Goal: Task Accomplishment & Management: Manage account settings

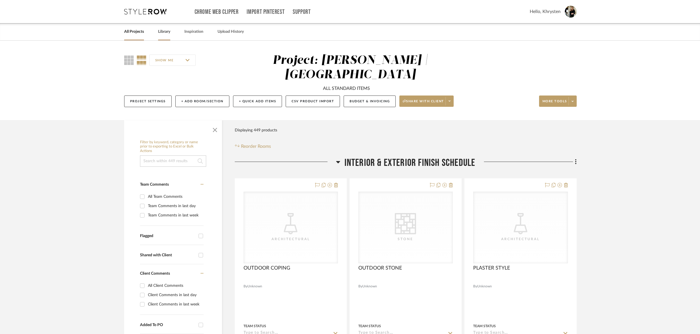
click at [163, 32] on link "Library" at bounding box center [164, 32] width 12 height 8
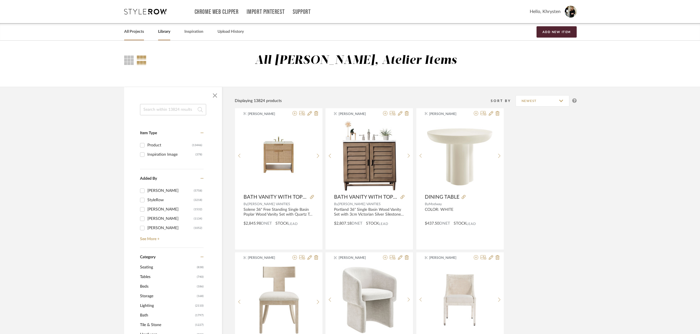
click at [137, 33] on link "All Projects" at bounding box center [134, 32] width 20 height 8
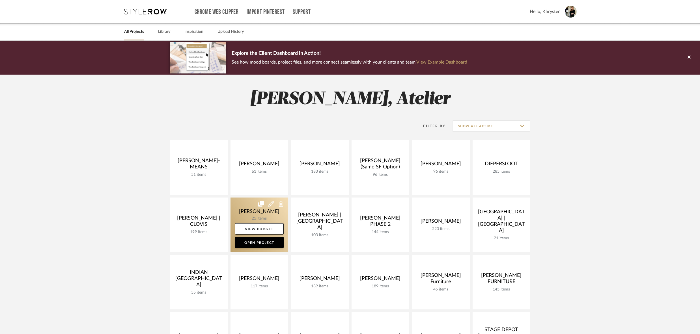
click at [253, 213] on link at bounding box center [259, 225] width 58 height 55
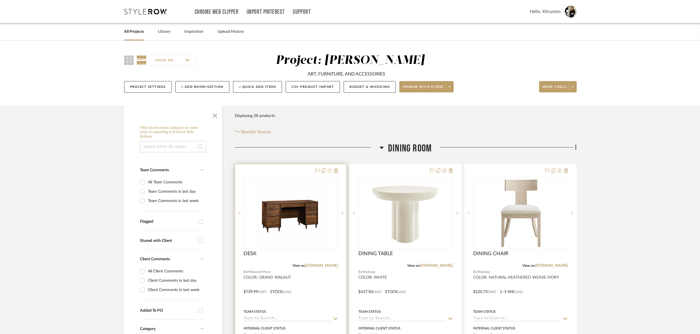
click at [330, 171] on icon at bounding box center [329, 170] width 5 height 5
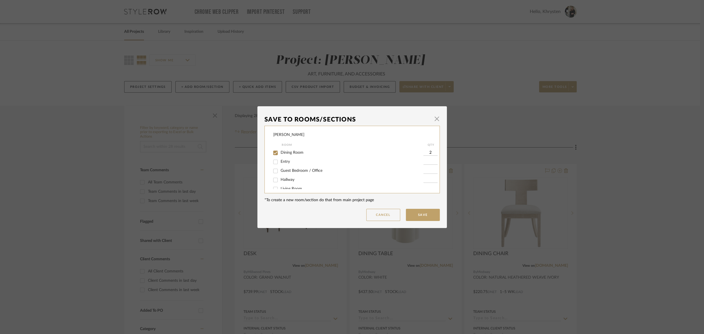
click at [273, 173] on input "Guest Bedroom / Office" at bounding box center [275, 170] width 9 height 9
checkbox input "true"
type input "1"
click at [271, 152] on input "Dining Room" at bounding box center [275, 152] width 9 height 9
checkbox input "false"
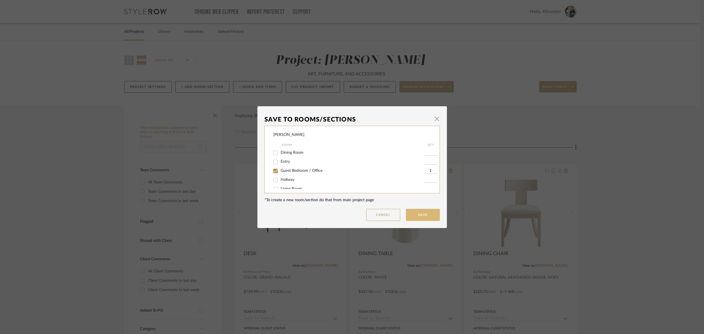
click at [420, 216] on button "Save" at bounding box center [423, 215] width 34 height 12
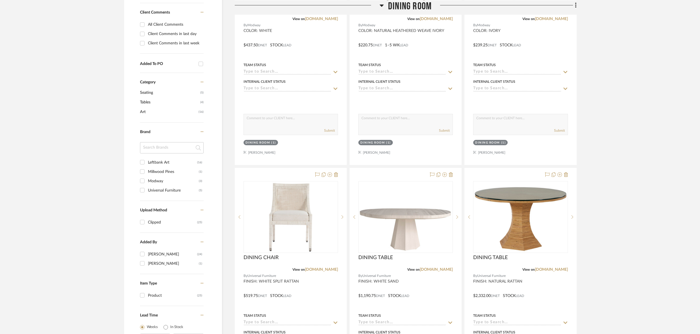
scroll to position [247, 0]
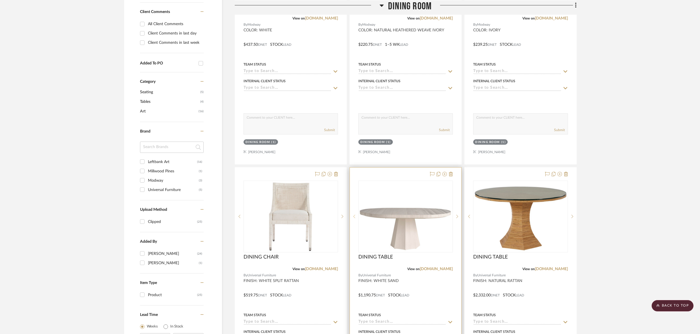
click at [354, 215] on icon at bounding box center [354, 217] width 2 height 4
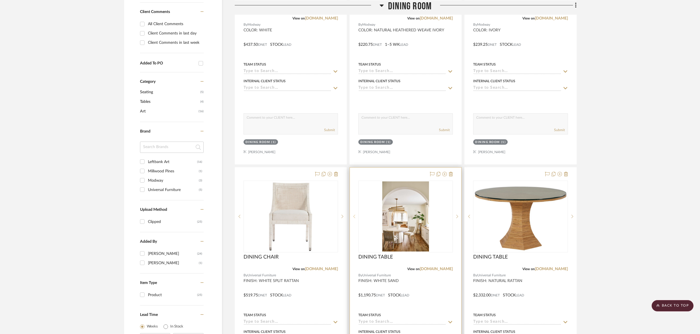
scroll to position [248, 0]
click at [354, 215] on icon at bounding box center [354, 216] width 2 height 4
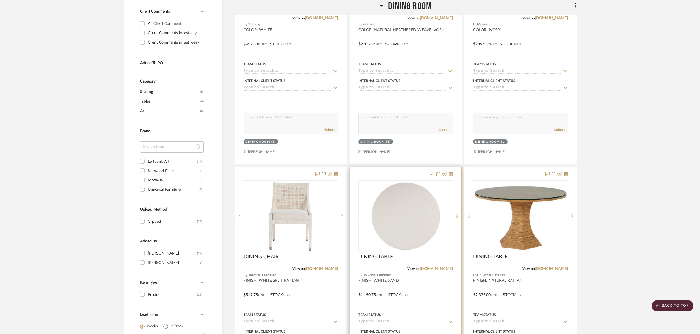
click at [354, 215] on icon at bounding box center [354, 216] width 2 height 4
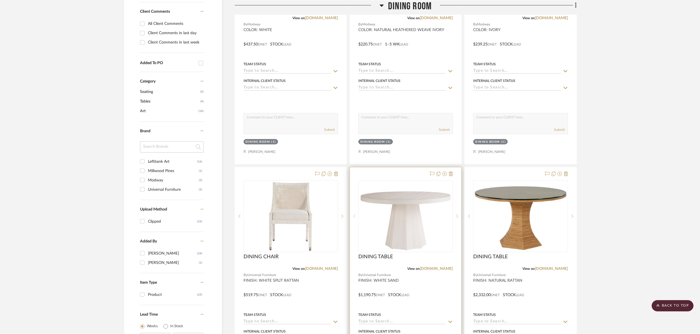
click at [354, 215] on icon at bounding box center [354, 216] width 2 height 4
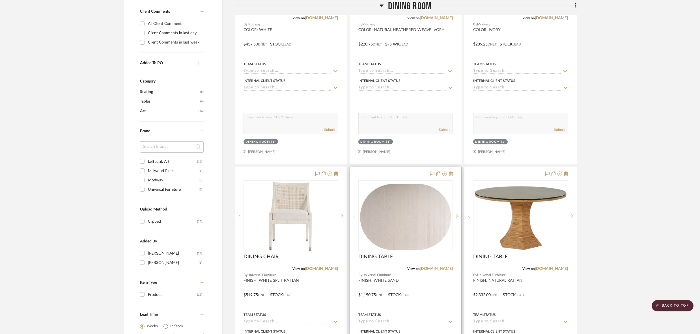
click at [354, 215] on icon at bounding box center [354, 216] width 2 height 4
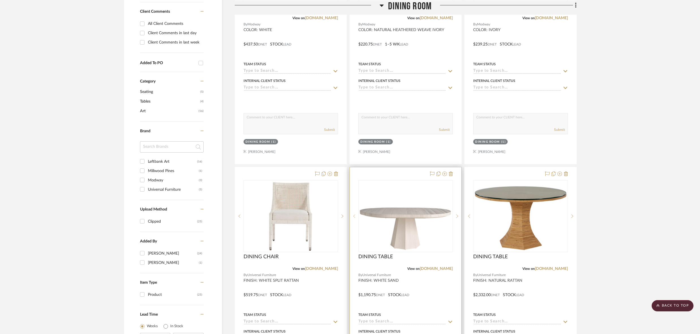
click at [354, 215] on icon at bounding box center [354, 216] width 2 height 4
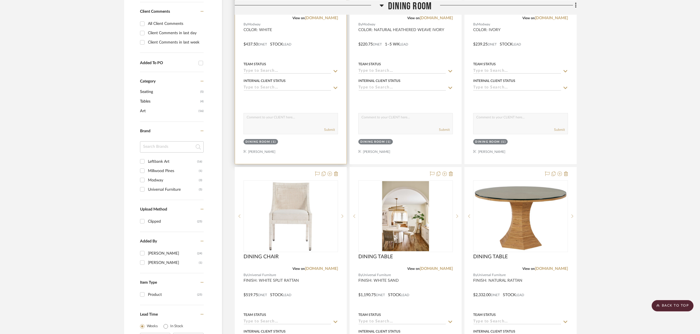
click at [301, 112] on div at bounding box center [290, 40] width 111 height 247
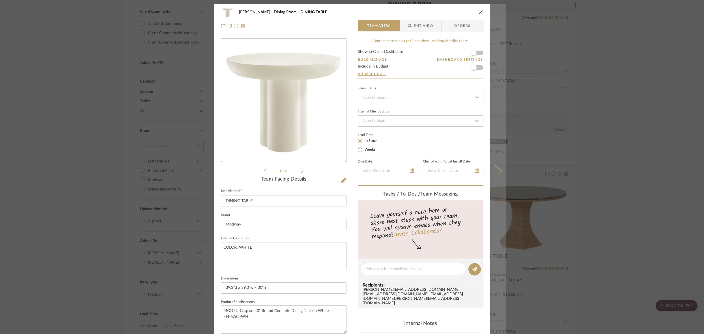
click at [497, 172] on icon at bounding box center [494, 172] width 14 height 14
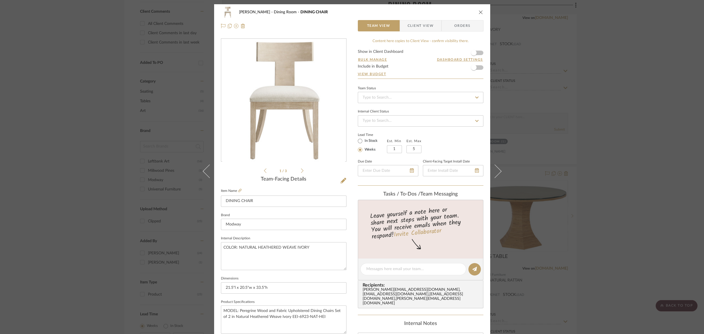
click at [497, 172] on icon at bounding box center [494, 172] width 14 height 14
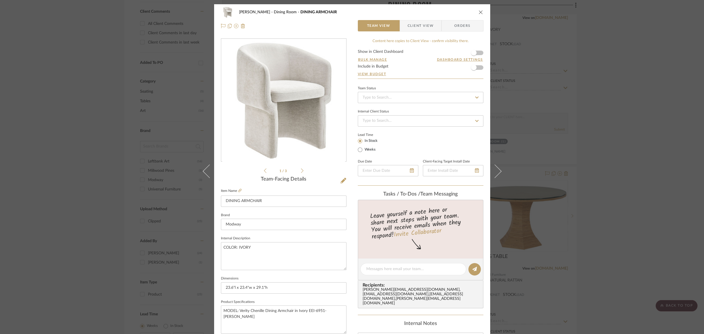
click at [497, 172] on icon at bounding box center [494, 172] width 14 height 14
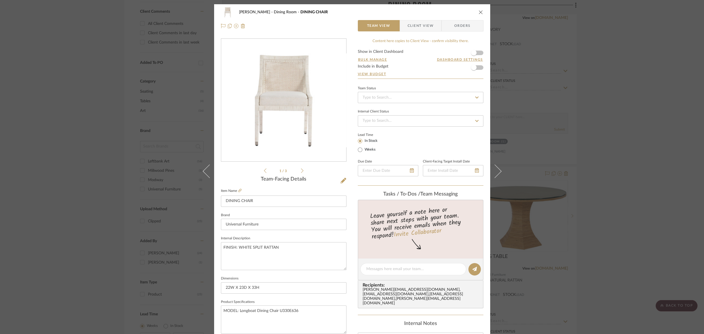
click at [478, 11] on icon "close" at bounding box center [480, 12] width 5 height 5
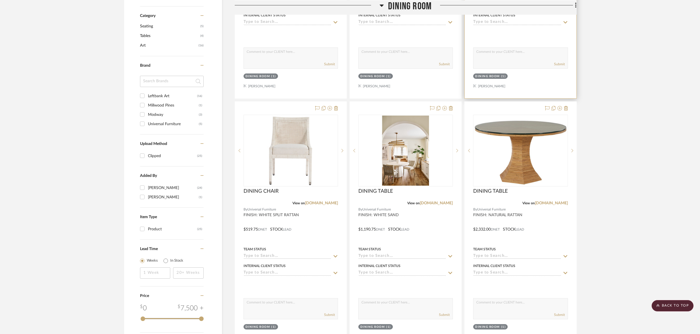
scroll to position [314, 0]
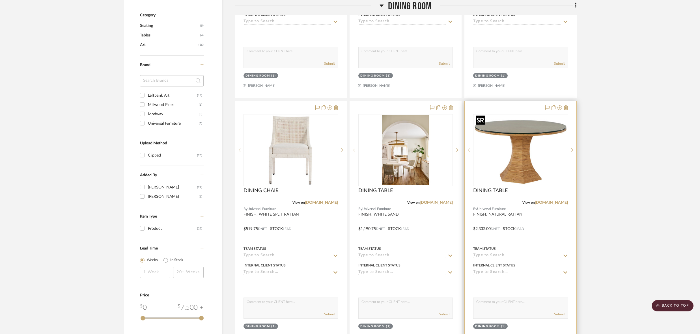
click at [527, 140] on img "0" at bounding box center [519, 150] width 93 height 70
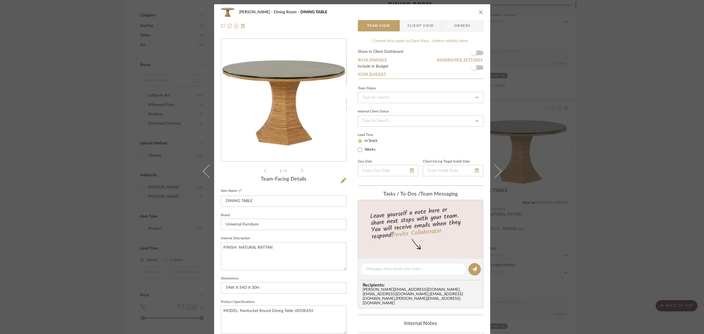
click at [478, 11] on icon "close" at bounding box center [480, 12] width 5 height 5
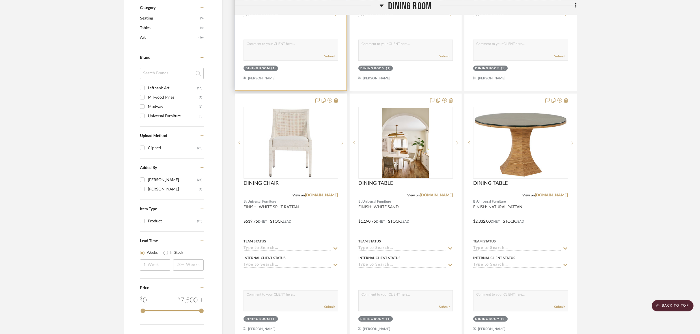
scroll to position [323, 0]
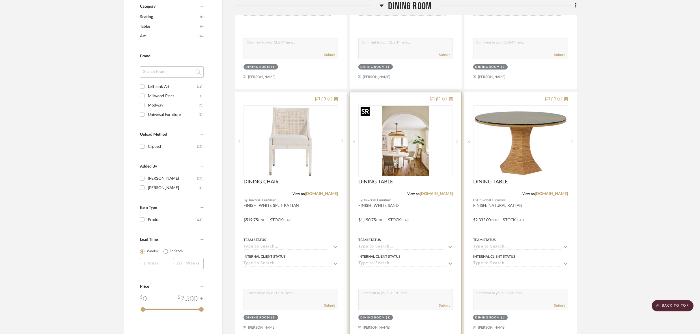
click at [403, 144] on img "4" at bounding box center [405, 141] width 93 height 70
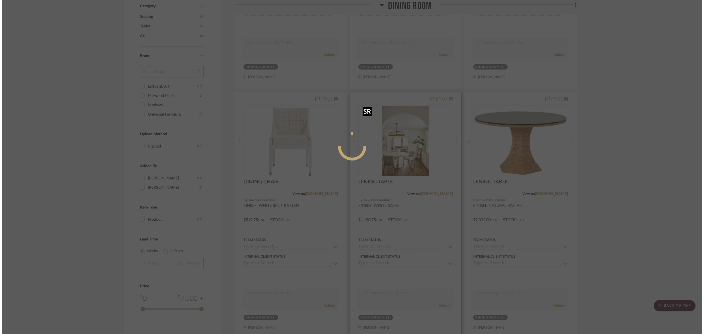
scroll to position [0, 0]
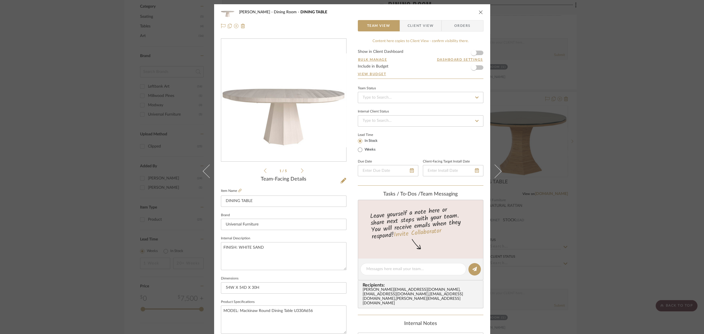
click at [479, 12] on icon "close" at bounding box center [480, 12] width 5 height 5
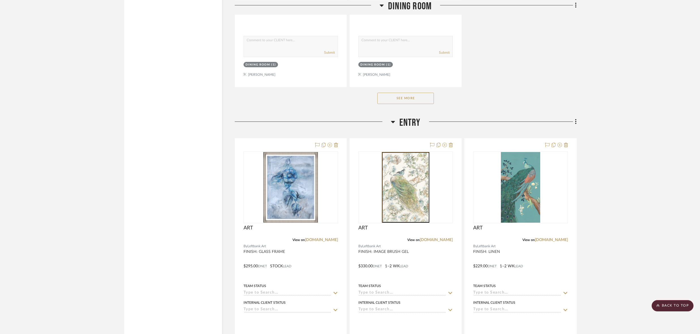
scroll to position [826, 0]
click at [401, 94] on button "See More" at bounding box center [405, 98] width 57 height 11
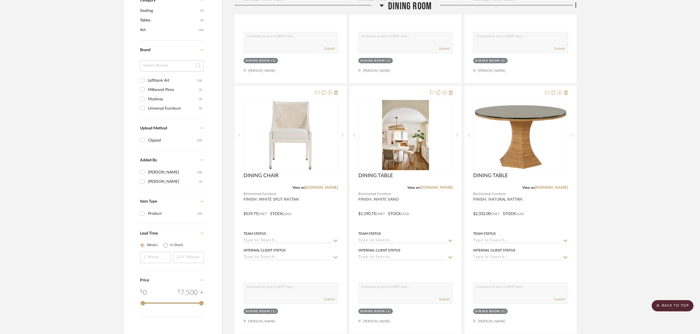
scroll to position [0, 0]
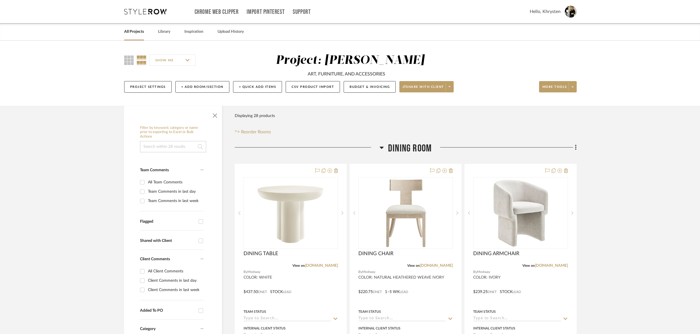
drag, startPoint x: 294, startPoint y: 245, endPoint x: 521, endPoint y: 1, distance: 333.4
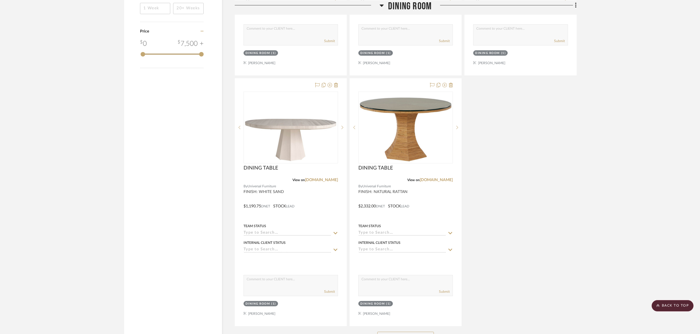
scroll to position [596, 0]
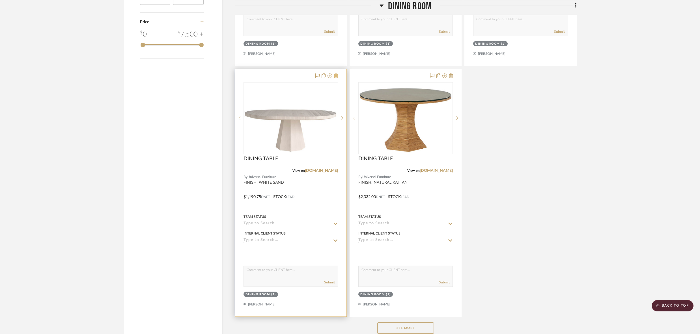
click at [336, 74] on icon at bounding box center [336, 75] width 4 height 5
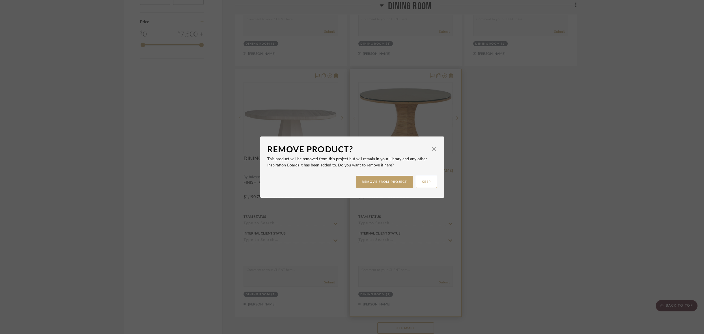
drag, startPoint x: 375, startPoint y: 182, endPoint x: 391, endPoint y: 166, distance: 22.4
click at [375, 182] on button "REMOVE FROM PROJECT" at bounding box center [384, 182] width 57 height 12
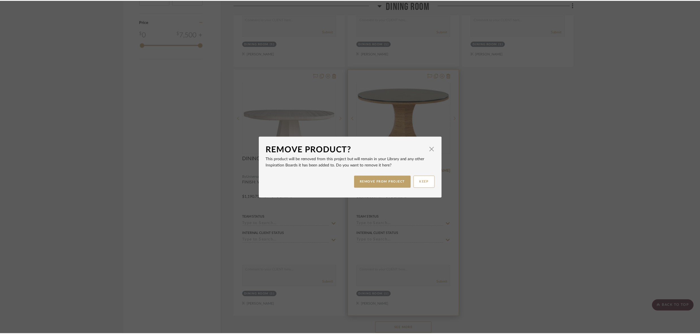
scroll to position [596, 0]
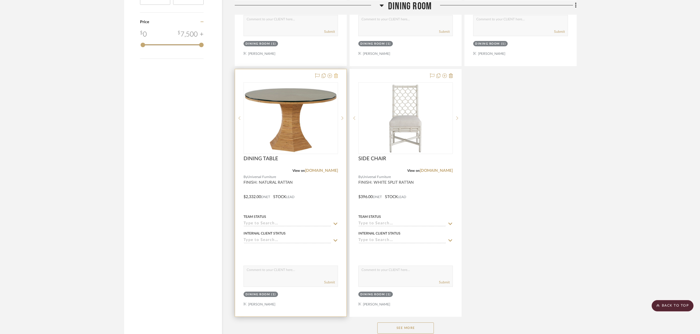
click at [337, 74] on icon at bounding box center [336, 75] width 4 height 5
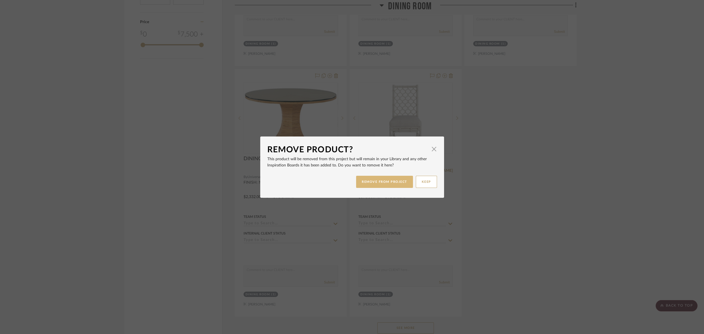
click at [392, 180] on button "REMOVE FROM PROJECT" at bounding box center [384, 182] width 57 height 12
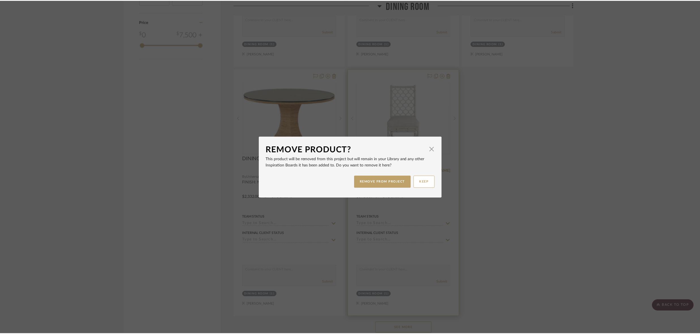
scroll to position [596, 0]
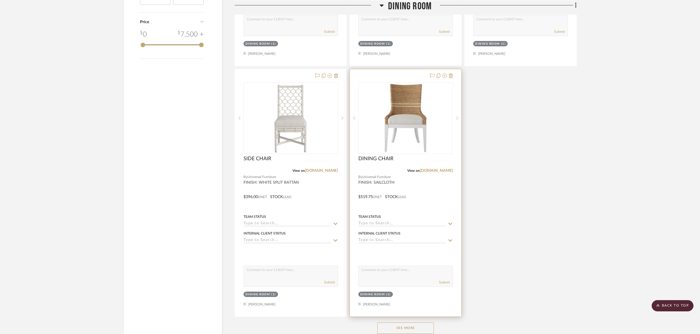
click at [431, 196] on div at bounding box center [405, 192] width 111 height 247
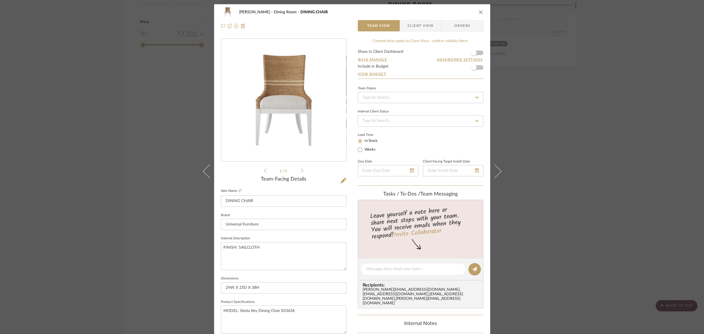
click at [478, 13] on icon "close" at bounding box center [480, 12] width 5 height 5
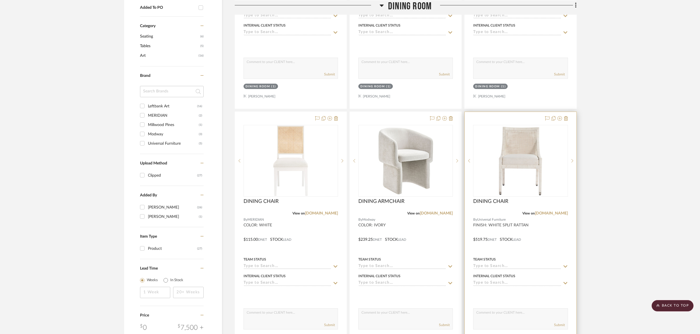
scroll to position [299, 0]
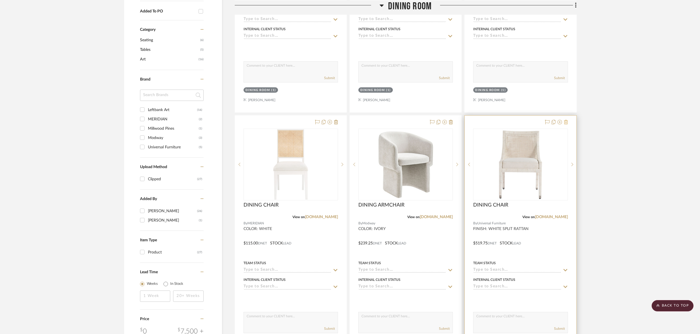
click at [567, 122] on icon at bounding box center [566, 122] width 4 height 5
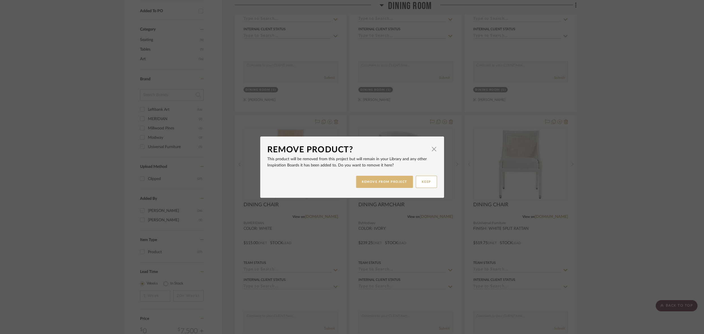
click at [379, 180] on button "REMOVE FROM PROJECT" at bounding box center [384, 182] width 57 height 12
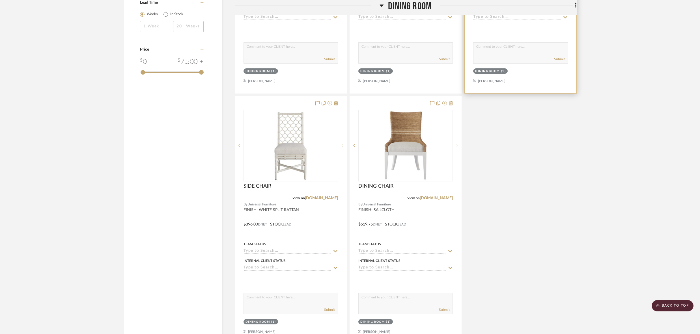
scroll to position [594, 0]
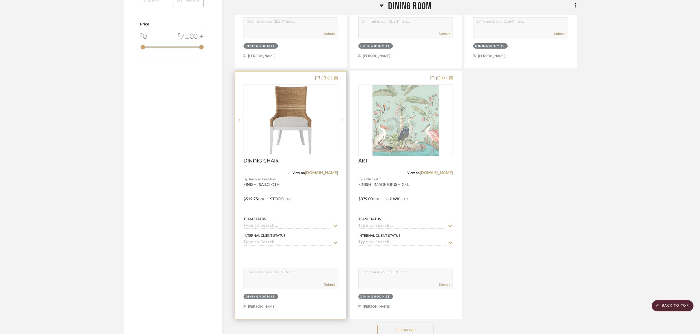
click at [337, 77] on icon at bounding box center [336, 78] width 4 height 5
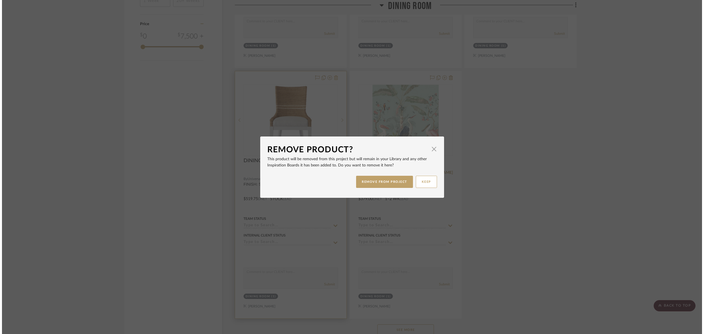
scroll to position [0, 0]
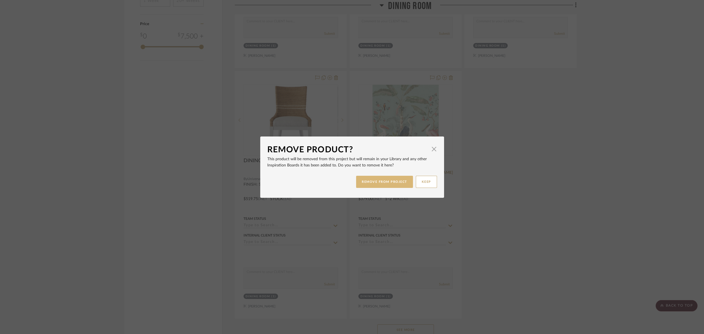
click at [369, 183] on button "REMOVE FROM PROJECT" at bounding box center [384, 182] width 57 height 12
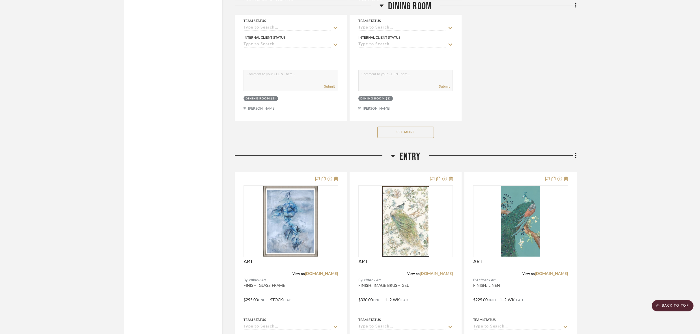
scroll to position [815, 0]
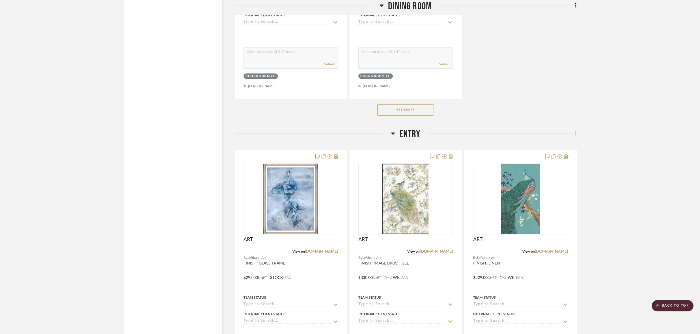
click at [575, 131] on icon at bounding box center [575, 133] width 1 height 5
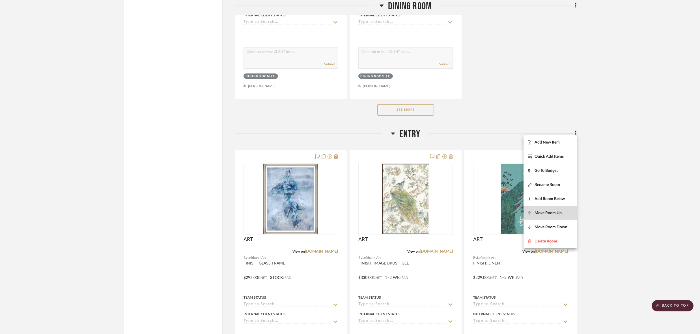
click at [546, 214] on span "Move Room Up" at bounding box center [547, 213] width 27 height 5
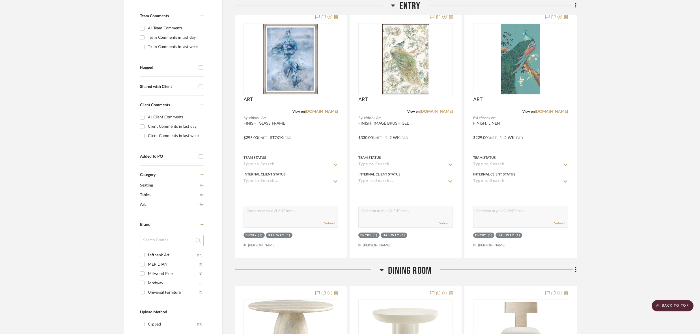
scroll to position [142, 0]
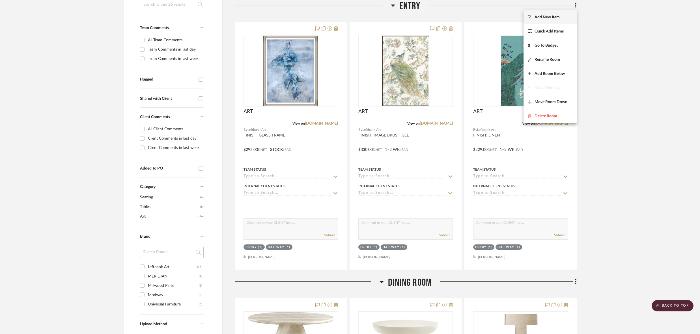
click at [625, 46] on div at bounding box center [350, 167] width 700 height 334
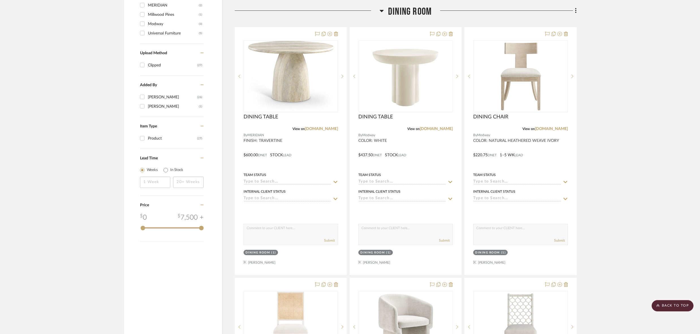
scroll to position [414, 0]
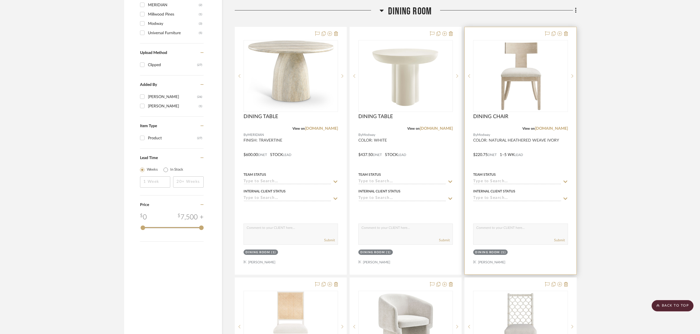
click at [533, 156] on div at bounding box center [519, 150] width 111 height 247
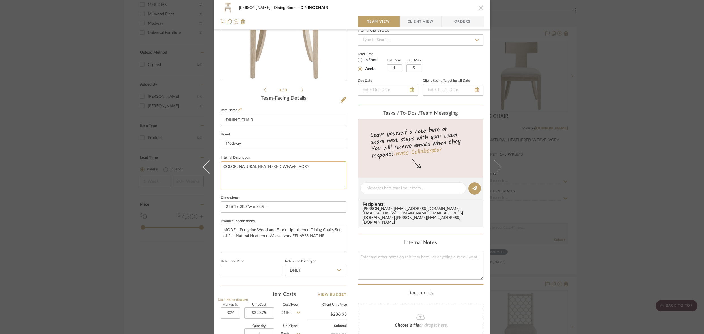
scroll to position [191, 0]
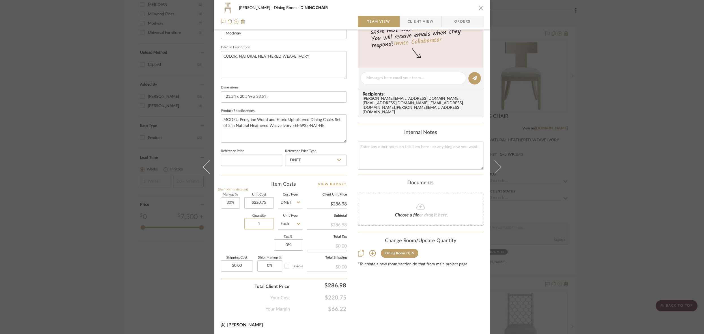
drag, startPoint x: 259, startPoint y: 223, endPoint x: 253, endPoint y: 224, distance: 6.3
click at [253, 224] on input "1" at bounding box center [258, 223] width 29 height 11
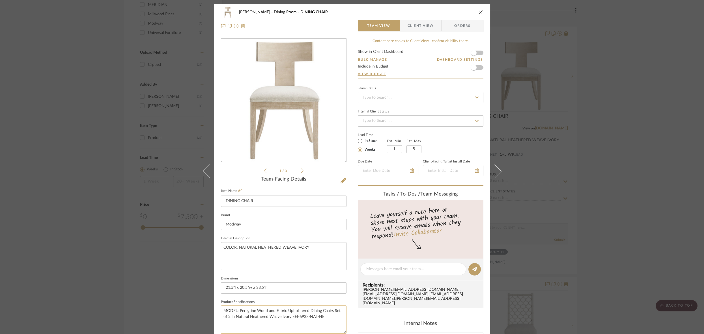
type input "4"
click at [317, 322] on textarea "MODEL: Peregrine Wood and Fabric Upholstered Dining Chairs Set of 2 in Natural …" at bounding box center [284, 320] width 126 height 28
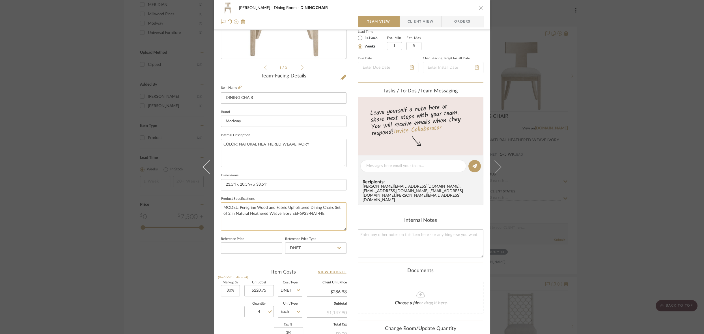
scroll to position [191, 0]
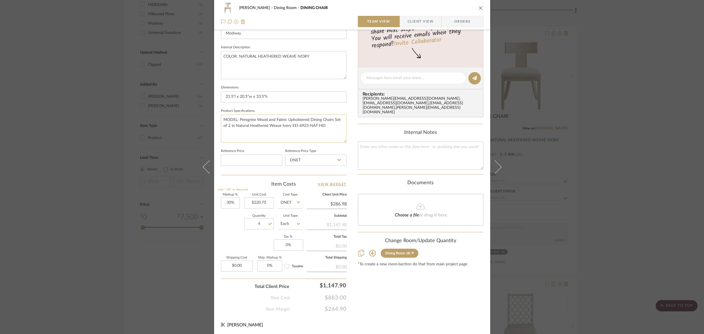
click at [263, 136] on textarea "MODEL: Peregrine Wood and Fabric Upholstered Dining Chairs Set of 2 in Natural …" at bounding box center [284, 128] width 126 height 28
click at [387, 277] on div "Content here copies to Client View - confirm visibility there. Show in Client D…" at bounding box center [421, 79] width 126 height 465
click at [479, 7] on icon "close" at bounding box center [480, 8] width 5 height 5
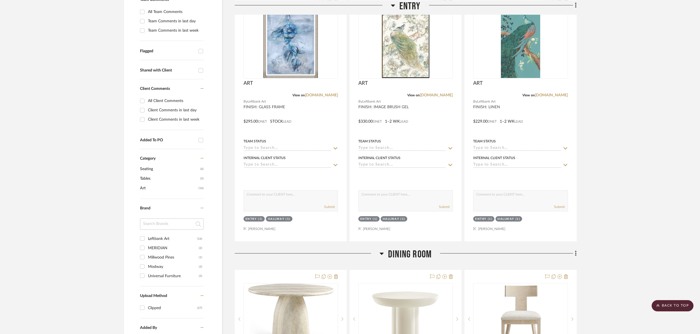
scroll to position [0, 0]
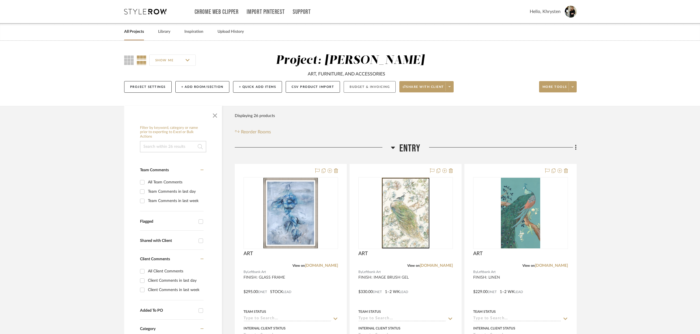
click at [360, 88] on button "Budget & Invoicing" at bounding box center [369, 87] width 52 height 12
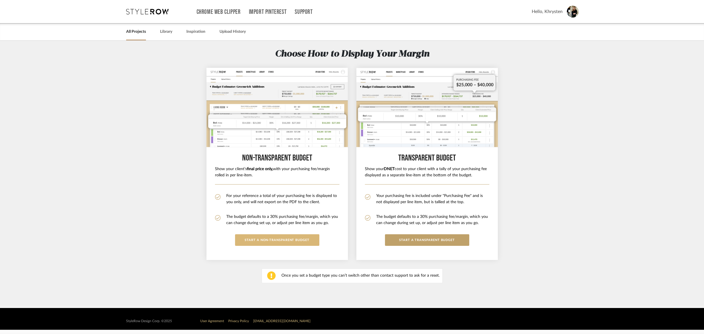
click at [281, 241] on button "START A Non-Transparent BUDGET" at bounding box center [277, 240] width 84 height 12
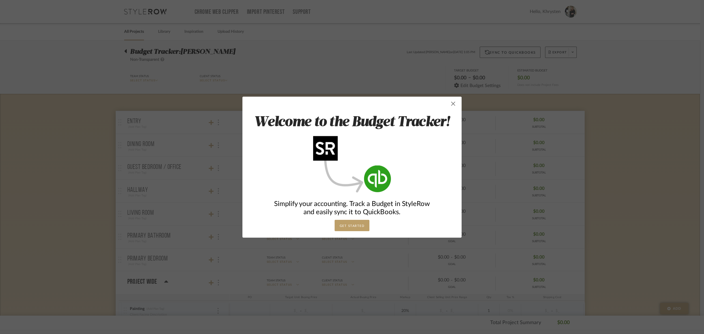
click at [449, 105] on span "button" at bounding box center [452, 103] width 11 height 11
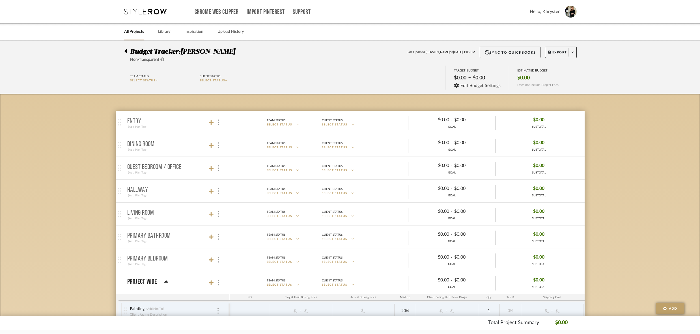
click at [471, 76] on span "–" at bounding box center [469, 79] width 3 height 8
click at [464, 87] on span "Edit Budget Settings" at bounding box center [480, 85] width 40 height 5
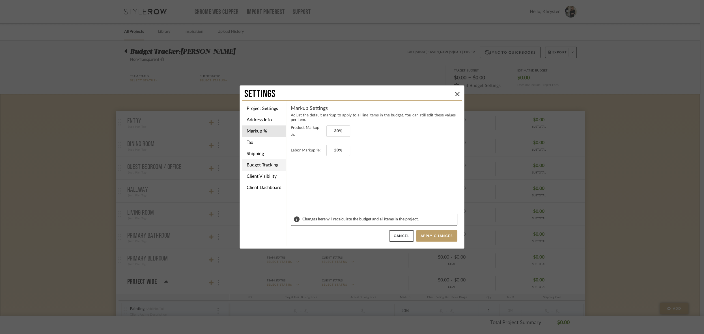
click at [266, 165] on li "Budget Tracking" at bounding box center [264, 164] width 44 height 11
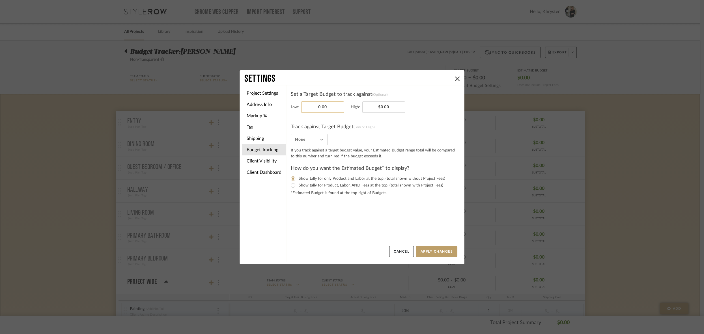
click at [308, 107] on input "0.00" at bounding box center [322, 106] width 43 height 11
type input "$14,000.00"
type input "$15,000.00"
click at [343, 235] on settings-budget-tracking "Set a Target Budget to track against (Optional) Low: $14,000.00 High: $15,000.0…" at bounding box center [374, 168] width 166 height 156
click at [311, 139] on input "None" at bounding box center [309, 139] width 37 height 11
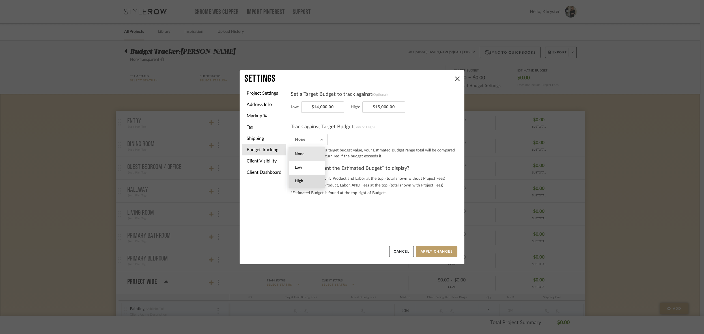
click at [306, 183] on span "High" at bounding box center [308, 181] width 26 height 5
type input "High"
click at [433, 256] on button "Apply Changes" at bounding box center [436, 251] width 41 height 11
click at [455, 79] on icon at bounding box center [457, 79] width 5 height 5
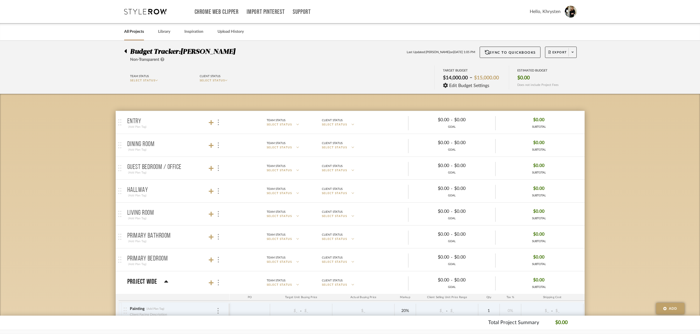
click at [126, 50] on icon at bounding box center [125, 51] width 2 height 4
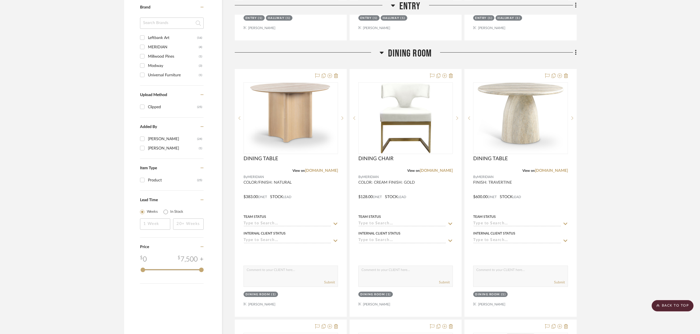
scroll to position [371, 0]
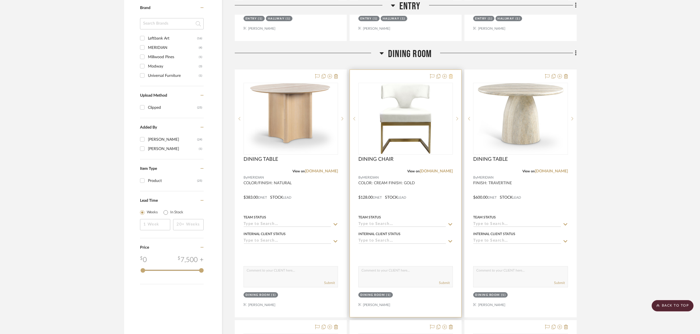
click at [451, 75] on icon at bounding box center [451, 76] width 4 height 5
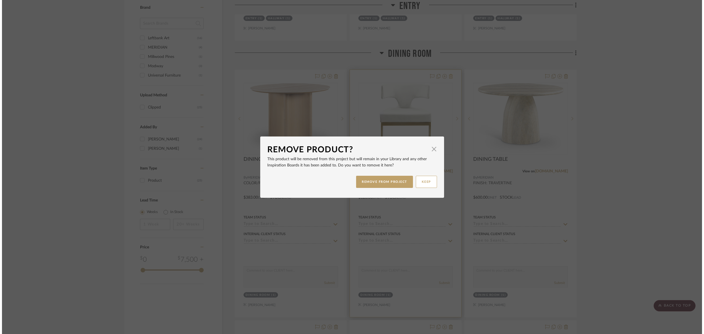
scroll to position [0, 0]
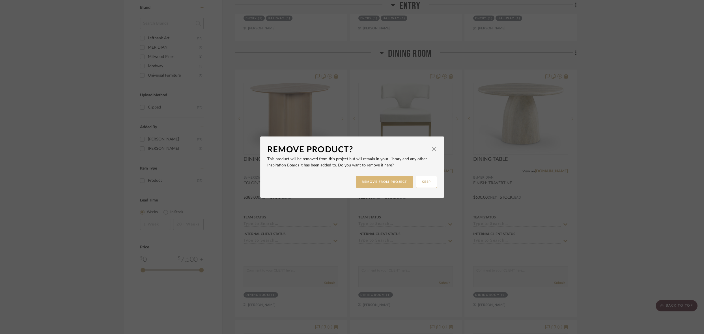
click at [396, 181] on button "REMOVE FROM PROJECT" at bounding box center [384, 182] width 57 height 12
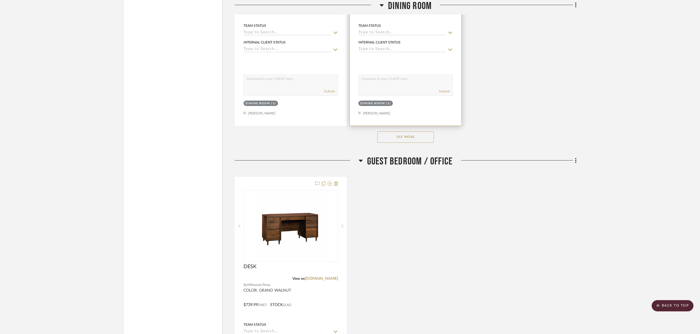
scroll to position [1100, 0]
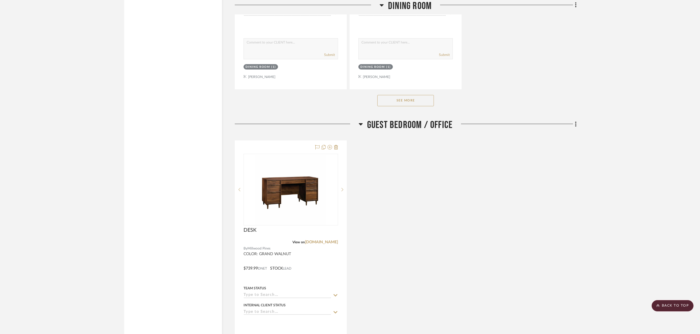
click at [399, 100] on button "See More" at bounding box center [405, 100] width 57 height 11
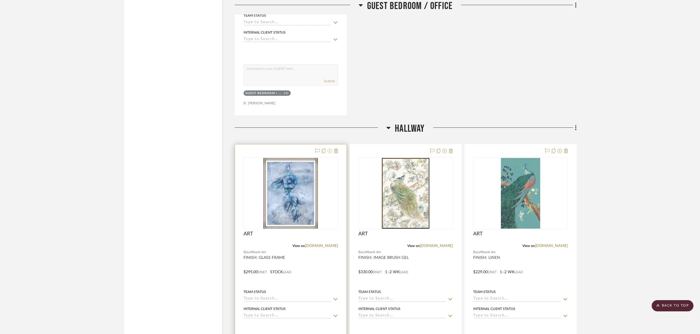
scroll to position [1375, 0]
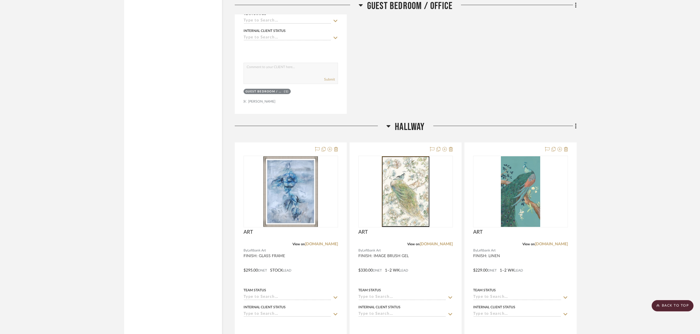
click at [575, 6] on icon at bounding box center [576, 5] width 2 height 6
click at [555, 101] on span "Move Room Down" at bounding box center [550, 102] width 33 height 5
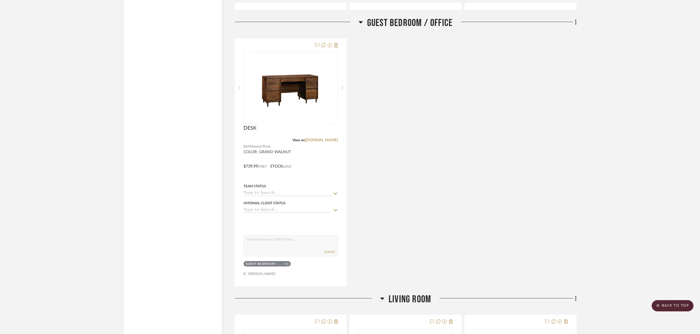
scroll to position [1491, 0]
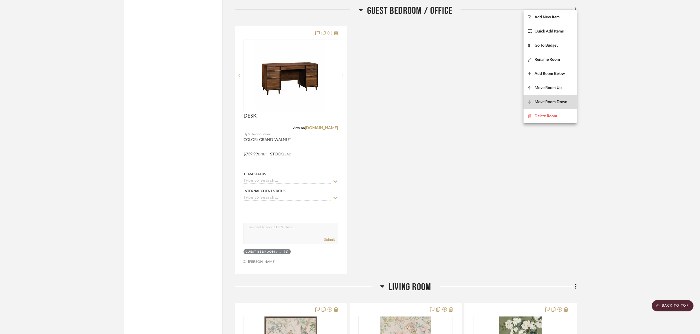
click at [561, 101] on span "Move Room Down" at bounding box center [550, 102] width 33 height 5
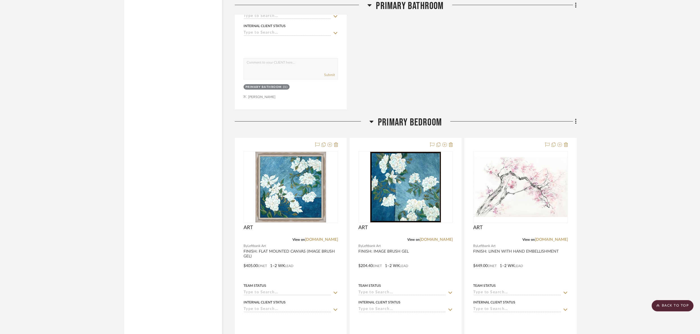
scroll to position [2513, 0]
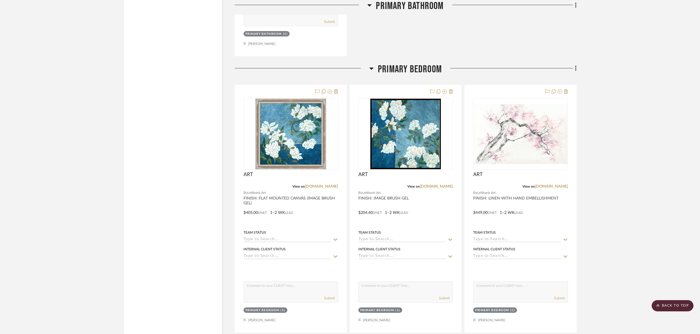
click at [575, 61] on div at bounding box center [350, 167] width 700 height 334
click at [575, 65] on icon at bounding box center [576, 68] width 2 height 6
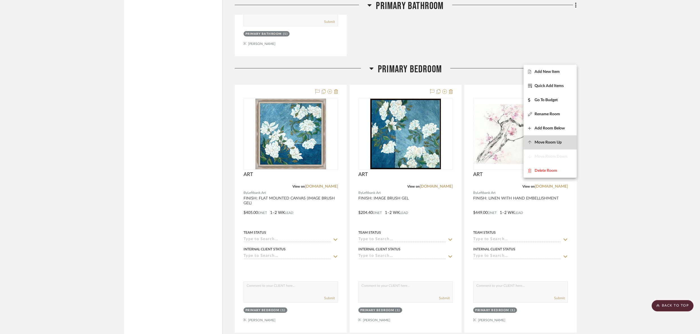
click at [553, 145] on button "Move Room Up" at bounding box center [549, 142] width 53 height 14
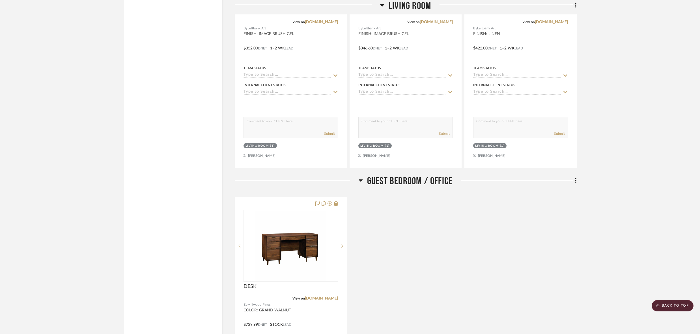
scroll to position [1846, 0]
click at [575, 176] on div at bounding box center [350, 167] width 700 height 334
click at [575, 179] on icon at bounding box center [576, 182] width 2 height 6
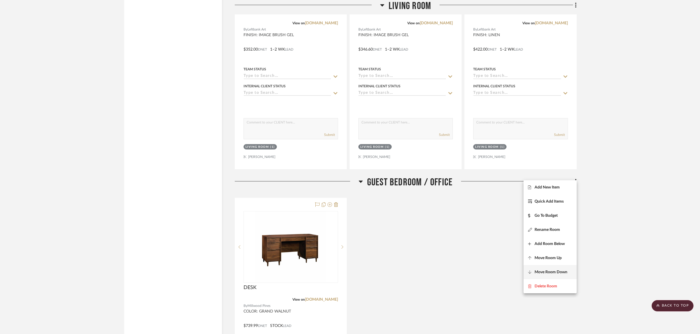
scroll to position [1847, 0]
click at [552, 272] on span "Move Room Down" at bounding box center [550, 271] width 33 height 5
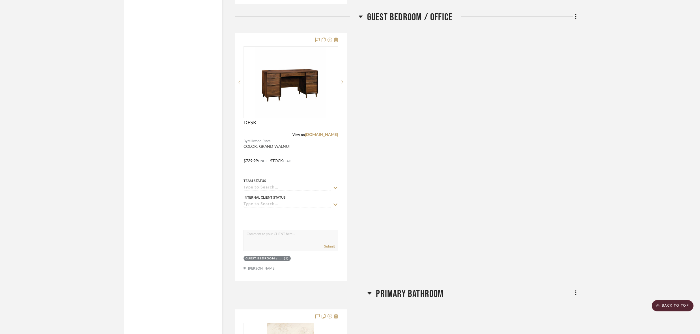
scroll to position [2542, 0]
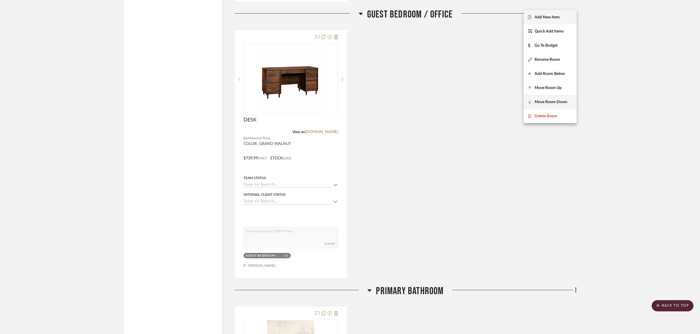
click at [555, 100] on span "Move Room Down" at bounding box center [550, 102] width 33 height 5
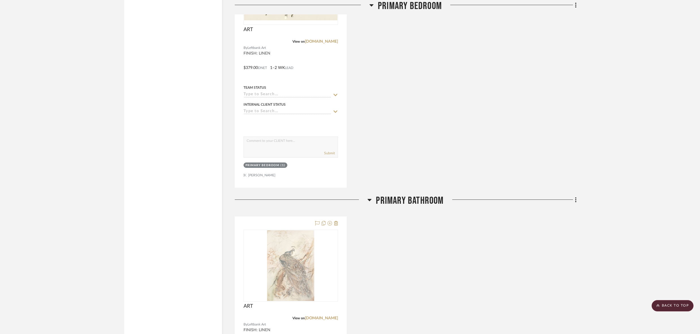
scroll to position [2355, 0]
click at [536, 226] on div at bounding box center [350, 167] width 700 height 334
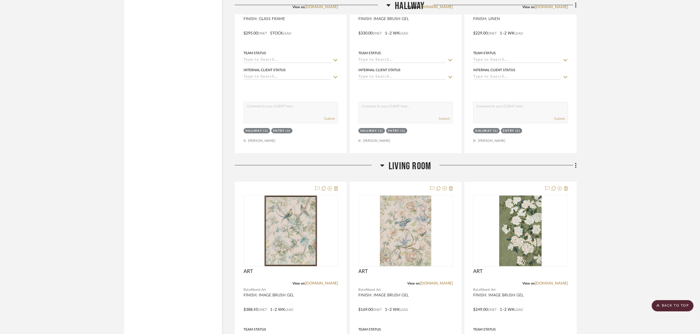
scroll to position [1338, 0]
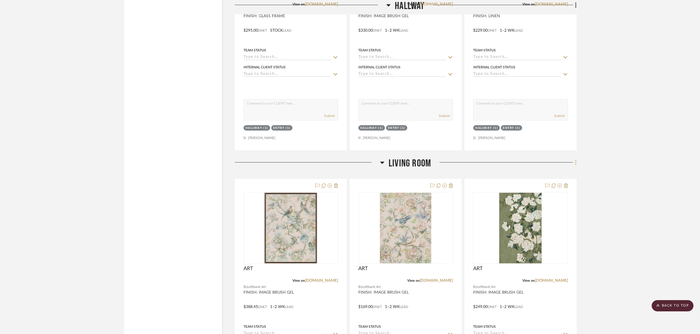
click at [576, 159] on icon at bounding box center [576, 162] width 2 height 6
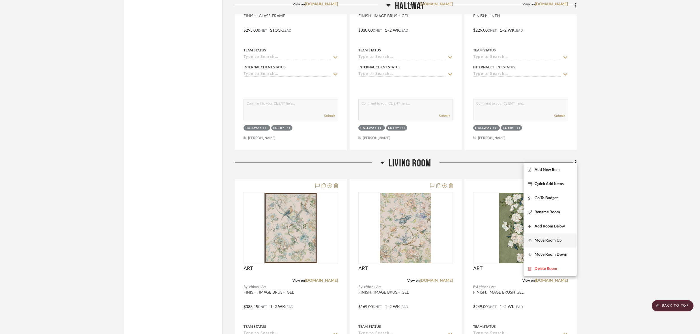
click at [557, 243] on button "Move Room Up" at bounding box center [549, 240] width 53 height 14
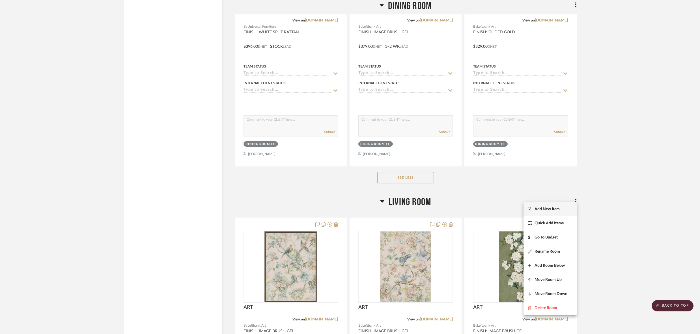
scroll to position [1024, 0]
click at [561, 280] on span "Move Room Up" at bounding box center [550, 279] width 44 height 5
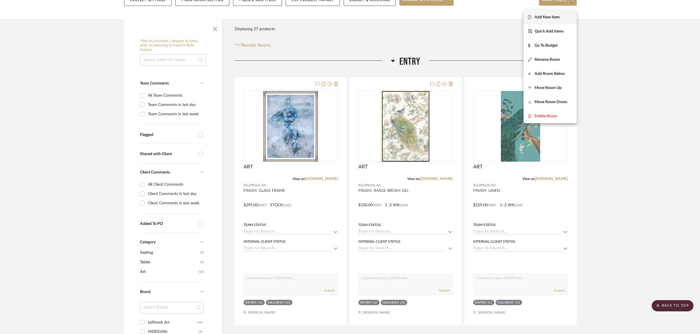
scroll to position [0, 0]
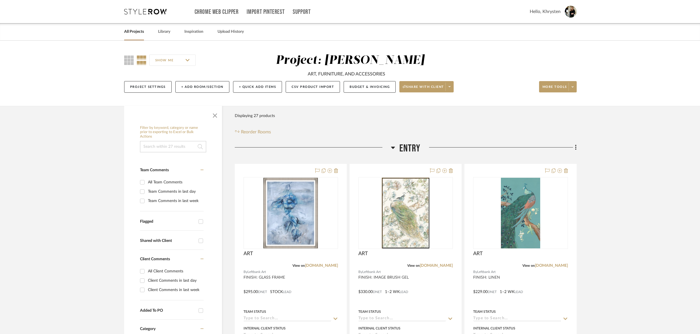
click at [161, 31] on div at bounding box center [350, 167] width 700 height 334
click at [163, 32] on link "Library" at bounding box center [164, 32] width 12 height 8
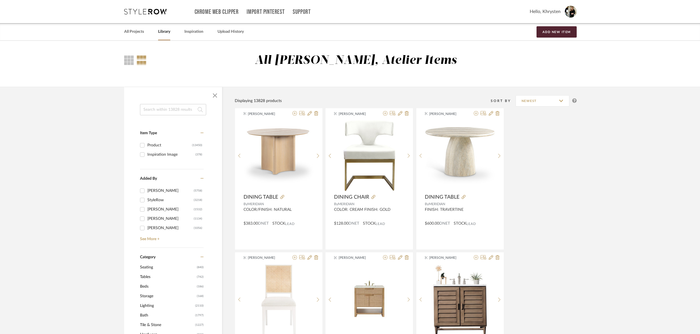
click at [153, 110] on input at bounding box center [173, 109] width 66 height 11
type input "desk"
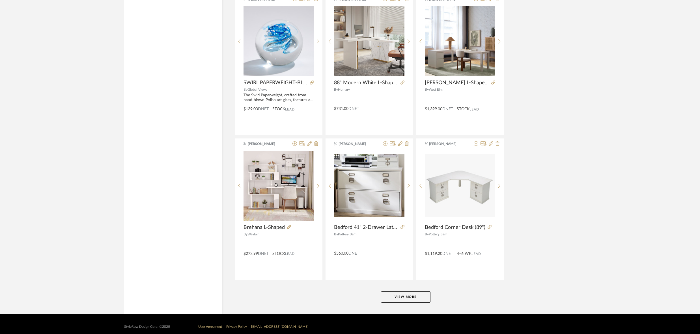
scroll to position [1580, 0]
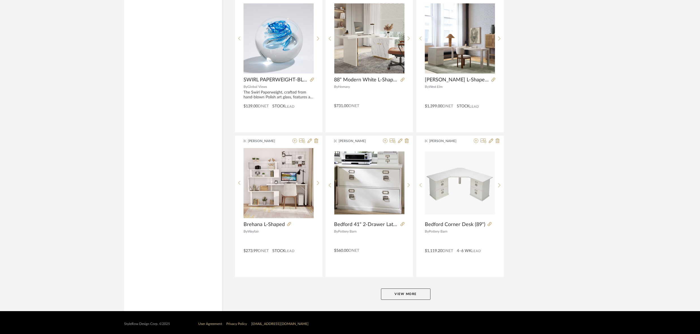
click at [391, 292] on button "View More" at bounding box center [405, 294] width 49 height 11
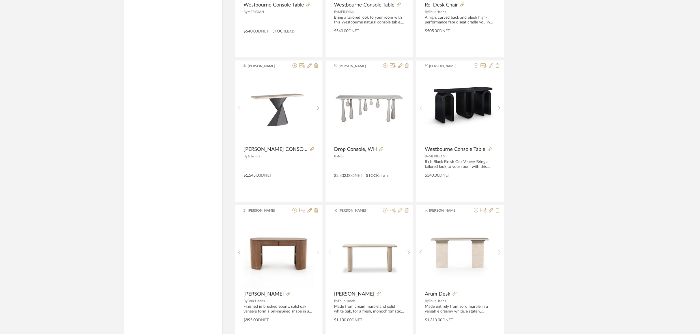
scroll to position [2093, 0]
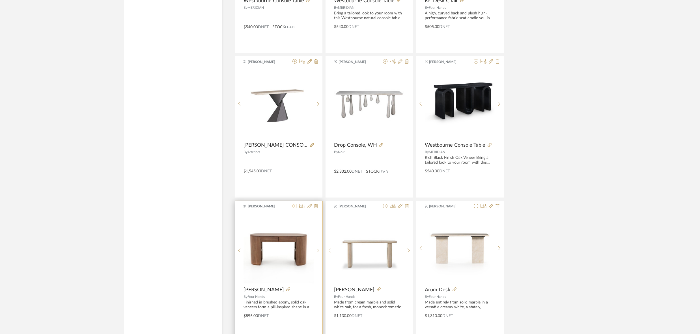
click at [295, 204] on icon at bounding box center [294, 206] width 5 height 5
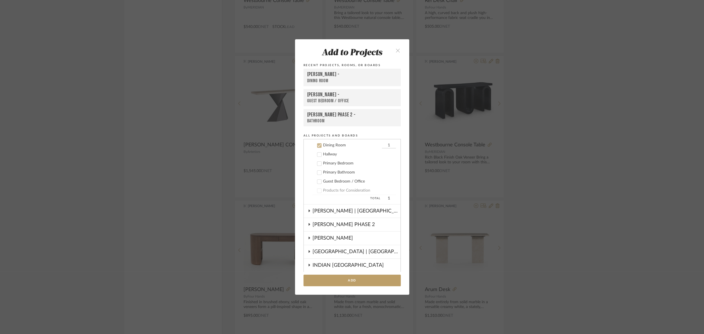
scroll to position [135, 0]
click at [317, 97] on div "ESTRADA -" at bounding box center [352, 95] width 90 height 7
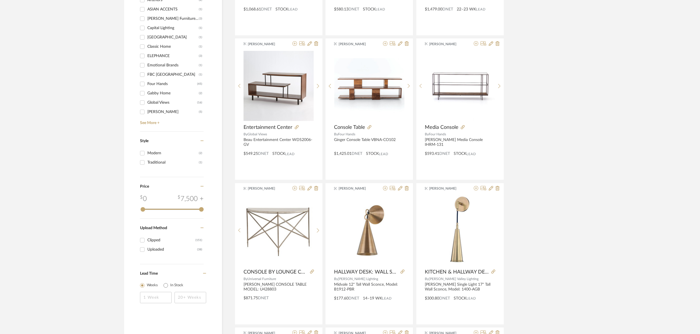
scroll to position [0, 0]
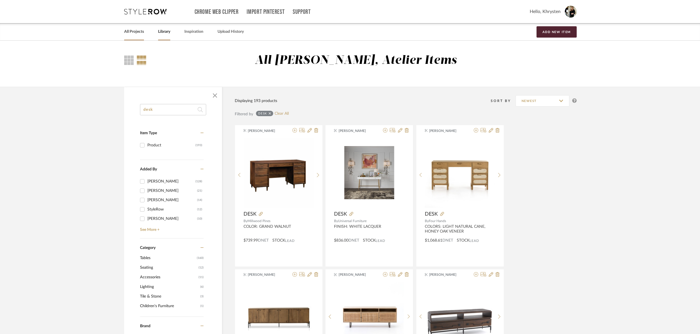
click at [134, 32] on link "All Projects" at bounding box center [134, 32] width 20 height 8
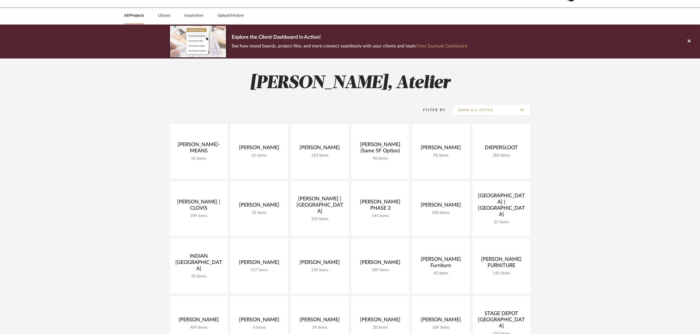
scroll to position [17, 0]
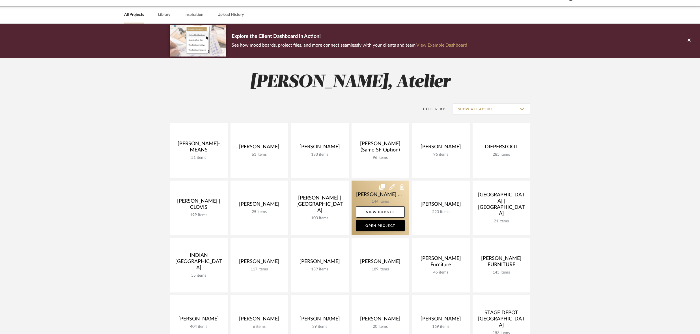
click at [369, 195] on link at bounding box center [380, 208] width 58 height 55
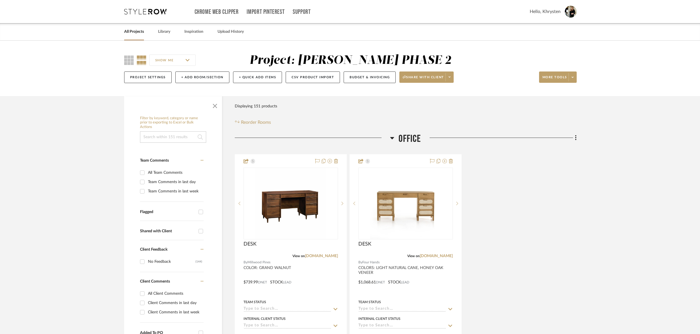
click at [142, 293] on input "All Client Comments" at bounding box center [142, 293] width 9 height 9
checkbox input "true"
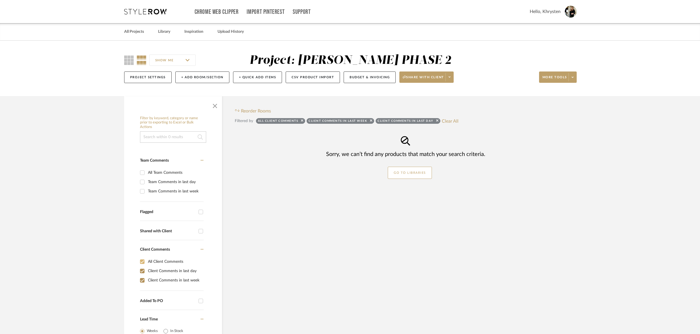
click at [142, 293] on mat-checkbox "Added To PO" at bounding box center [172, 300] width 64 height 19
click at [142, 260] on input "All Client Comments" at bounding box center [142, 261] width 9 height 9
checkbox input "false"
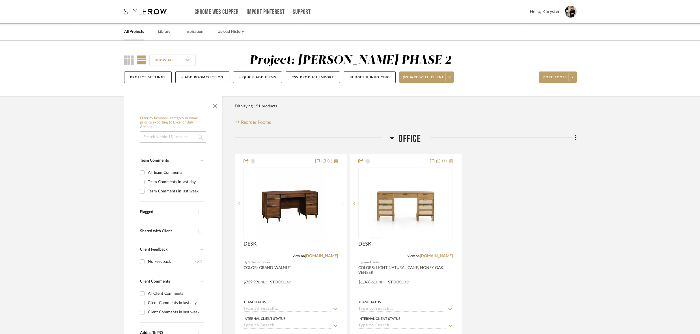
click at [132, 32] on link "All Projects" at bounding box center [134, 32] width 20 height 8
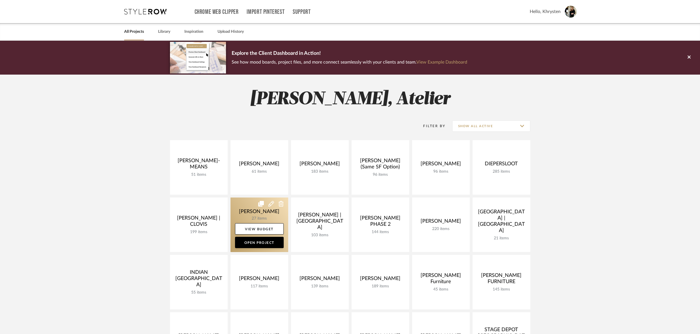
click at [252, 210] on link at bounding box center [259, 225] width 58 height 55
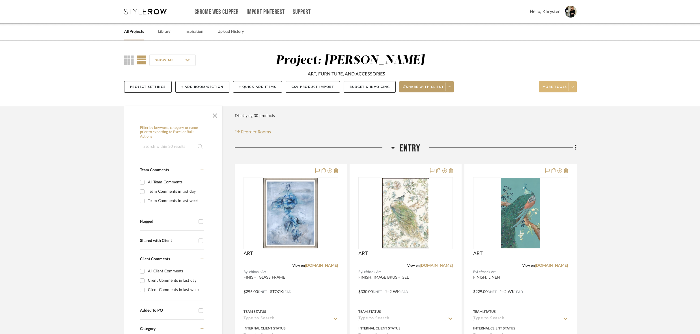
click at [557, 86] on span "More tools" at bounding box center [554, 89] width 25 height 8
click at [557, 145] on span "Bulk Actions" at bounding box center [563, 143] width 36 height 5
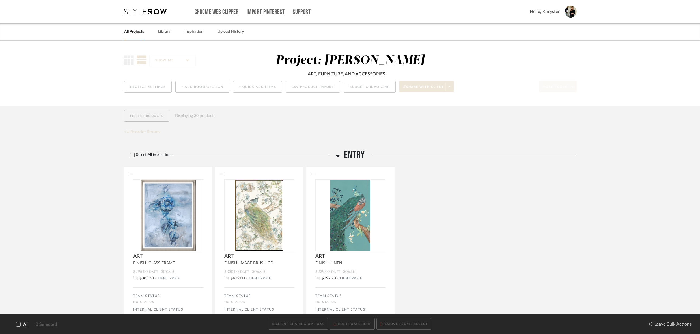
click at [18, 325] on icon at bounding box center [18, 325] width 4 height 4
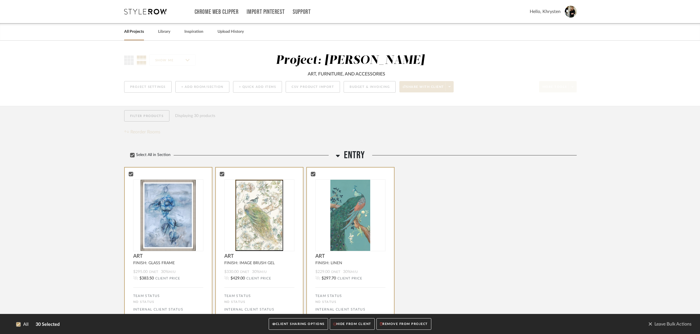
click at [302, 326] on button "CLIENT SHARING OPTIONS" at bounding box center [298, 325] width 59 height 12
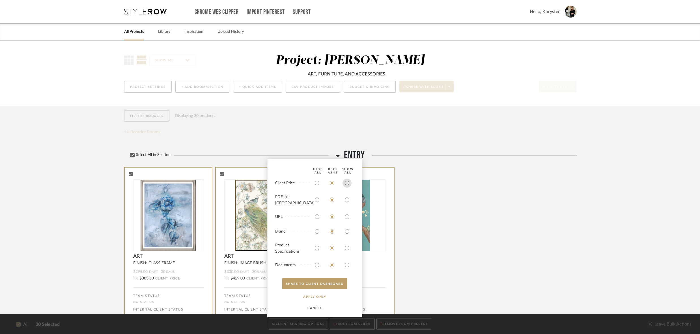
drag, startPoint x: 347, startPoint y: 186, endPoint x: 345, endPoint y: 189, distance: 3.2
click at [347, 187] on input "radio" at bounding box center [346, 183] width 9 height 9
radio input "true"
drag, startPoint x: 347, startPoint y: 203, endPoint x: 349, endPoint y: 233, distance: 30.8
click at [347, 204] on input "radio" at bounding box center [346, 199] width 9 height 9
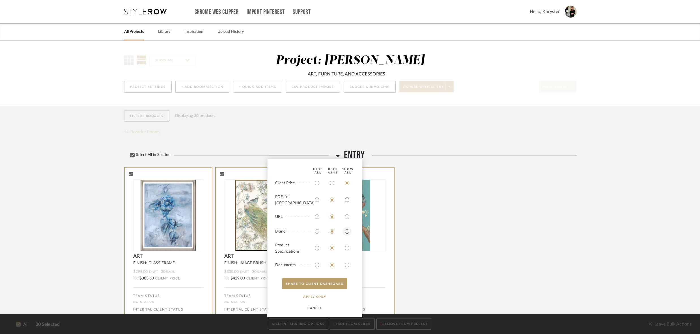
radio input "true"
drag, startPoint x: 346, startPoint y: 247, endPoint x: 345, endPoint y: 253, distance: 6.0
click at [346, 247] on input "radio" at bounding box center [346, 248] width 9 height 9
radio input "true"
click at [346, 265] on input "radio" at bounding box center [346, 265] width 9 height 9
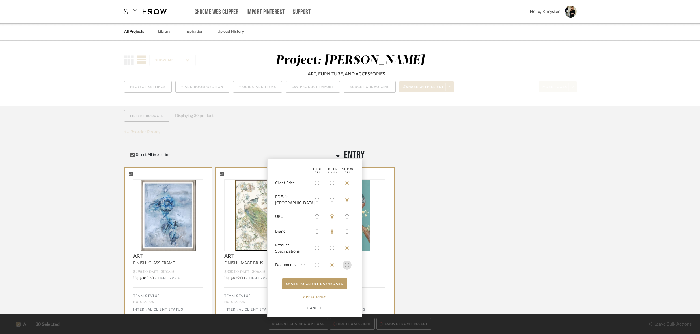
radio input "true"
click at [338, 280] on button "SHARE TO CLIENT Dashboard" at bounding box center [314, 283] width 65 height 11
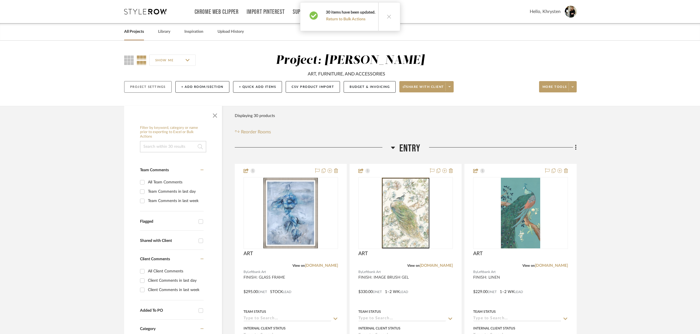
click at [134, 91] on button "Project Settings" at bounding box center [147, 87] width 47 height 12
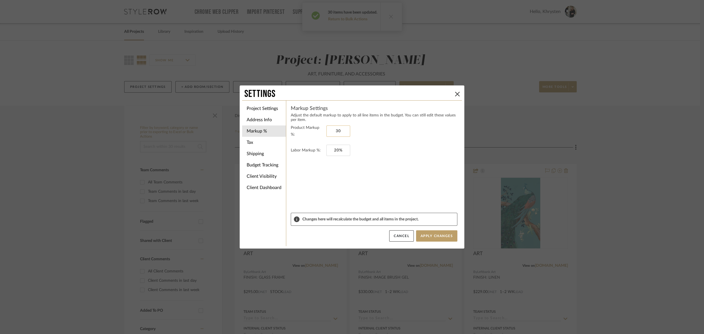
click at [335, 129] on input "30" at bounding box center [338, 131] width 24 height 11
type input "60%"
type input "20%"
click at [250, 154] on li "Shipping" at bounding box center [264, 153] width 44 height 11
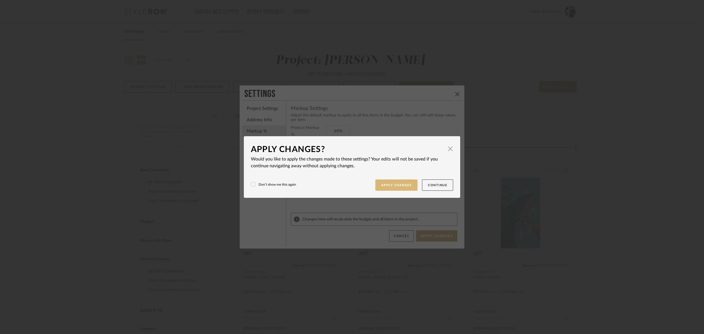
click at [390, 186] on button "Apply Changes" at bounding box center [396, 186] width 42 height 12
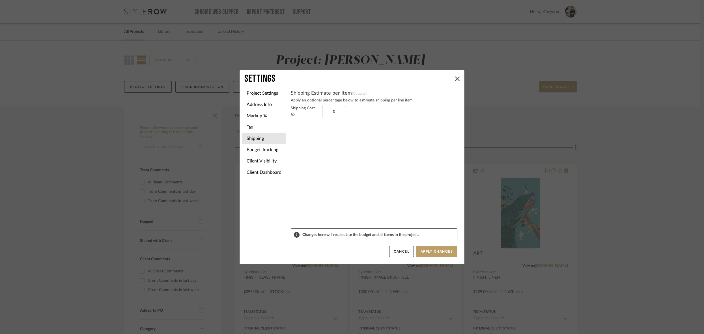
click at [325, 106] on input "0" at bounding box center [334, 111] width 24 height 11
type input "10%"
click at [422, 248] on button "Apply Changes" at bounding box center [436, 251] width 41 height 11
click at [455, 77] on icon at bounding box center [457, 79] width 5 height 5
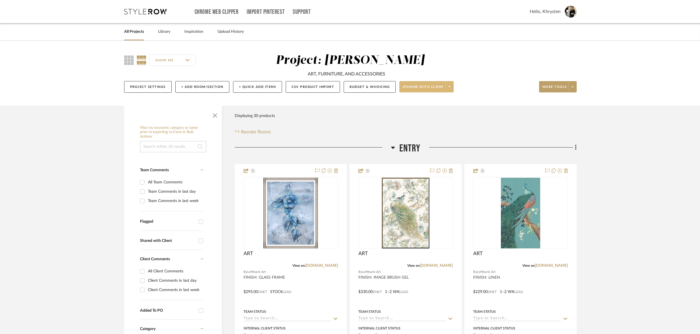
click at [449, 87] on icon at bounding box center [449, 86] width 2 height 3
click at [421, 117] on span "Generate URL to Share" at bounding box center [427, 116] width 48 height 5
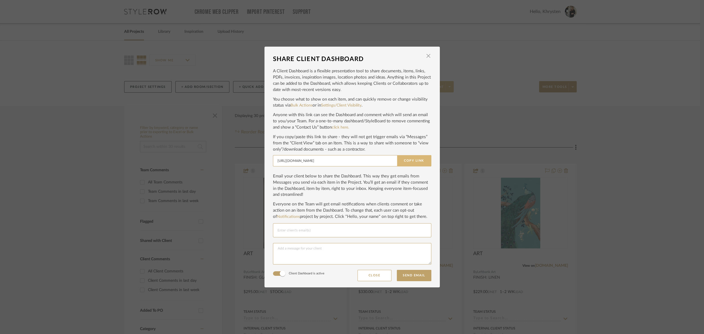
click at [409, 160] on button "Copy Link" at bounding box center [414, 160] width 34 height 11
click at [372, 274] on button "Close" at bounding box center [374, 275] width 34 height 11
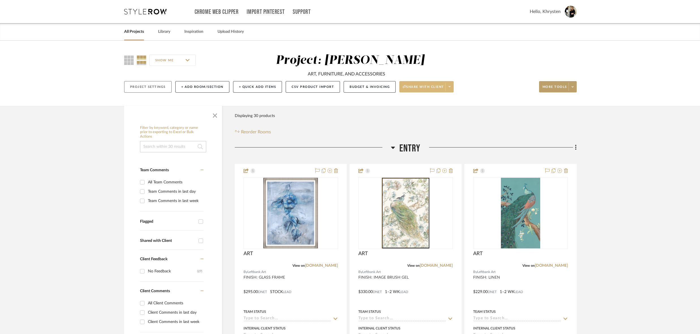
click at [142, 87] on button "Project Settings" at bounding box center [147, 87] width 47 height 12
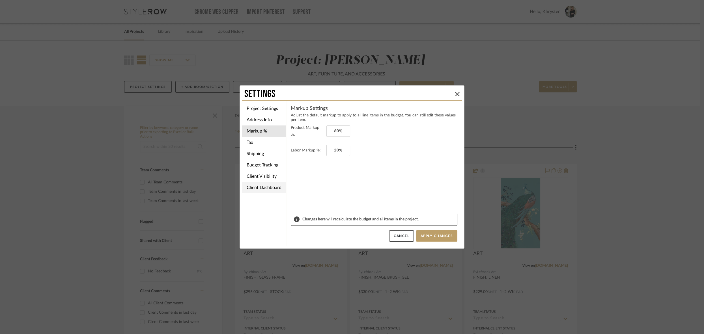
click at [261, 187] on li "Client Dashboard" at bounding box center [264, 187] width 44 height 11
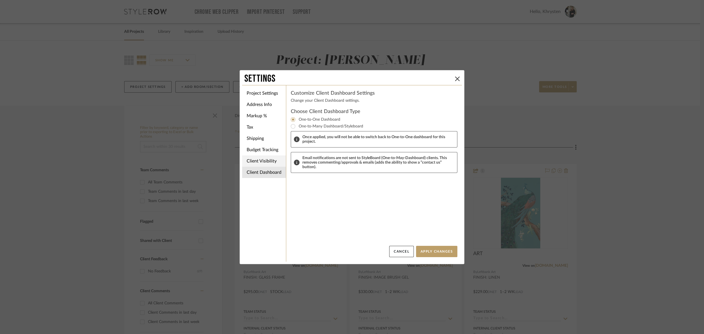
click at [266, 162] on li "Client Visibility" at bounding box center [264, 160] width 44 height 11
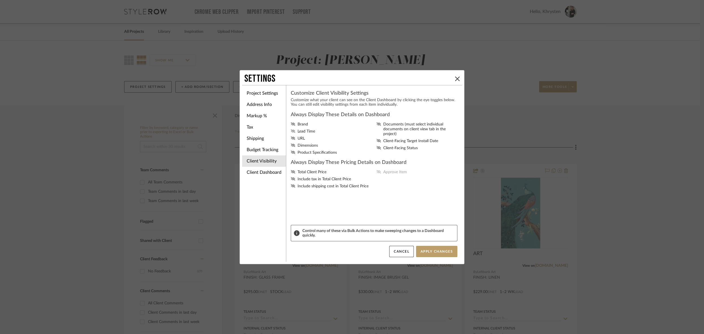
click at [291, 132] on icon at bounding box center [293, 130] width 5 height 3
click at [0, 0] on input "Lead Time" at bounding box center [0, 0] width 0 height 0
click at [291, 147] on icon at bounding box center [293, 145] width 4 height 3
click at [0, 0] on input "Dimensions" at bounding box center [0, 0] width 0 height 0
click at [291, 154] on icon at bounding box center [293, 152] width 5 height 3
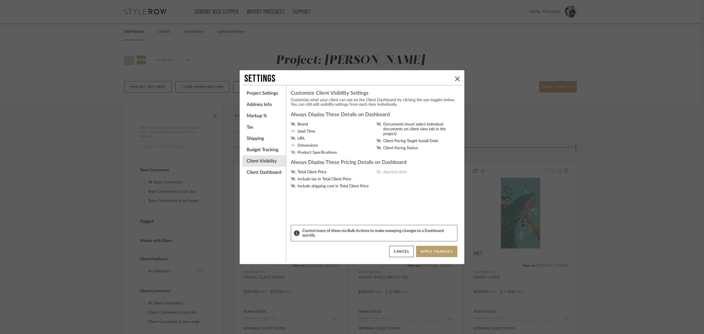
click at [0, 0] on input "Product Specifications" at bounding box center [0, 0] width 0 height 0
click at [373, 124] on div "Brand Lead Time URL Dimensions Product Specifications Documents (must select in…" at bounding box center [374, 138] width 166 height 33
click at [291, 174] on icon at bounding box center [293, 171] width 5 height 3
click at [0, 0] on input "Total Client Price" at bounding box center [0, 0] width 0 height 0
click at [377, 174] on icon at bounding box center [378, 171] width 5 height 3
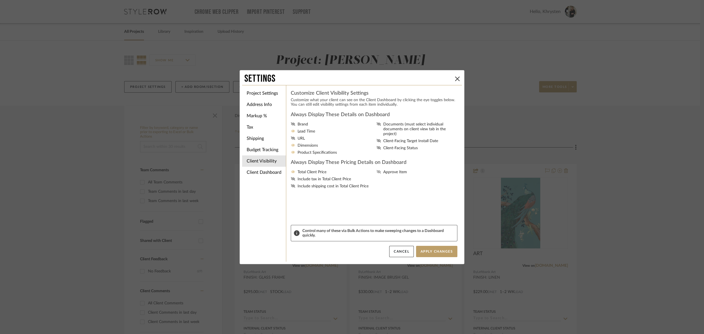
click at [0, 0] on input "Approve Item" at bounding box center [0, 0] width 0 height 0
click at [434, 249] on button "Apply Changes" at bounding box center [436, 251] width 41 height 11
click at [457, 77] on icon at bounding box center [457, 79] width 5 height 5
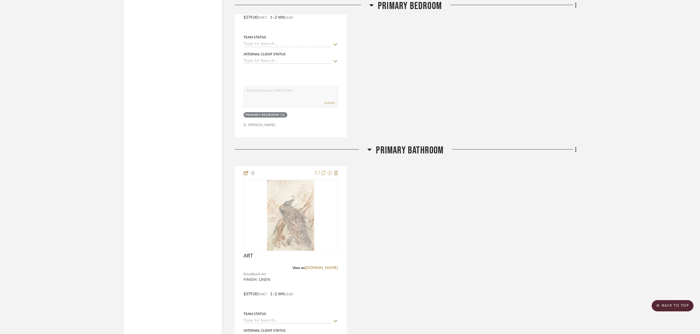
scroll to position [3035, 0]
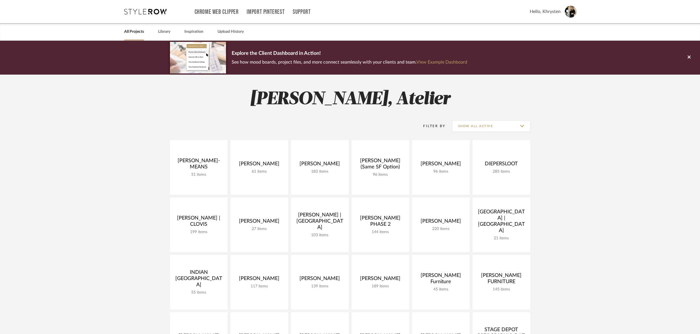
click at [591, 144] on project-collections "Explore the Client Dashboard in Action! See how mood boards, project files, and…" at bounding box center [350, 311] width 700 height 540
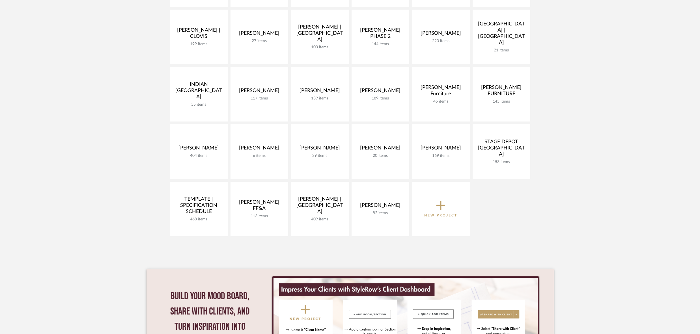
scroll to position [189, 0]
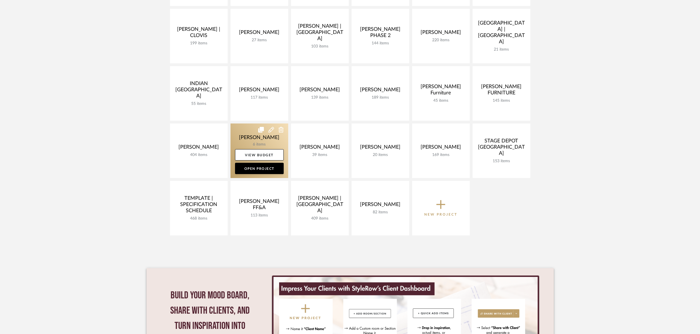
click at [256, 137] on link at bounding box center [259, 151] width 58 height 55
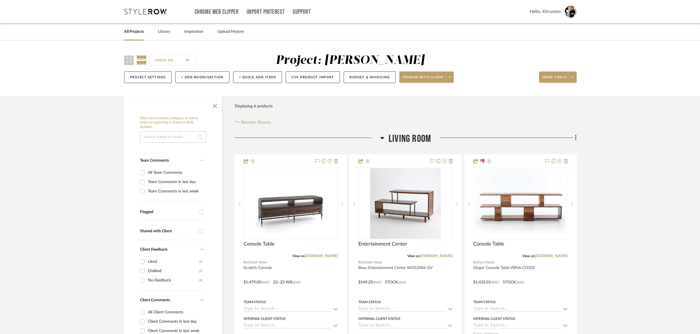
click at [135, 32] on link "All Projects" at bounding box center [134, 32] width 20 height 8
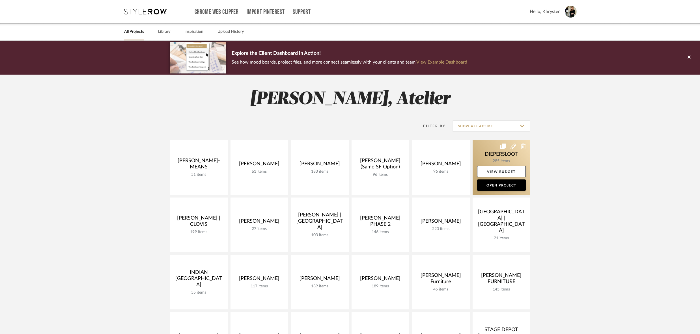
click at [490, 154] on link at bounding box center [501, 167] width 58 height 55
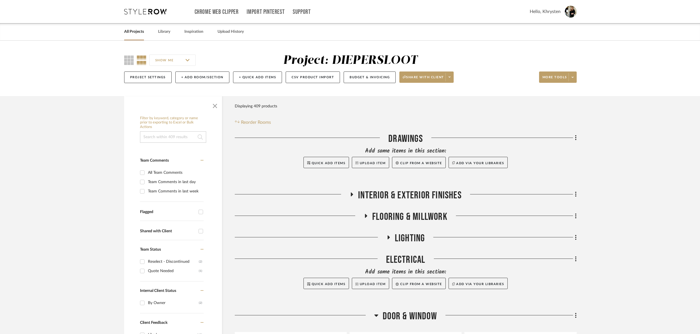
click at [366, 215] on icon at bounding box center [365, 216] width 7 height 4
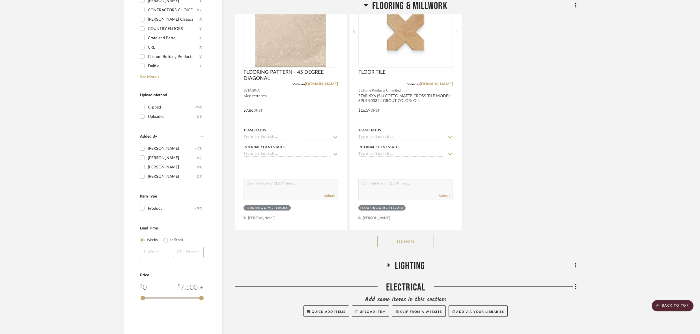
scroll to position [752, 0]
click at [410, 239] on button "See More" at bounding box center [405, 240] width 57 height 11
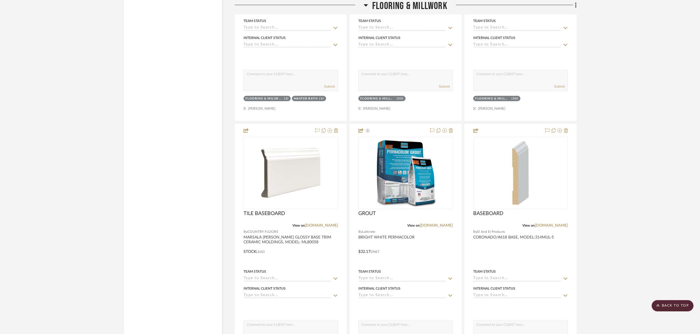
scroll to position [1113, 0]
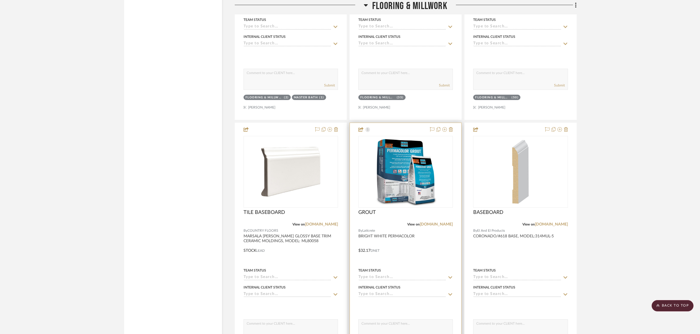
click at [401, 128] on div at bounding box center [405, 246] width 111 height 247
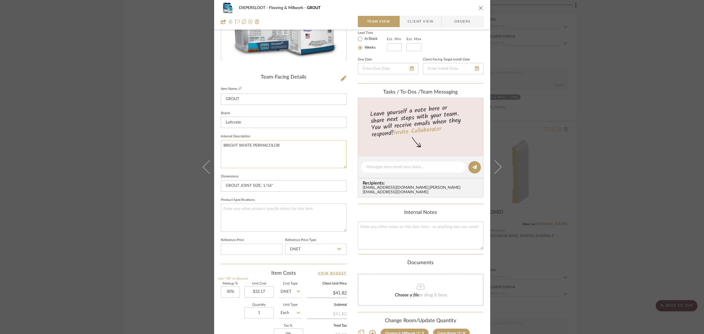
scroll to position [106, 0]
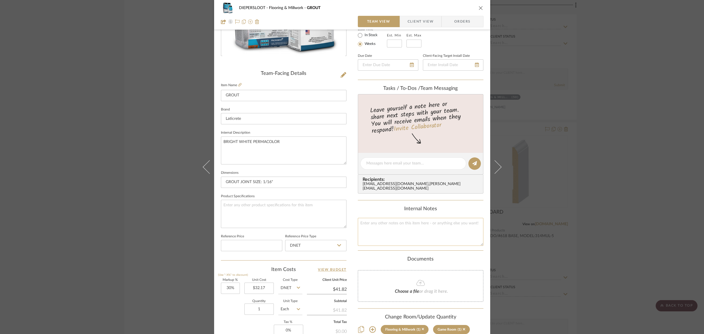
click at [377, 224] on textarea at bounding box center [421, 232] width 126 height 28
paste textarea "BASEBOARD TILE GROUT"
type textarea "BASEBOARD TILE GROUT"
click at [573, 279] on div "DIEPERSLOOT Flooring & Millwork GROUT Team View Client View Orders Team-Facing …" at bounding box center [352, 167] width 704 height 334
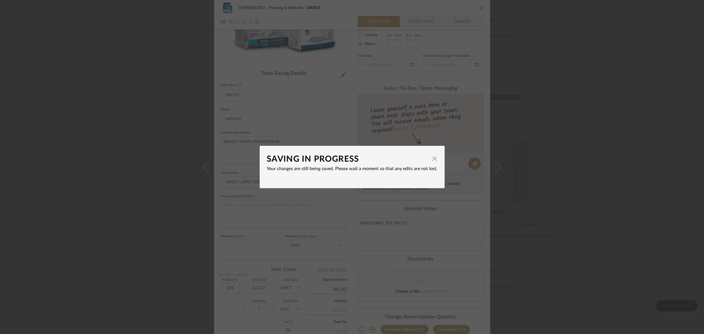
click at [117, 160] on div "SAVING IN PROGRESS × Your changes are still being saved. Please wait a moment s…" at bounding box center [352, 167] width 704 height 334
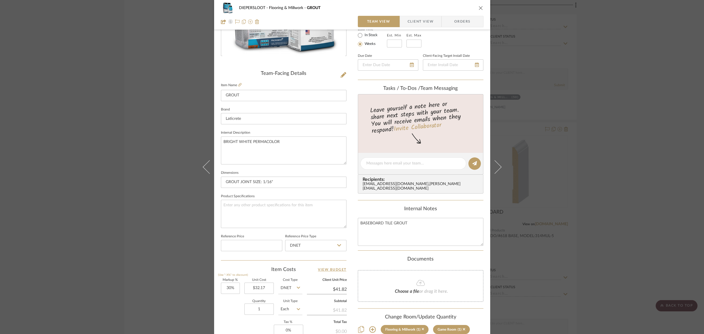
drag, startPoint x: 478, startPoint y: 7, endPoint x: 433, endPoint y: 225, distance: 222.9
click at [478, 7] on icon "close" at bounding box center [480, 8] width 5 height 5
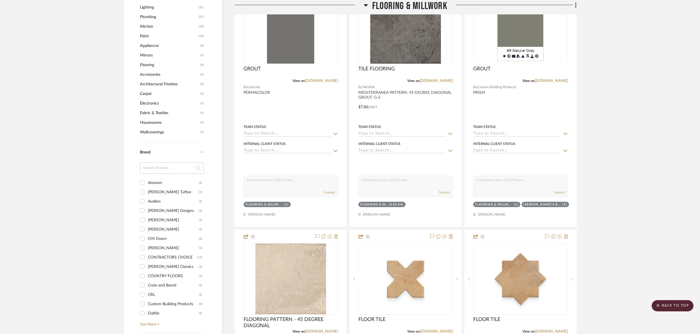
scroll to position [0, 0]
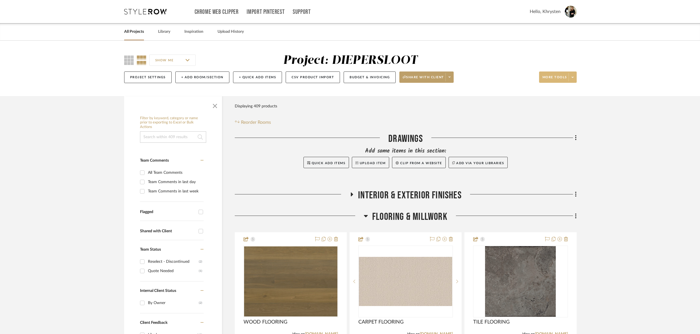
click at [557, 77] on span "More tools" at bounding box center [554, 79] width 25 height 8
click at [371, 80] on div at bounding box center [350, 167] width 700 height 334
click at [366, 77] on button "Budget & Invoicing" at bounding box center [369, 78] width 52 height 12
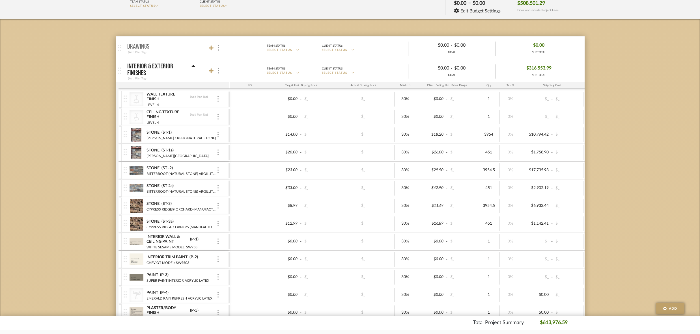
scroll to position [86, 0]
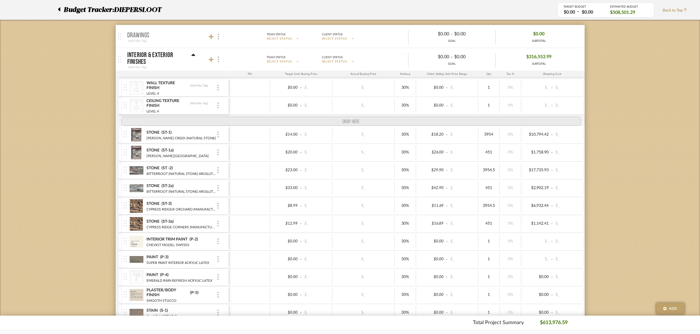
drag, startPoint x: 125, startPoint y: 230, endPoint x: 130, endPoint y: 118, distance: 112.1
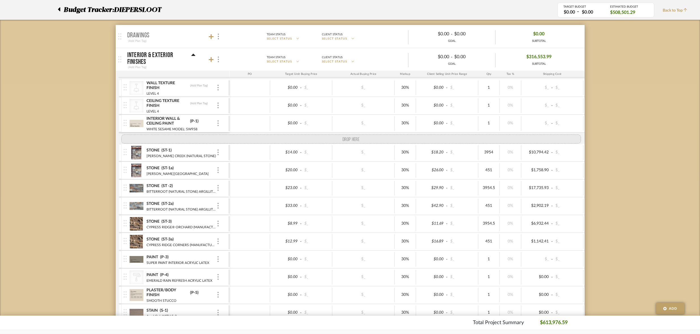
drag, startPoint x: 125, startPoint y: 248, endPoint x: 135, endPoint y: 133, distance: 115.0
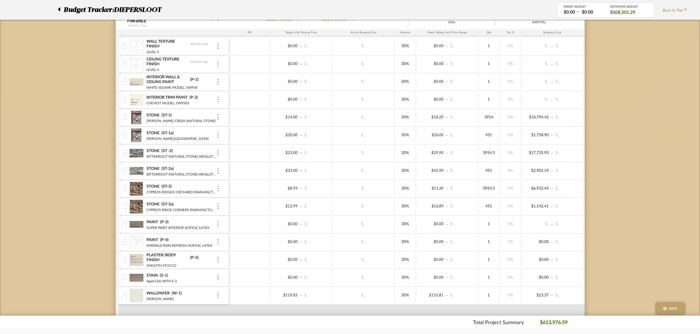
scroll to position [160, 0]
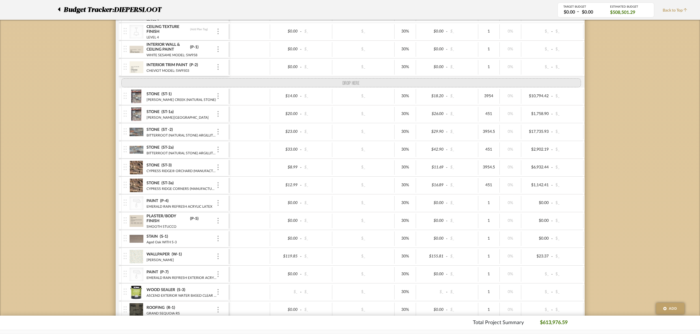
drag, startPoint x: 125, startPoint y: 192, endPoint x: 135, endPoint y: 80, distance: 111.8
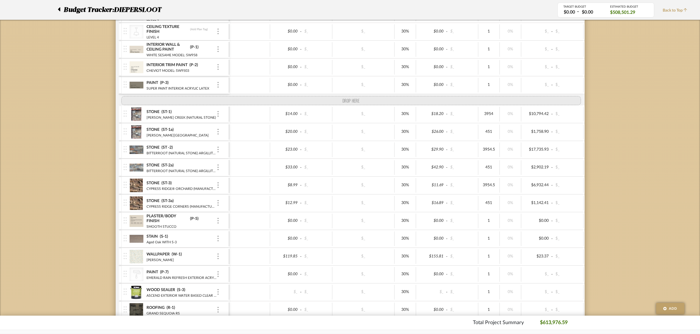
drag, startPoint x: 124, startPoint y: 213, endPoint x: 136, endPoint y: 96, distance: 117.3
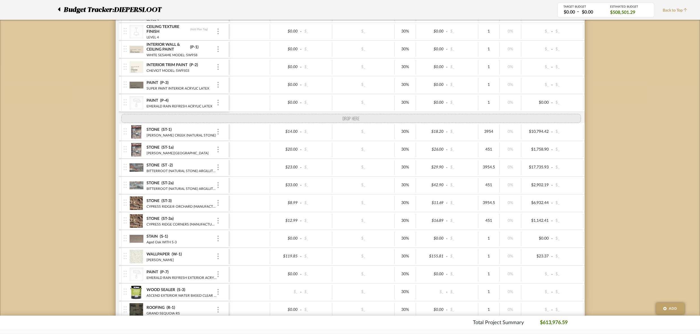
drag, startPoint x: 127, startPoint y: 229, endPoint x: 137, endPoint y: 116, distance: 114.0
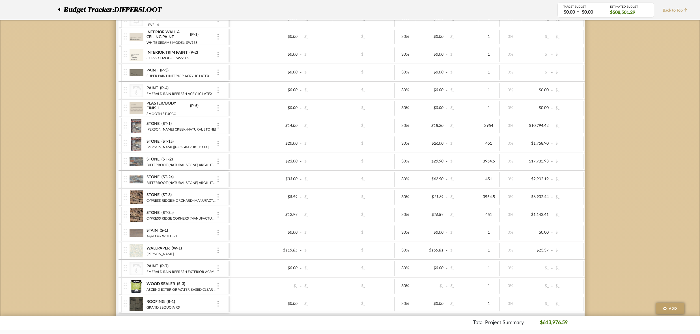
scroll to position [173, 0]
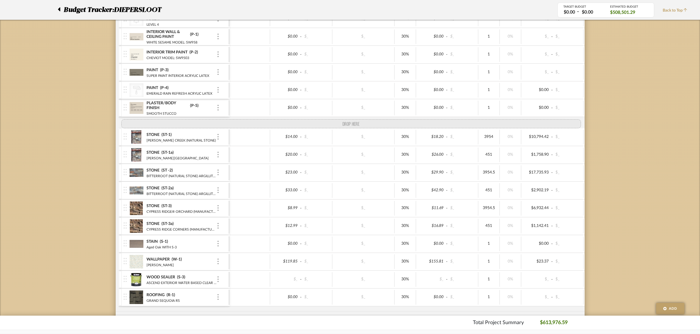
drag, startPoint x: 125, startPoint y: 267, endPoint x: 130, endPoint y: 118, distance: 148.5
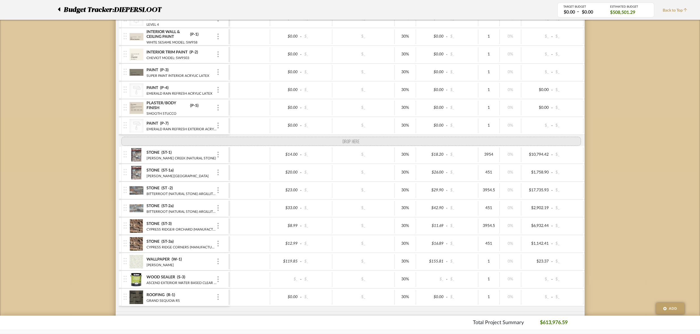
drag, startPoint x: 124, startPoint y: 249, endPoint x: 131, endPoint y: 141, distance: 108.0
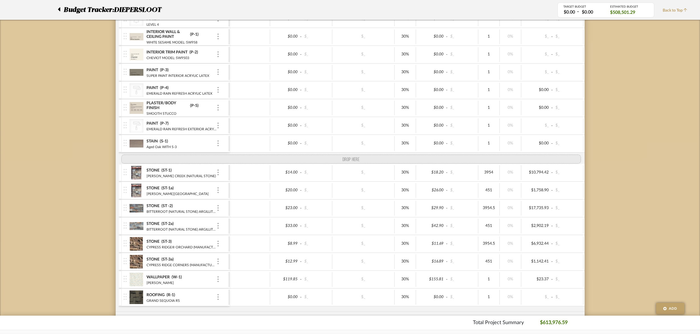
drag, startPoint x: 127, startPoint y: 284, endPoint x: 131, endPoint y: 153, distance: 130.1
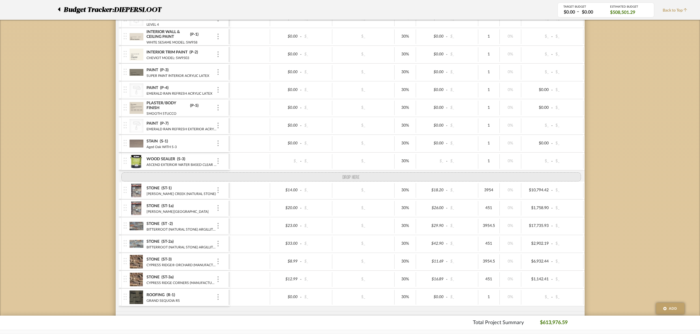
drag, startPoint x: 124, startPoint y: 287, endPoint x: 139, endPoint y: 173, distance: 114.9
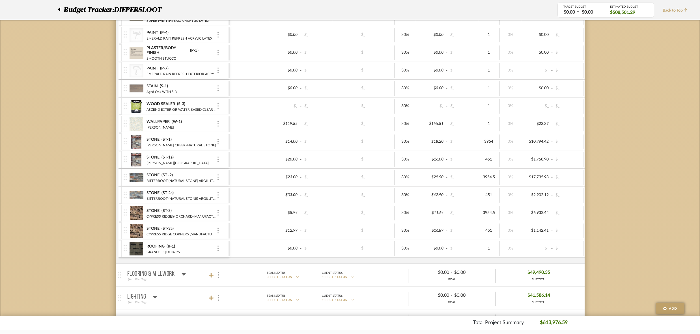
scroll to position [230, 0]
click at [183, 271] on icon at bounding box center [183, 272] width 4 height 7
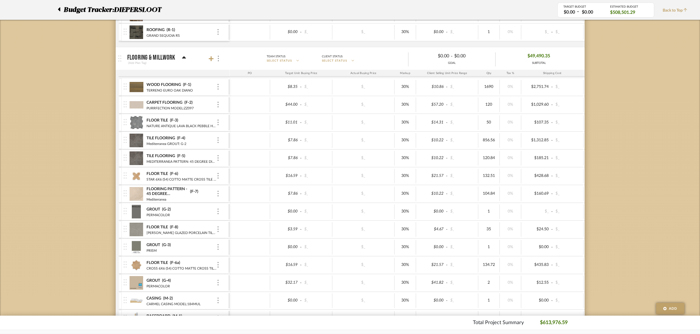
scroll to position [451, 0]
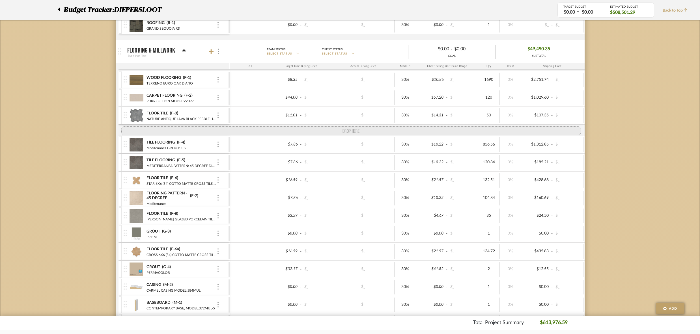
drag, startPoint x: 123, startPoint y: 201, endPoint x: 126, endPoint y: 123, distance: 78.6
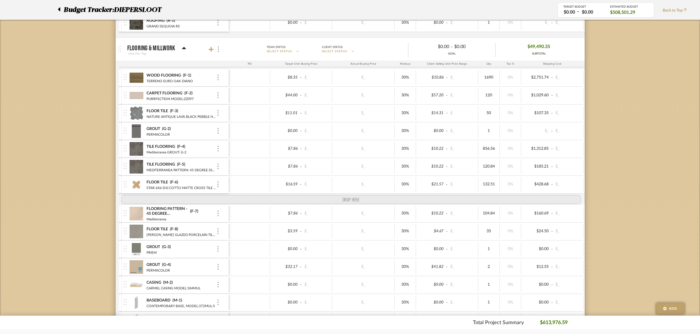
drag, startPoint x: 128, startPoint y: 254, endPoint x: 127, endPoint y: 192, distance: 61.9
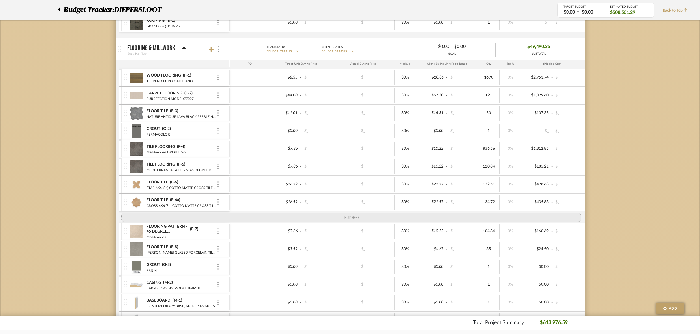
drag, startPoint x: 126, startPoint y: 270, endPoint x: 128, endPoint y: 210, distance: 60.5
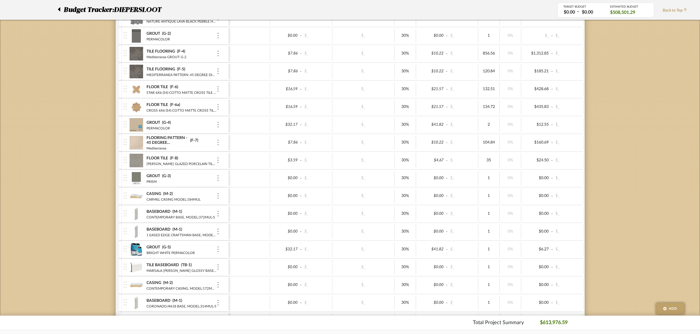
scroll to position [550, 0]
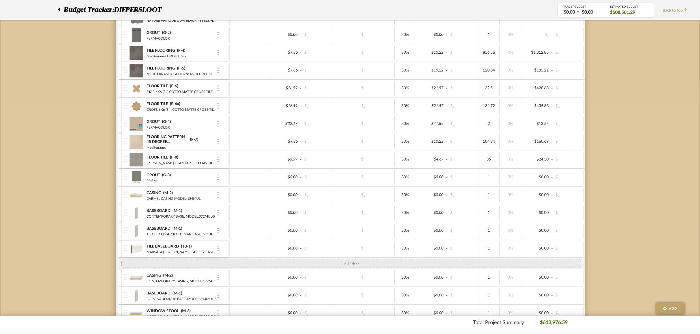
drag, startPoint x: 126, startPoint y: 245, endPoint x: 123, endPoint y: 262, distance: 17.4
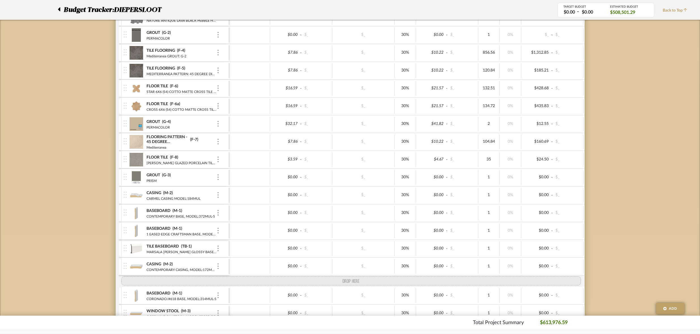
scroll to position [552, 0]
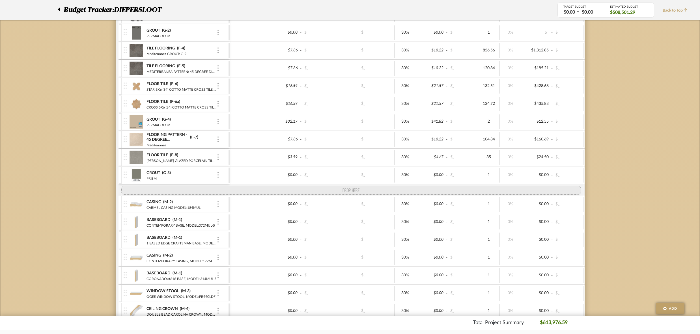
drag, startPoint x: 124, startPoint y: 241, endPoint x: 131, endPoint y: 183, distance: 58.9
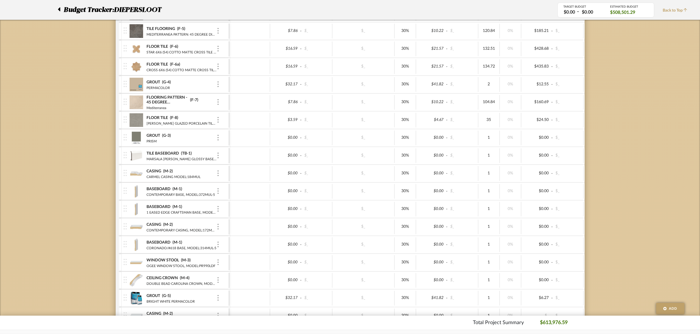
scroll to position [611, 0]
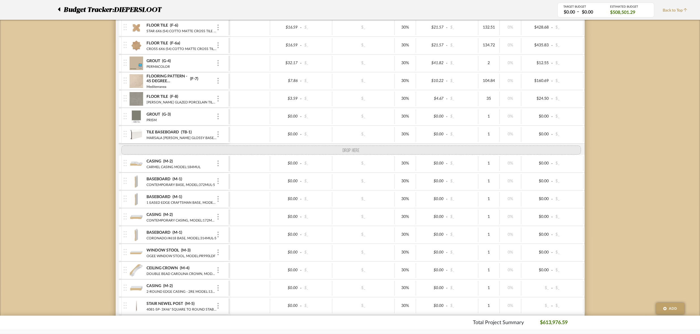
drag, startPoint x: 128, startPoint y: 274, endPoint x: 134, endPoint y: 147, distance: 127.4
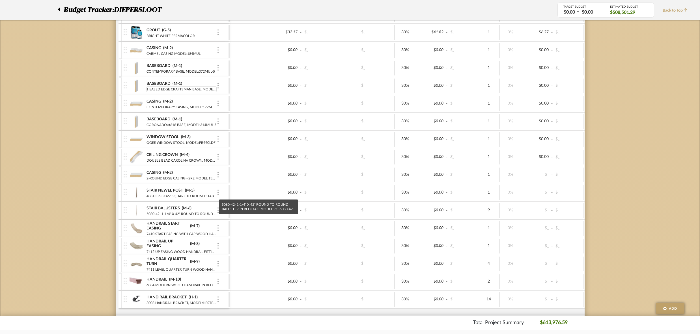
scroll to position [736, 0]
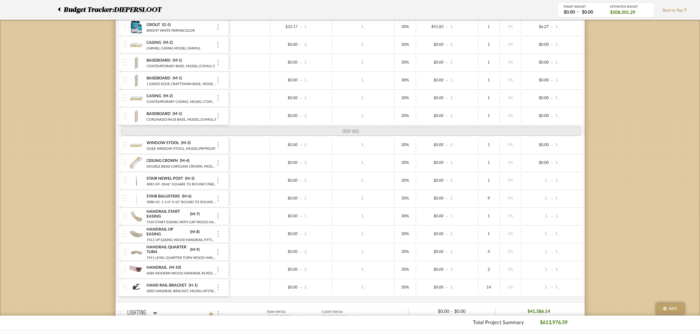
drag, startPoint x: 124, startPoint y: 163, endPoint x: 127, endPoint y: 127, distance: 36.3
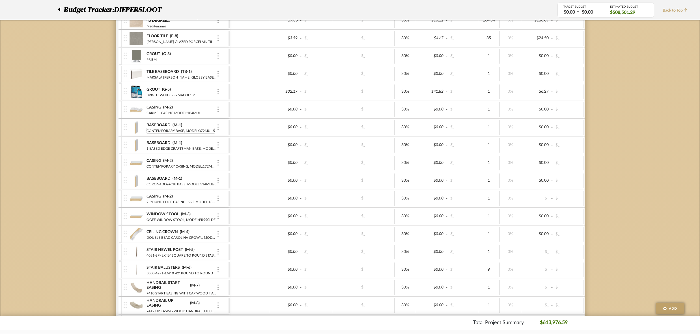
scroll to position [669, 0]
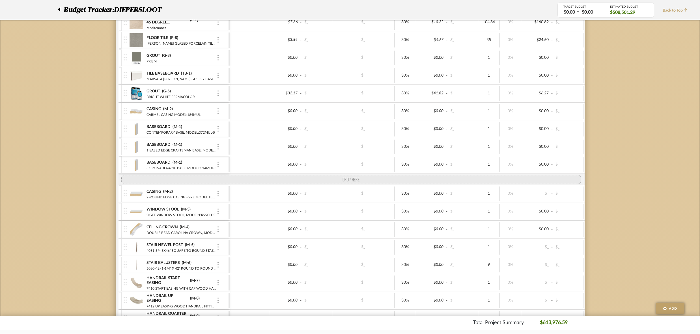
drag, startPoint x: 124, startPoint y: 160, endPoint x: 123, endPoint y: 175, distance: 15.3
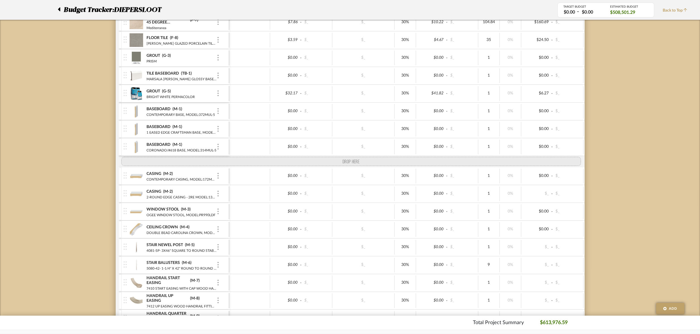
drag, startPoint x: 126, startPoint y: 103, endPoint x: 124, endPoint y: 154, distance: 51.2
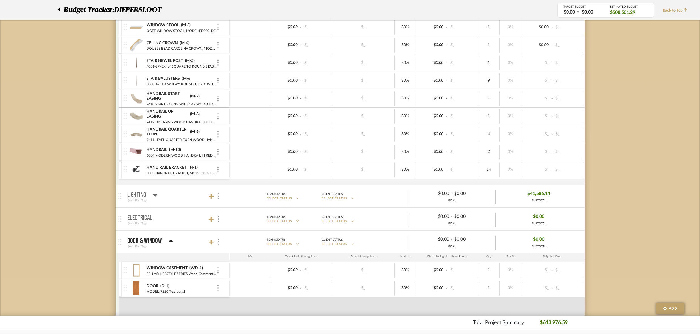
scroll to position [863, 0]
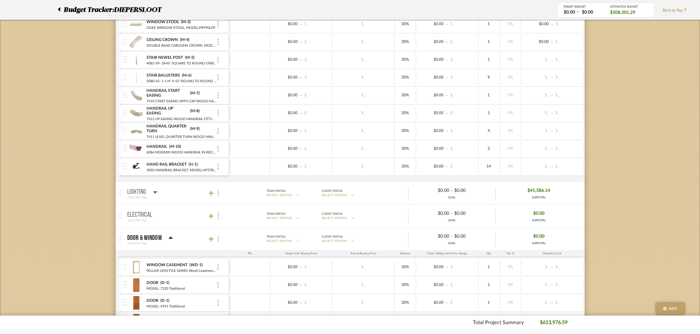
click at [154, 191] on icon at bounding box center [155, 192] width 4 height 2
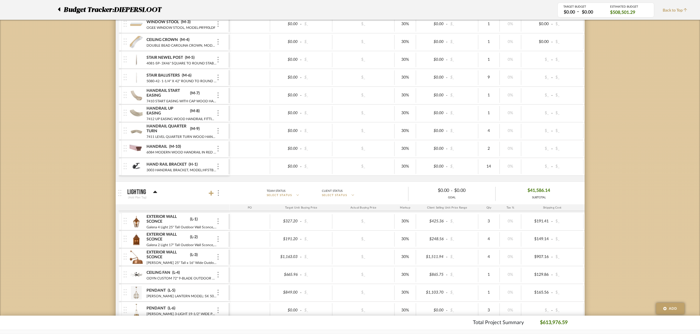
click at [154, 191] on icon at bounding box center [155, 192] width 4 height 2
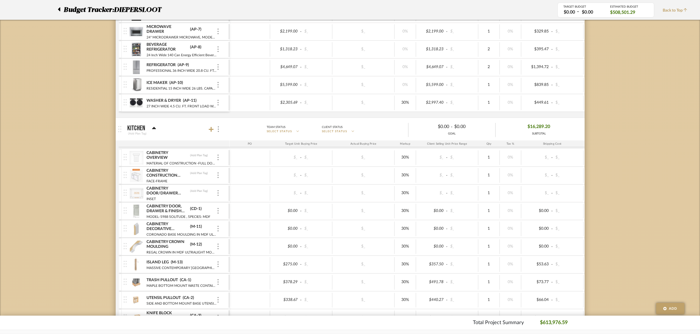
scroll to position [1581, 0]
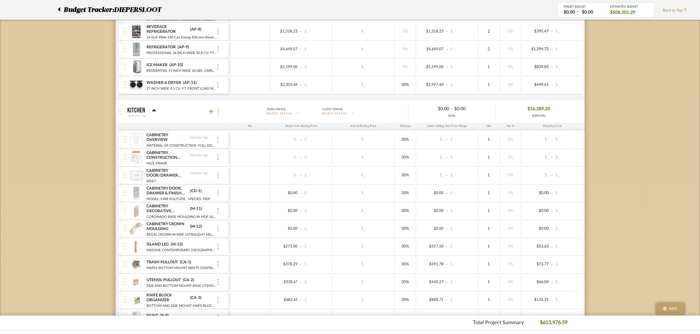
click at [154, 107] on icon at bounding box center [154, 110] width 4 height 7
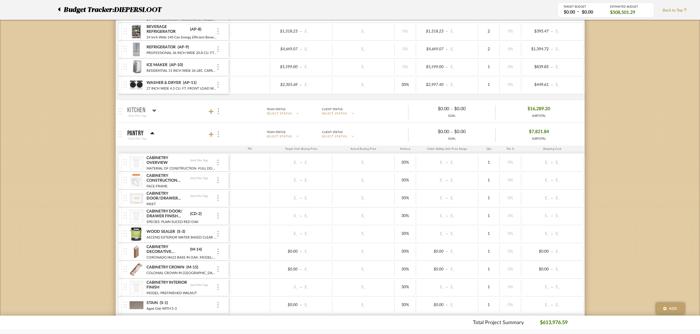
click at [151, 130] on icon at bounding box center [152, 133] width 4 height 7
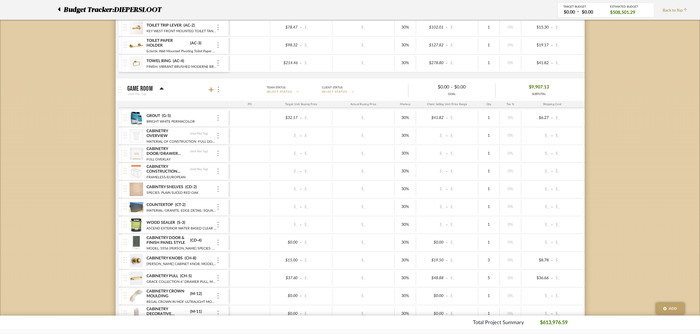
scroll to position [2277, 0]
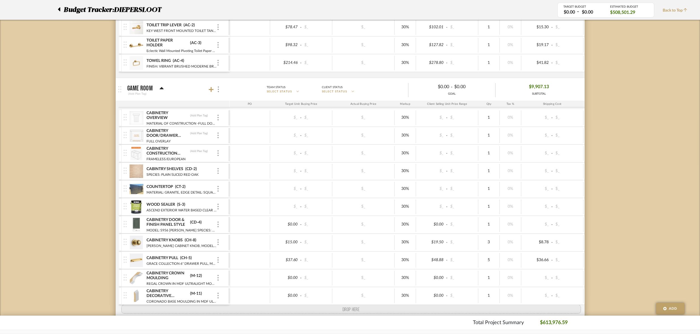
drag, startPoint x: 124, startPoint y: 100, endPoint x: 116, endPoint y: 300, distance: 199.4
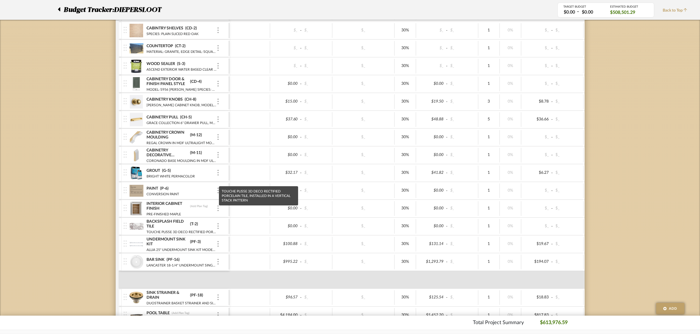
scroll to position [2436, 0]
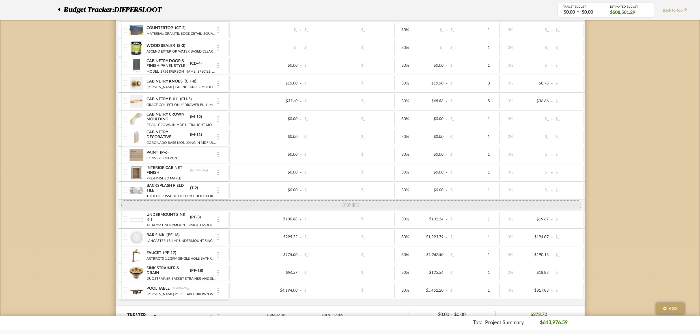
drag, startPoint x: 125, startPoint y: 140, endPoint x: 123, endPoint y: 183, distance: 43.9
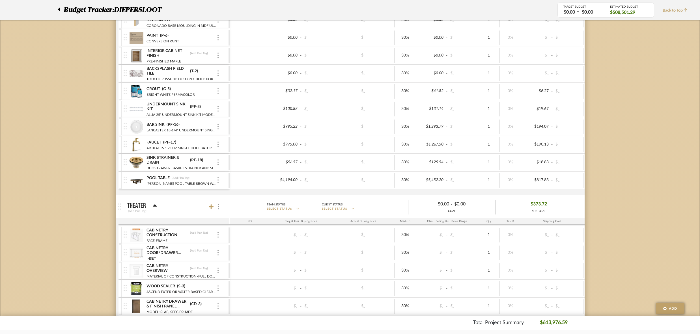
scroll to position [0, 0]
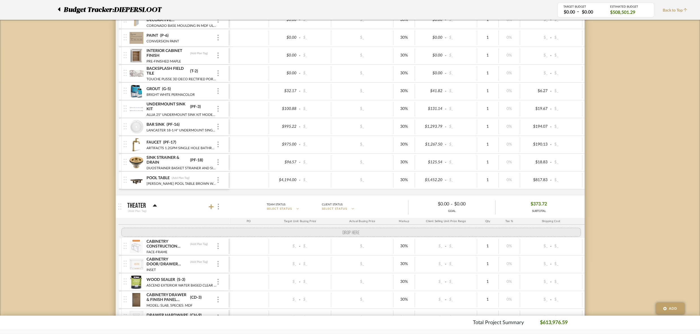
drag, startPoint x: 126, startPoint y: 256, endPoint x: 124, endPoint y: 214, distance: 41.6
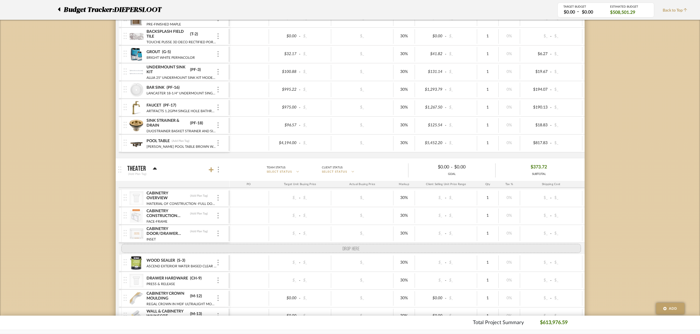
drag, startPoint x: 126, startPoint y: 252, endPoint x: 125, endPoint y: 227, distance: 24.3
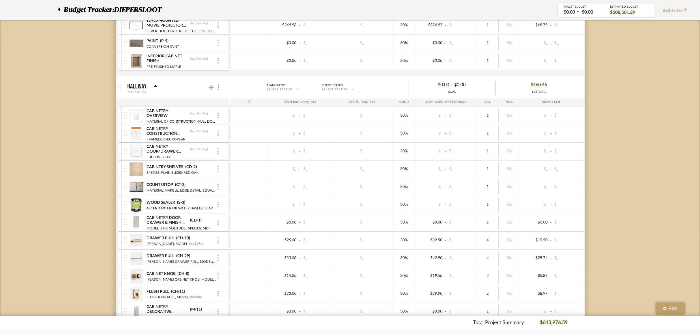
click at [222, 161] on div "CABINTRY SHELVES (CD-2) SPECIES: PLAIN SLICED RED OAK" at bounding box center [176, 170] width 105 height 18
click at [199, 165] on div "CABINTRY SHELVES (CD-2)" at bounding box center [181, 167] width 70 height 5
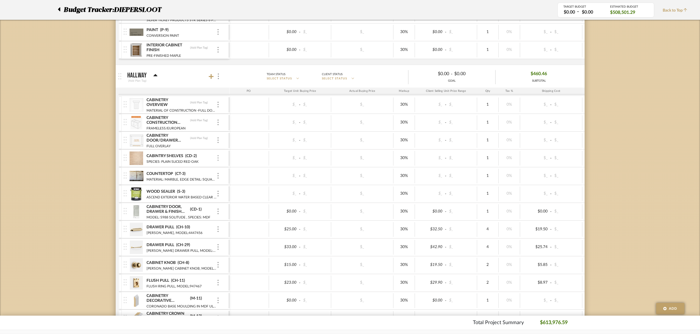
click at [217, 155] on img at bounding box center [217, 158] width 1 height 6
click at [233, 148] on span "Manage Item" at bounding box center [246, 150] width 34 height 5
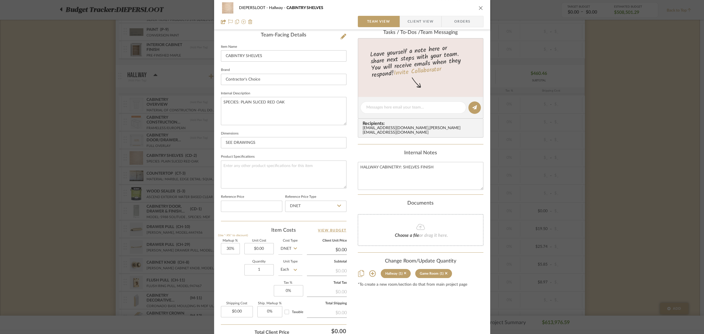
click at [369, 271] on icon at bounding box center [372, 274] width 7 height 7
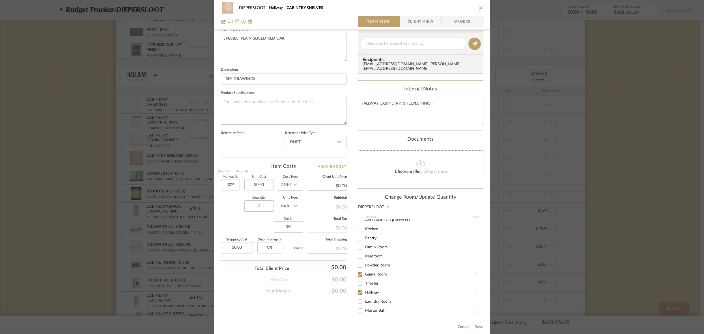
click at [359, 245] on input "Family Room" at bounding box center [359, 247] width 9 height 9
checkbox input "true"
type input "1"
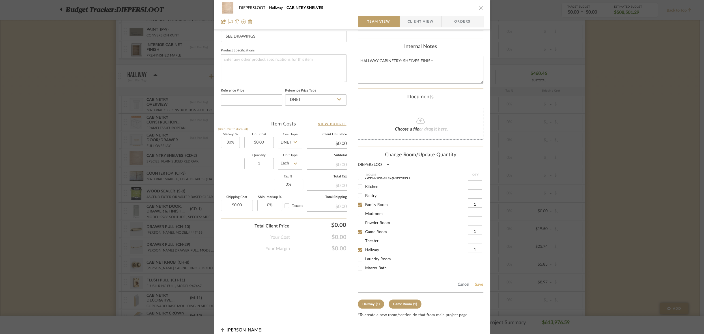
click at [478, 282] on button "Save" at bounding box center [478, 284] width 9 height 5
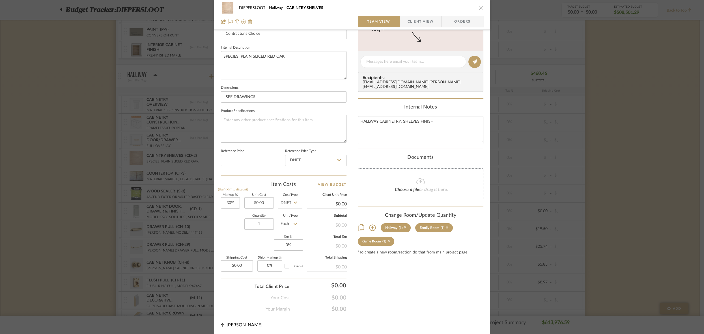
click at [165, 218] on div "DIEPERSLOOT Hallway CABINTRY SHELVES Team View Client View Orders Team-Facing D…" at bounding box center [352, 167] width 704 height 334
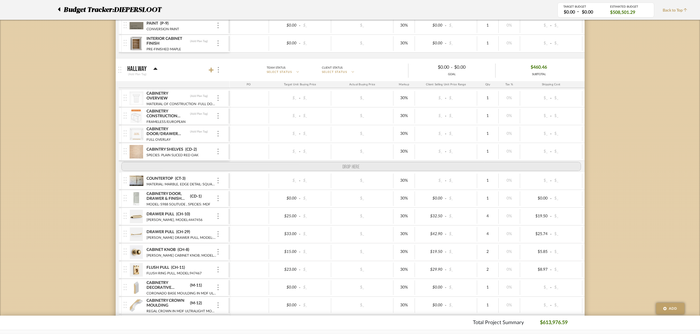
drag, startPoint x: 125, startPoint y: 170, endPoint x: 125, endPoint y: 142, distance: 27.7
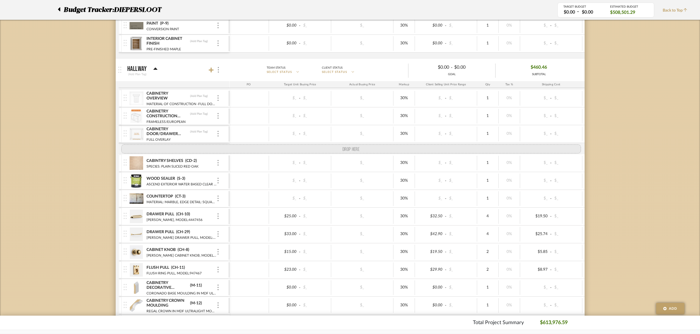
drag, startPoint x: 125, startPoint y: 187, endPoint x: 125, endPoint y: 128, distance: 59.4
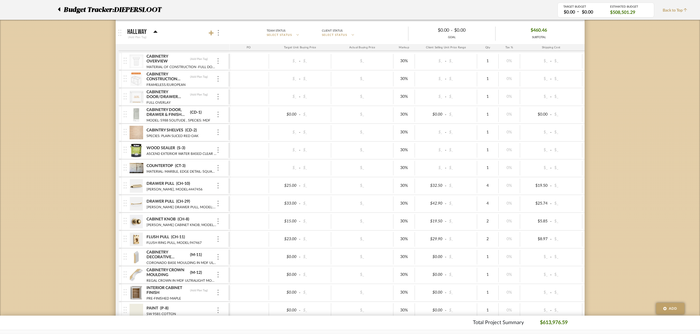
scroll to position [2982, 0]
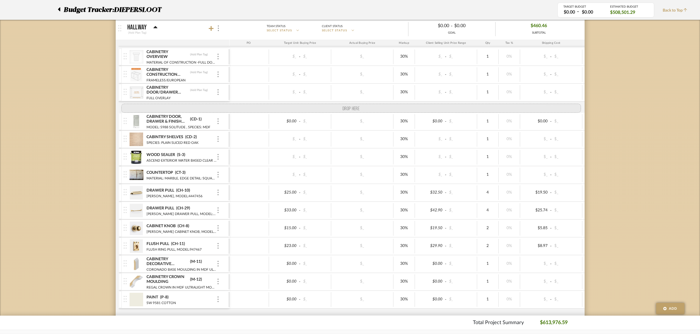
drag, startPoint x: 126, startPoint y: 267, endPoint x: 129, endPoint y: 82, distance: 184.9
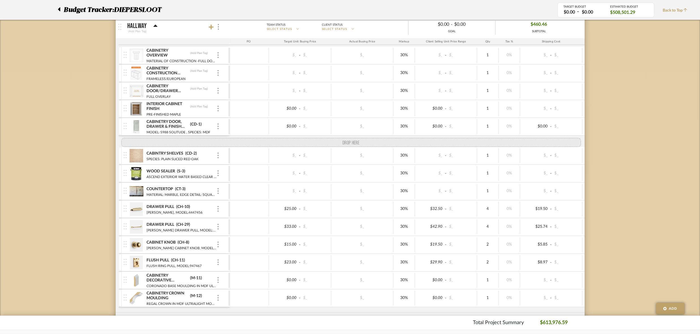
drag, startPoint x: 123, startPoint y: 285, endPoint x: 121, endPoint y: 122, distance: 163.1
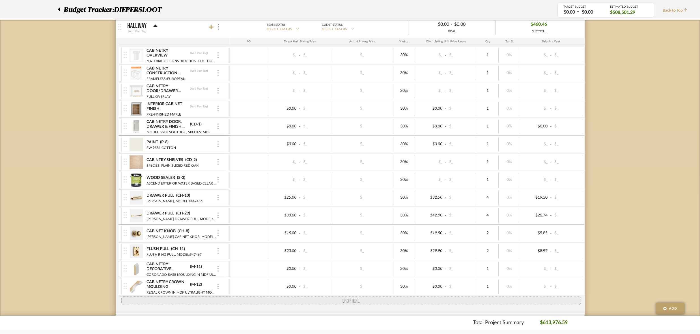
drag, startPoint x: 126, startPoint y: 178, endPoint x: 119, endPoint y: 274, distance: 95.8
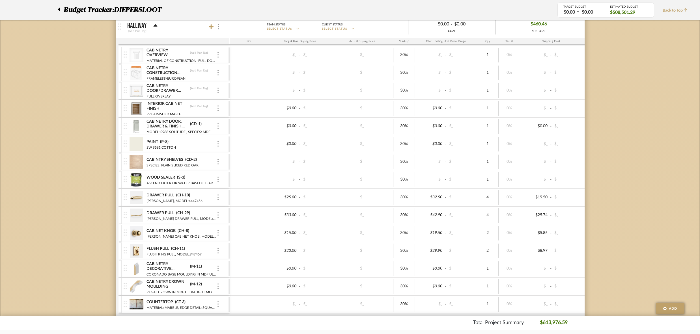
scroll to position [0, 0]
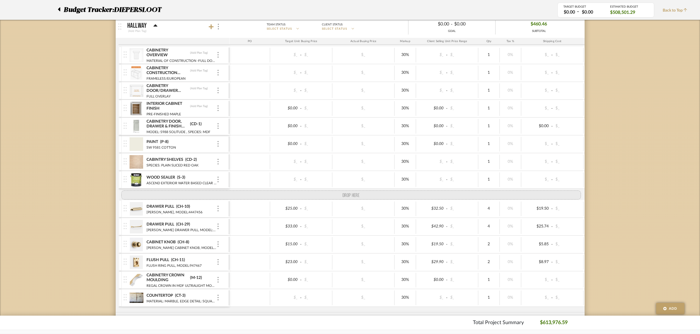
drag, startPoint x: 124, startPoint y: 248, endPoint x: 120, endPoint y: 171, distance: 77.0
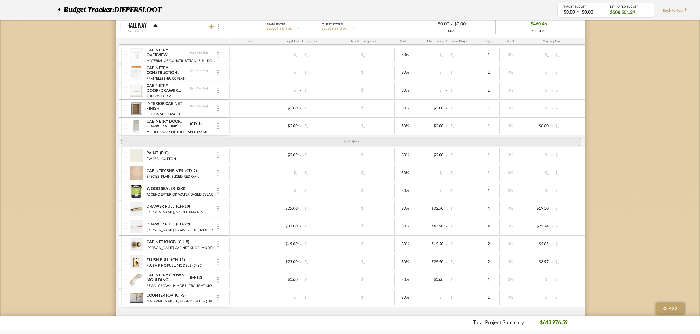
drag, startPoint x: 124, startPoint y: 174, endPoint x: 123, endPoint y: 117, distance: 57.4
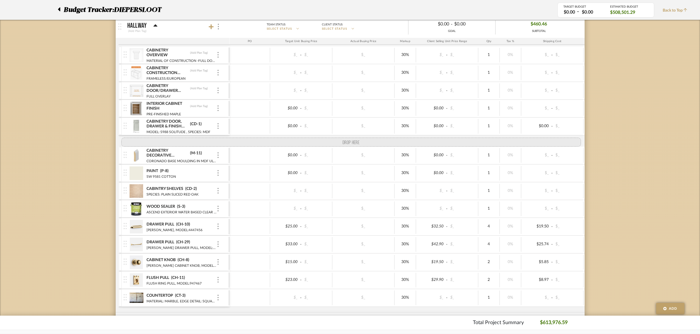
drag, startPoint x: 125, startPoint y: 270, endPoint x: 123, endPoint y: 119, distance: 151.2
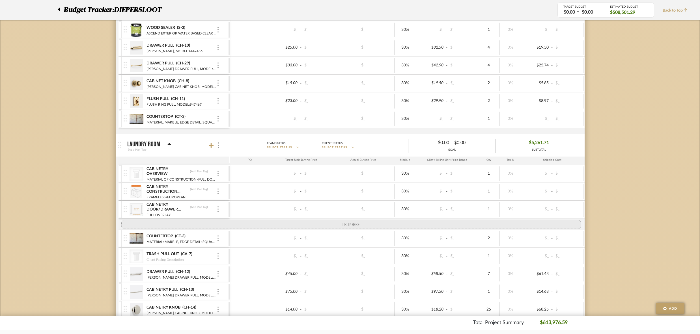
drag, startPoint x: 124, startPoint y: 241, endPoint x: 120, endPoint y: 199, distance: 42.3
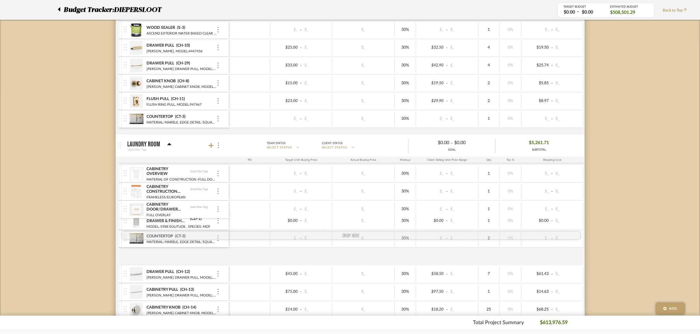
drag, startPoint x: 122, startPoint y: 239, endPoint x: 122, endPoint y: 209, distance: 29.1
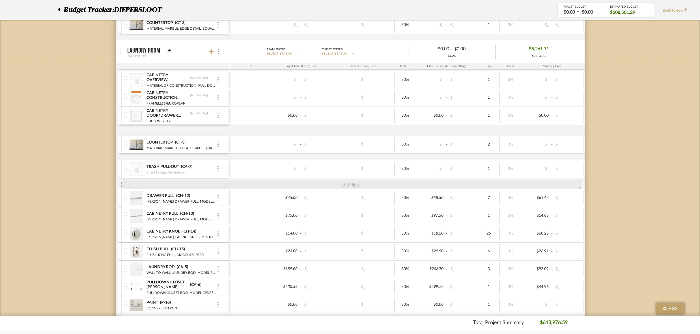
drag, startPoint x: 125, startPoint y: 272, endPoint x: 123, endPoint y: 161, distance: 111.1
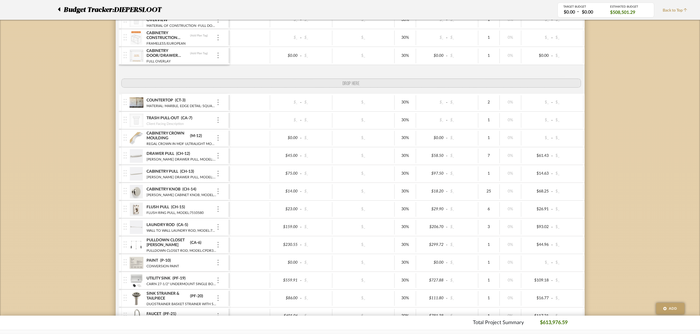
drag, startPoint x: 123, startPoint y: 248, endPoint x: 131, endPoint y: 46, distance: 202.3
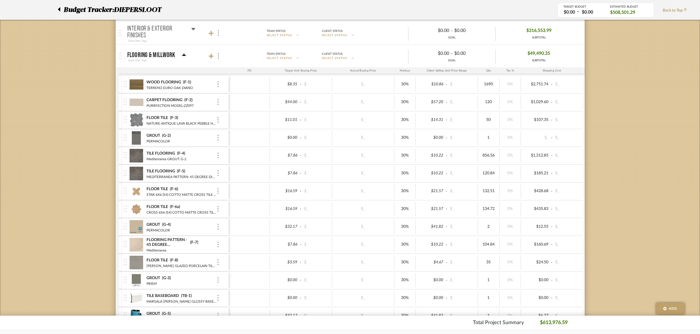
click at [184, 54] on icon at bounding box center [184, 55] width 4 height 2
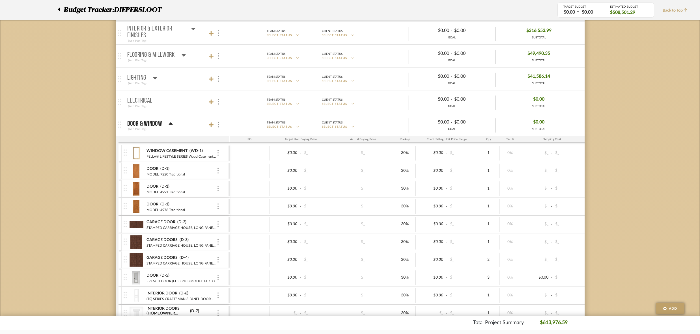
click at [170, 122] on icon at bounding box center [170, 123] width 4 height 2
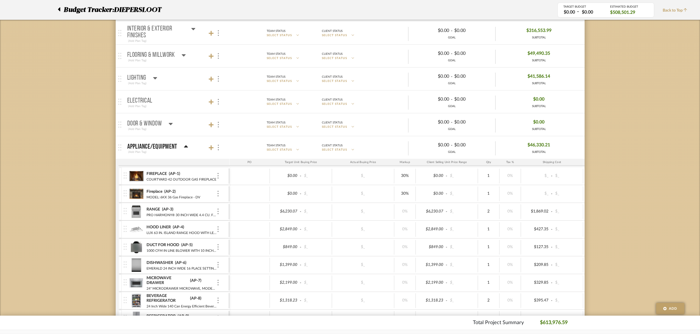
click at [184, 145] on icon at bounding box center [186, 146] width 4 height 2
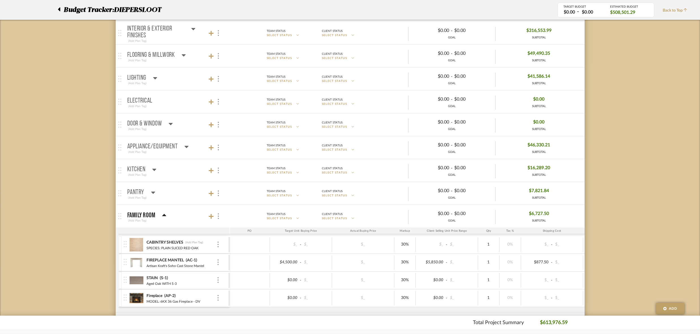
click at [153, 166] on icon at bounding box center [154, 169] width 4 height 7
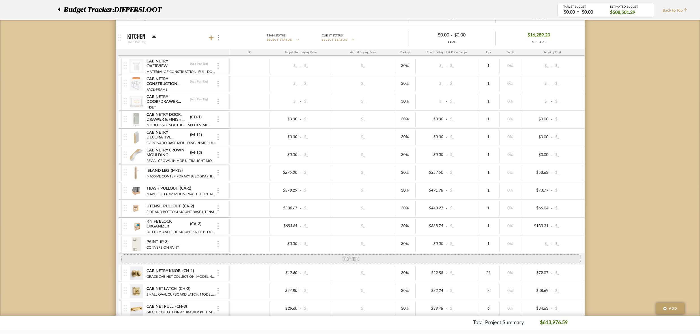
drag, startPoint x: 123, startPoint y: 263, endPoint x: 121, endPoint y: 256, distance: 7.2
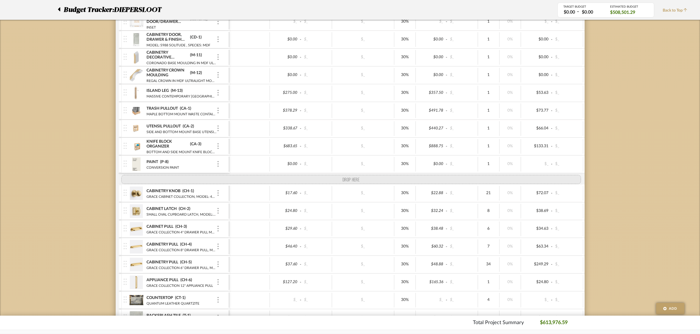
drag, startPoint x: 125, startPoint y: 266, endPoint x: 126, endPoint y: 174, distance: 91.3
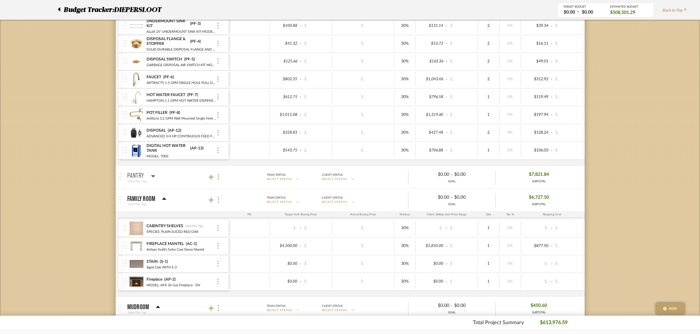
click at [153, 175] on icon at bounding box center [153, 176] width 4 height 2
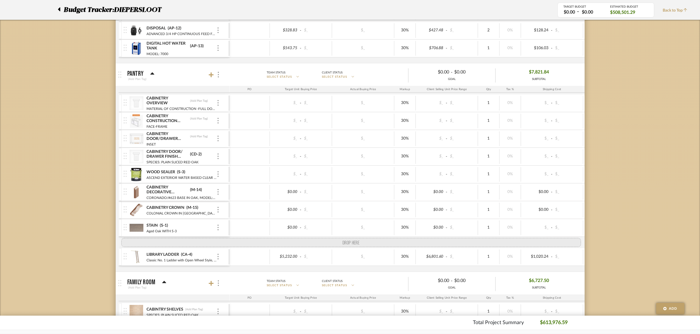
drag, startPoint x: 126, startPoint y: 220, endPoint x: 120, endPoint y: 230, distance: 12.2
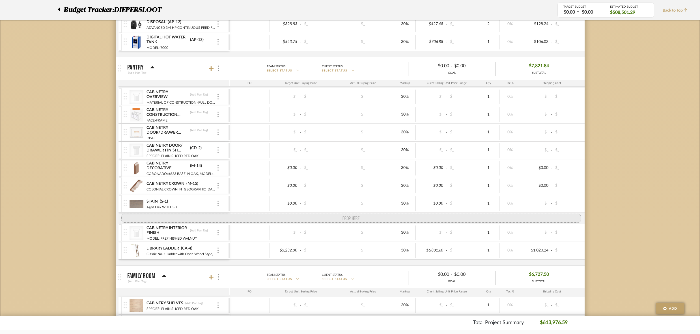
drag, startPoint x: 126, startPoint y: 164, endPoint x: 122, endPoint y: 210, distance: 46.0
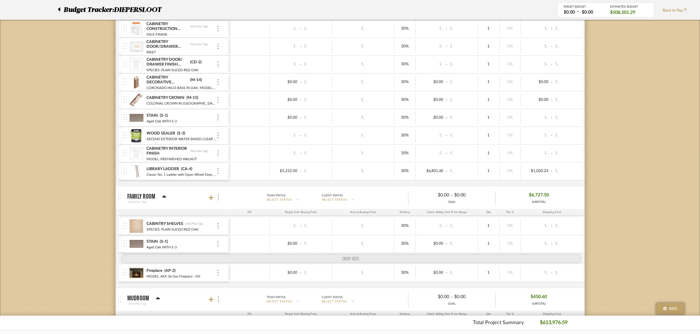
drag, startPoint x: 126, startPoint y: 236, endPoint x: 123, endPoint y: 250, distance: 13.9
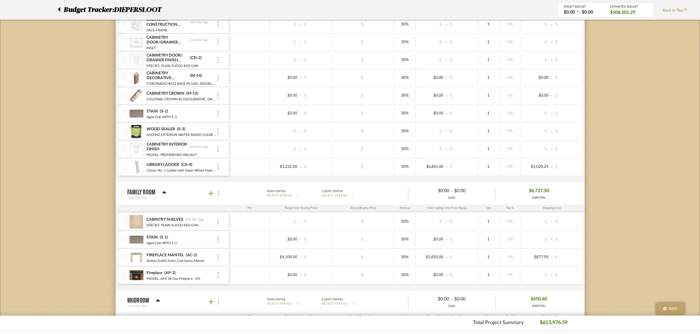
scroll to position [902, 0]
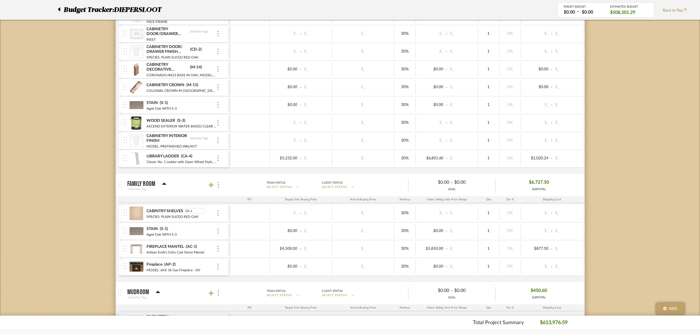
type input "CD-2a"
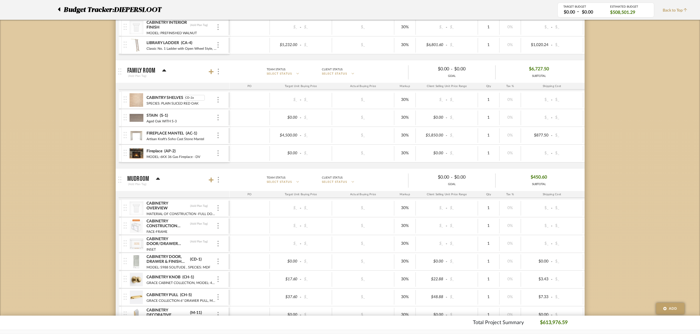
scroll to position [1016, 0]
click at [194, 100] on div "CABINTRY SHELVES CD-2a SPECIES: PLAIN SLICED RED OAK" at bounding box center [181, 100] width 70 height 18
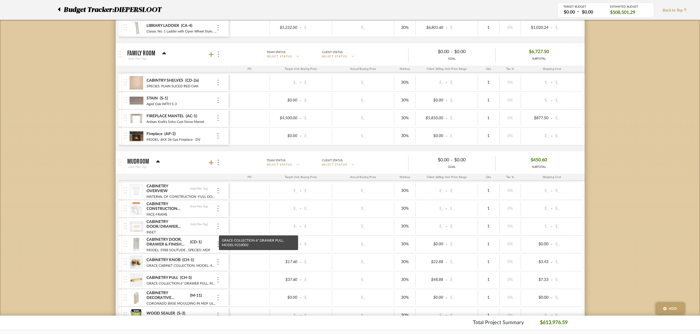
scroll to position [1089, 0]
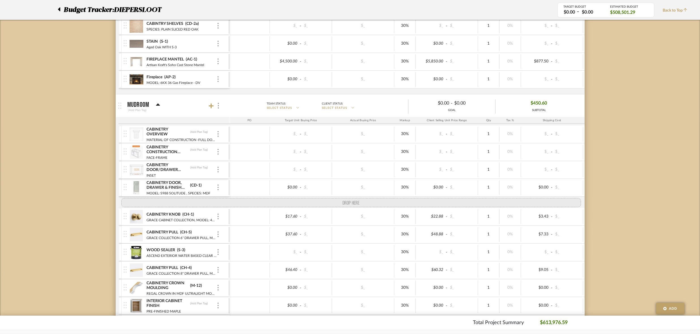
drag, startPoint x: 126, startPoint y: 234, endPoint x: 127, endPoint y: 190, distance: 43.6
drag, startPoint x: 125, startPoint y: 287, endPoint x: 127, endPoint y: 193, distance: 94.4
drag, startPoint x: 127, startPoint y: 216, endPoint x: 129, endPoint y: 193, distance: 22.7
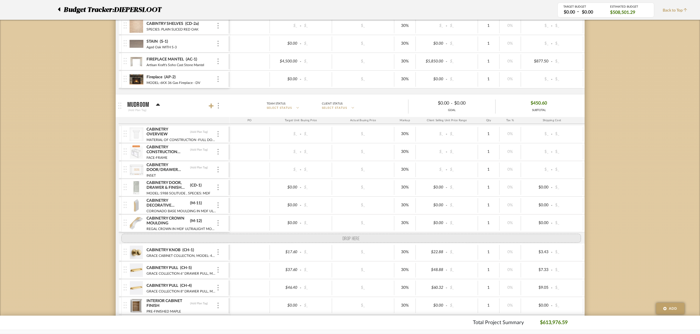
drag, startPoint x: 125, startPoint y: 270, endPoint x: 129, endPoint y: 232, distance: 38.6
drag, startPoint x: 122, startPoint y: 306, endPoint x: 125, endPoint y: 232, distance: 75.0
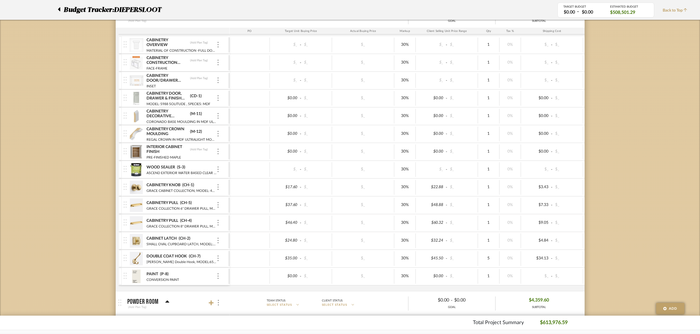
scroll to position [1180, 0]
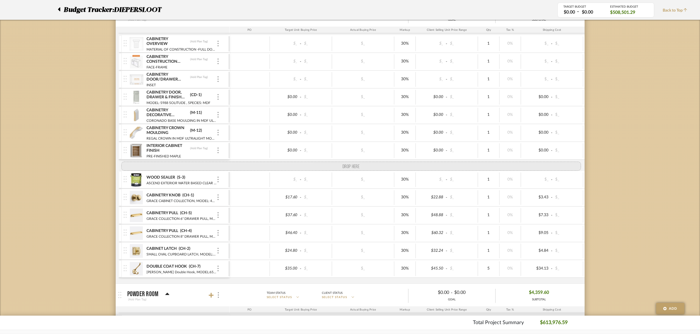
drag, startPoint x: 124, startPoint y: 266, endPoint x: 125, endPoint y: 157, distance: 109.4
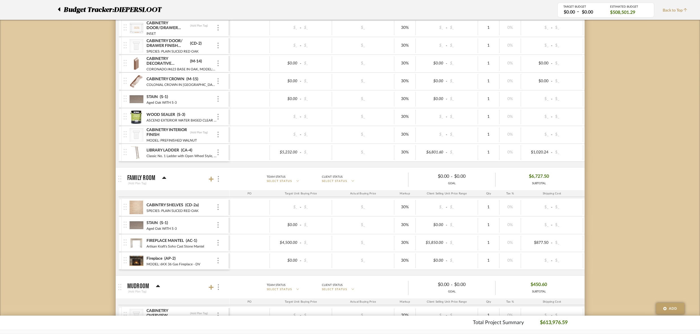
scroll to position [905, 0]
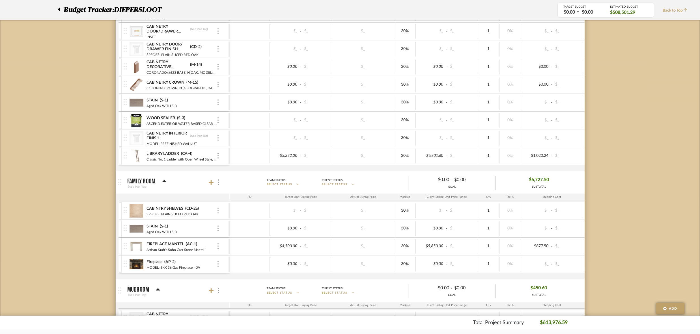
click at [218, 208] on img at bounding box center [217, 211] width 1 height 6
click at [241, 218] on span "Manage Item" at bounding box center [246, 216] width 34 height 5
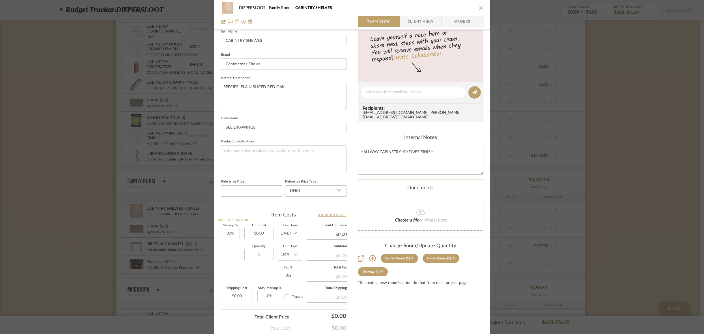
scroll to position [190, 0]
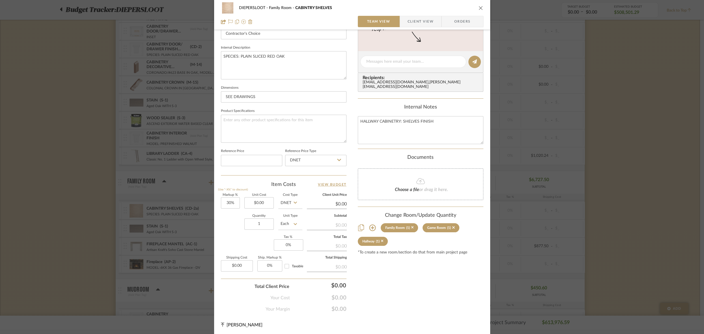
click at [371, 225] on icon at bounding box center [372, 228] width 7 height 7
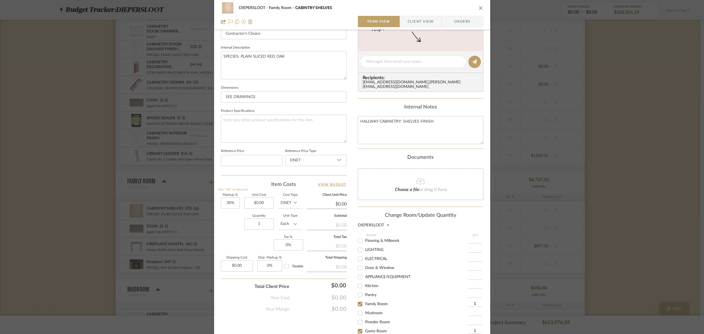
scroll to position [29, 0]
click at [359, 301] on input "Mudroom" at bounding box center [359, 302] width 9 height 9
checkbox input "true"
type input "1"
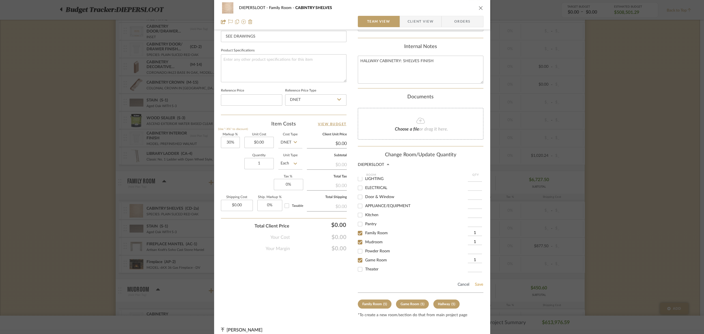
click at [475, 282] on button "Save" at bounding box center [478, 284] width 9 height 5
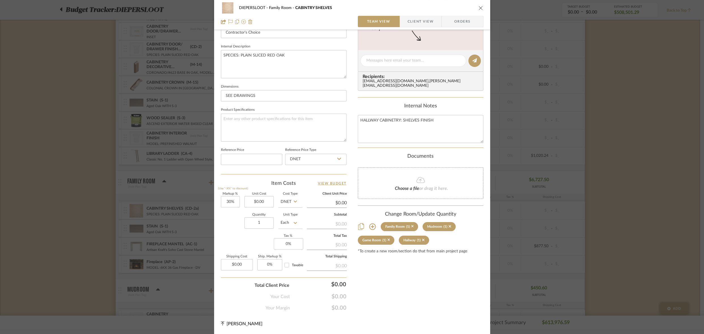
scroll to position [190, 0]
click at [122, 249] on div "DIEPERSLOOT Family Room CABINTRY SHELVES Team View Client View Orders Team-Faci…" at bounding box center [352, 167] width 704 height 334
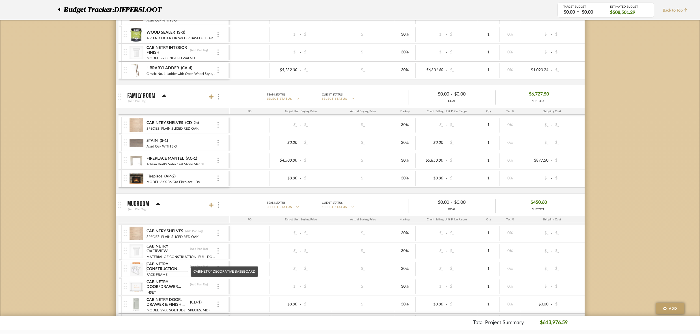
scroll to position [1033, 0]
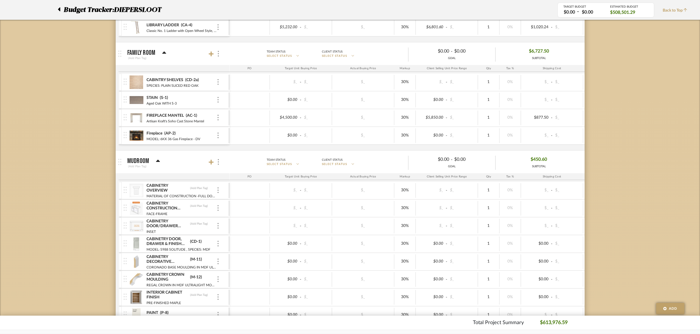
drag, startPoint x: 124, startPoint y: 181, endPoint x: 113, endPoint y: 310, distance: 129.1
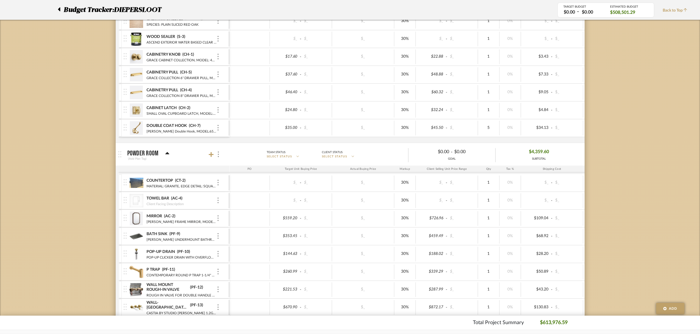
scroll to position [1350, 0]
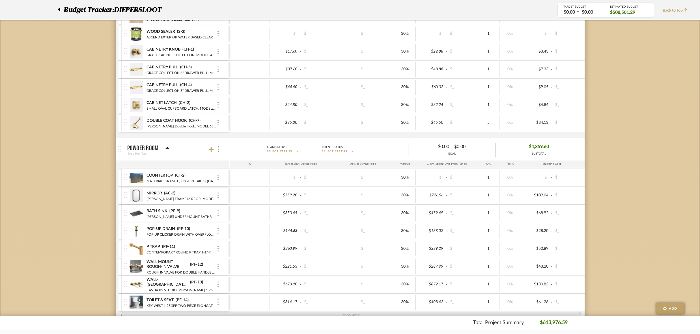
drag, startPoint x: 124, startPoint y: 185, endPoint x: 117, endPoint y: 305, distance: 120.1
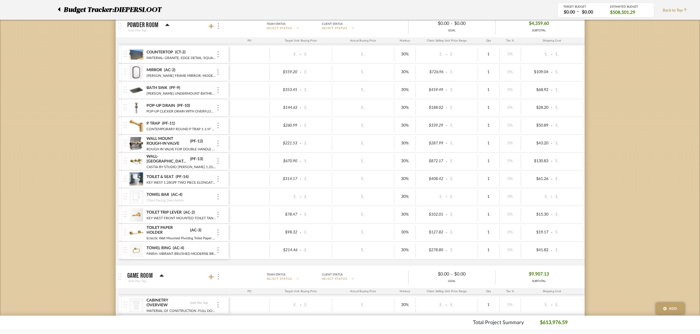
scroll to position [1476, 0]
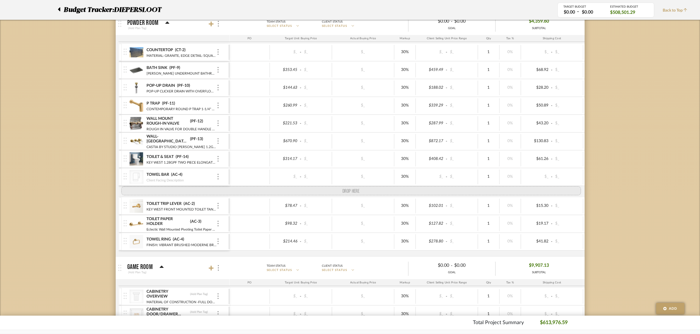
drag, startPoint x: 127, startPoint y: 61, endPoint x: 123, endPoint y: 179, distance: 118.2
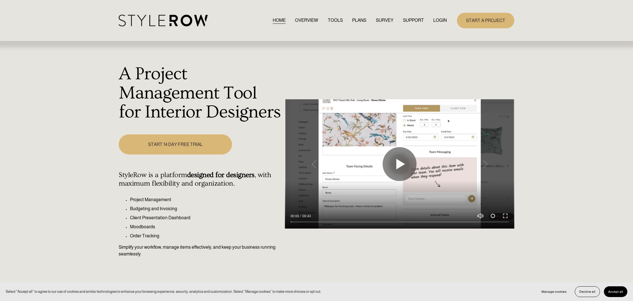
click at [439, 20] on link "LOGIN" at bounding box center [440, 21] width 14 height 8
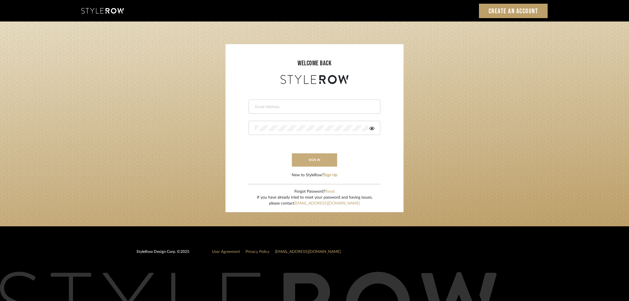
type input "khrysten@khrystentaylor.com"
click at [310, 161] on button "sign in" at bounding box center [314, 159] width 45 height 13
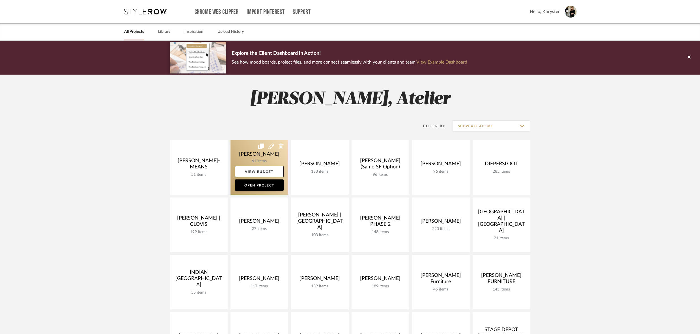
click at [259, 154] on link at bounding box center [259, 167] width 58 height 55
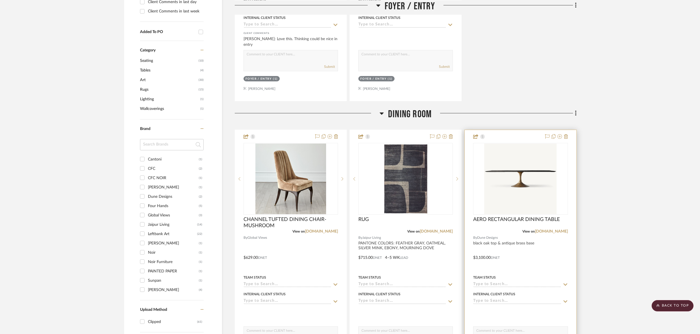
scroll to position [302, 0]
click at [534, 257] on div at bounding box center [519, 252] width 111 height 247
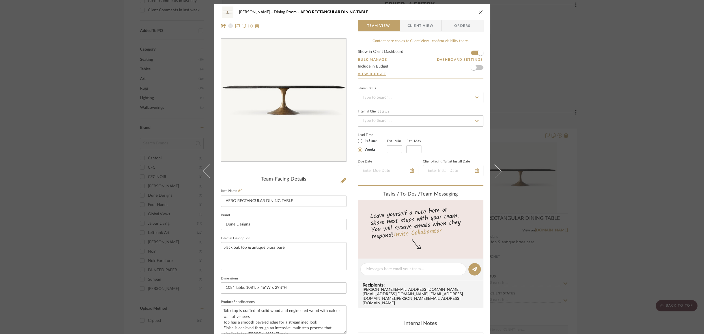
click at [479, 12] on icon "close" at bounding box center [480, 12] width 5 height 5
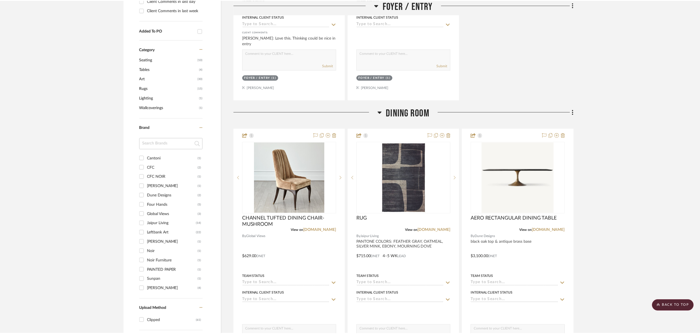
scroll to position [302, 0]
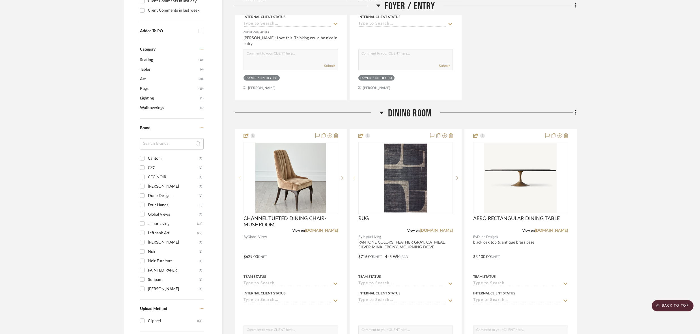
click at [382, 111] on icon at bounding box center [381, 112] width 4 height 7
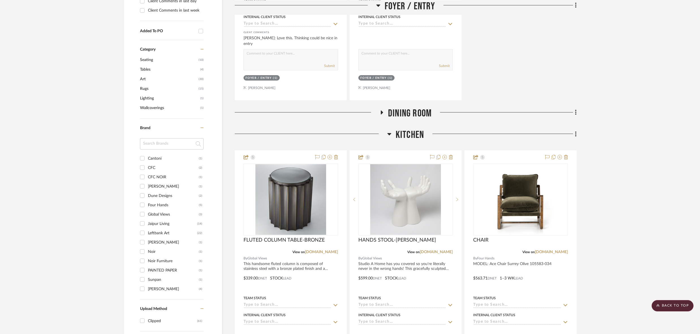
click at [388, 133] on icon at bounding box center [389, 134] width 4 height 2
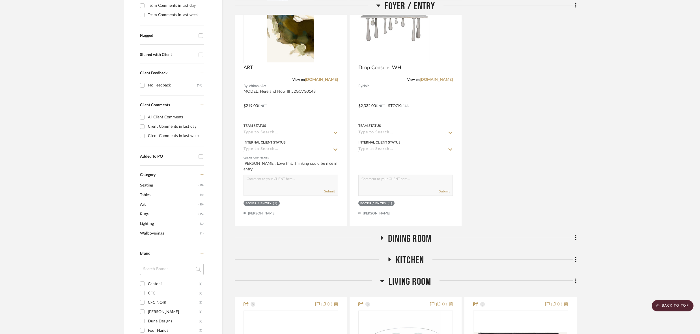
scroll to position [0, 0]
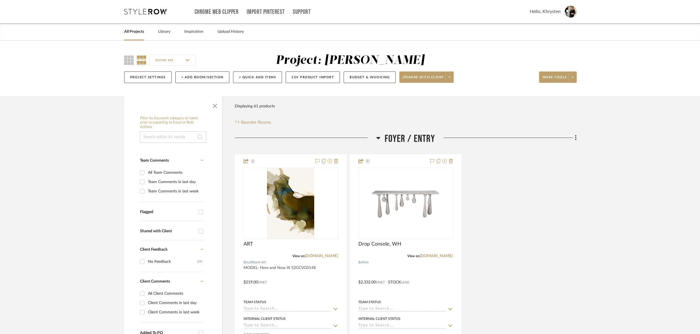
click at [131, 33] on link "All Projects" at bounding box center [134, 32] width 20 height 8
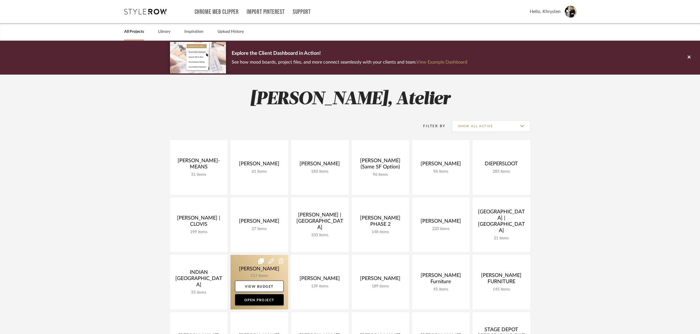
click at [250, 268] on link at bounding box center [259, 282] width 58 height 55
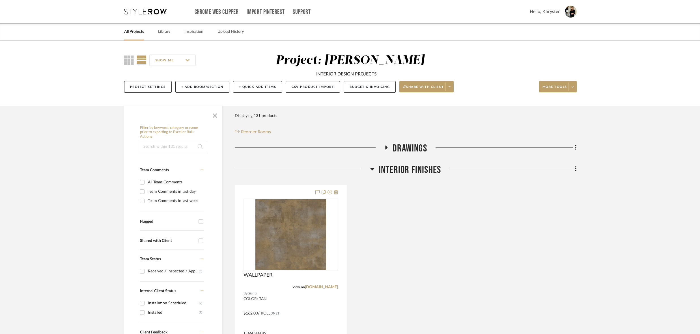
click at [374, 168] on h3 "INTERIOR FINISHES" at bounding box center [405, 170] width 71 height 12
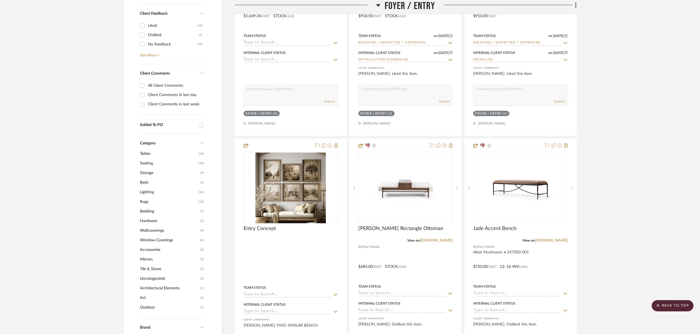
scroll to position [320, 0]
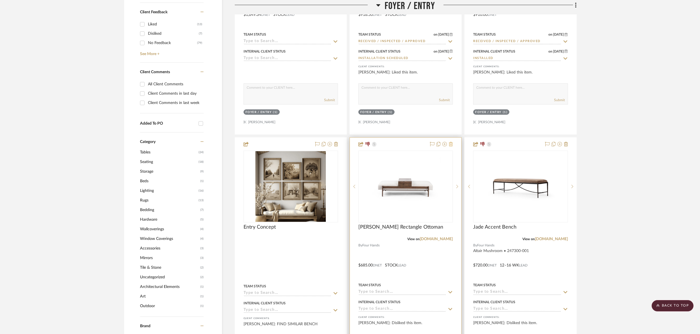
click at [451, 143] on icon at bounding box center [451, 144] width 4 height 5
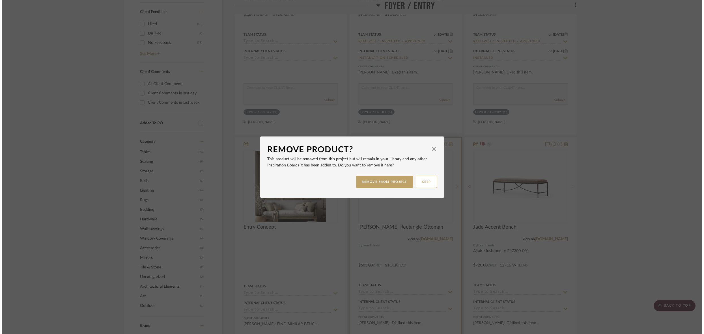
scroll to position [0, 0]
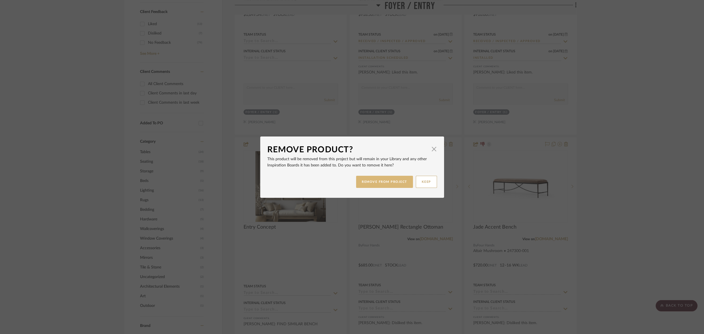
click at [388, 182] on button "REMOVE FROM PROJECT" at bounding box center [384, 182] width 57 height 12
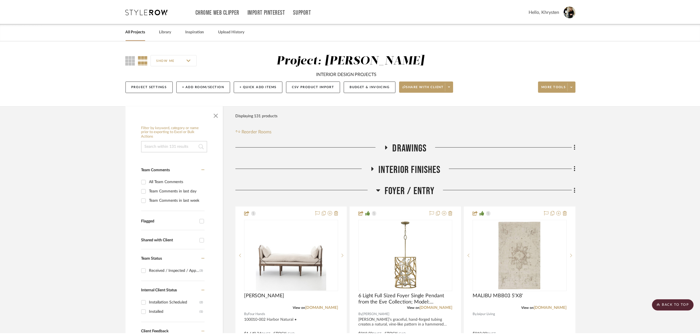
scroll to position [320, 0]
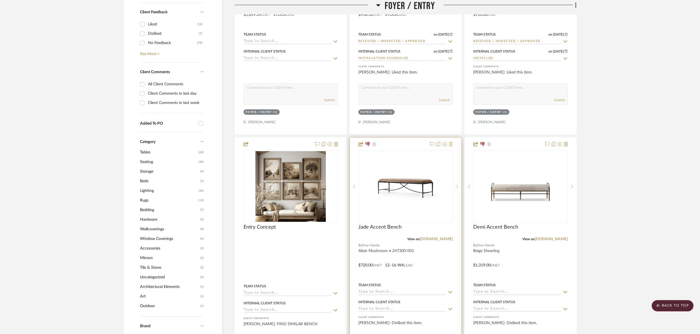
click at [451, 144] on icon at bounding box center [451, 144] width 4 height 5
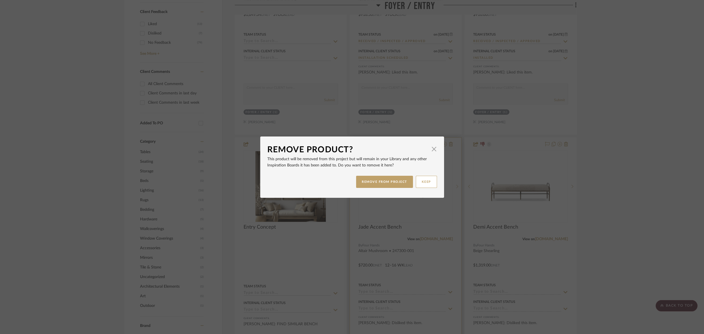
drag, startPoint x: 384, startPoint y: 181, endPoint x: 398, endPoint y: 179, distance: 14.0
click at [385, 181] on button "REMOVE FROM PROJECT" at bounding box center [384, 182] width 57 height 12
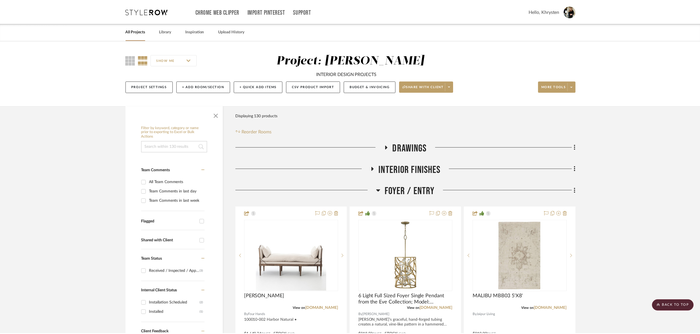
scroll to position [320, 0]
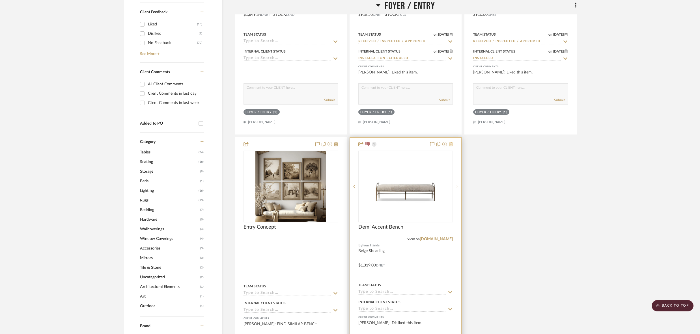
click at [451, 143] on icon at bounding box center [451, 144] width 4 height 5
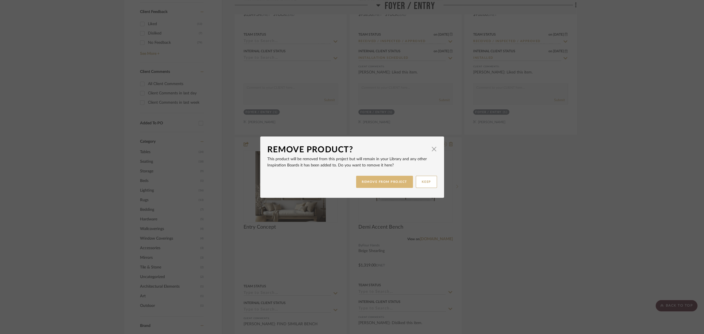
click at [376, 177] on button "REMOVE FROM PROJECT" at bounding box center [384, 182] width 57 height 12
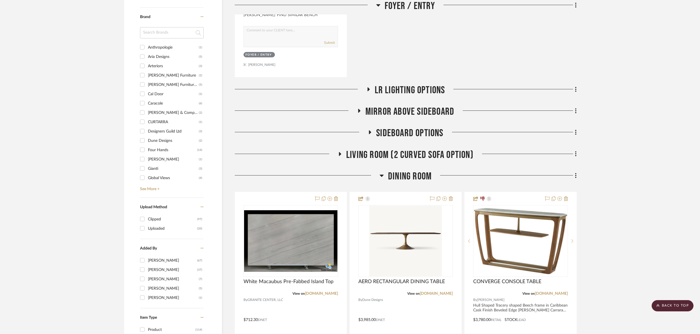
scroll to position [631, 0]
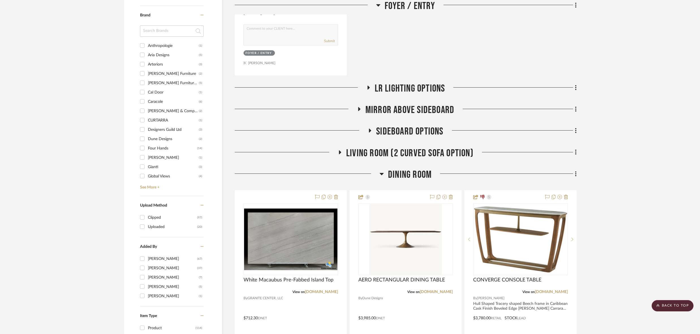
click at [368, 89] on fa-icon at bounding box center [368, 89] width 4 height 8
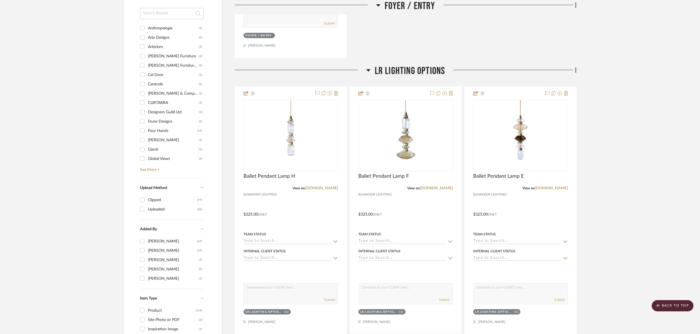
scroll to position [650, 0]
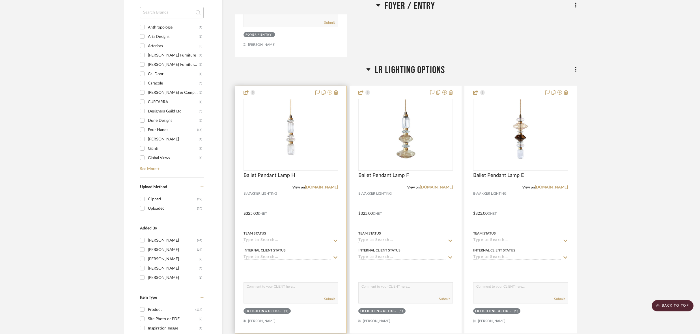
click at [330, 90] on icon at bounding box center [329, 92] width 5 height 5
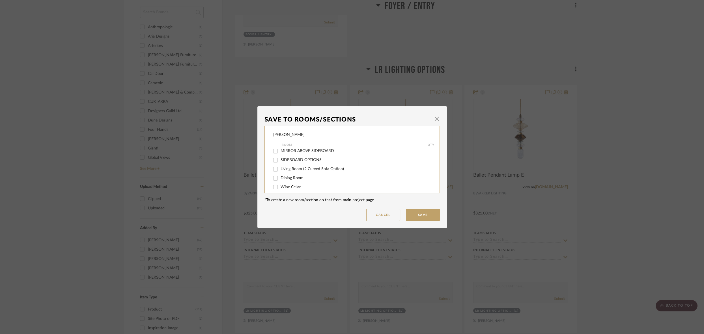
scroll to position [40, 0]
click at [273, 170] on input "Living Room (2 Curved Sofa Option)" at bounding box center [275, 167] width 9 height 9
checkbox input "true"
type input "1"
click at [418, 214] on button "Save" at bounding box center [423, 215] width 34 height 12
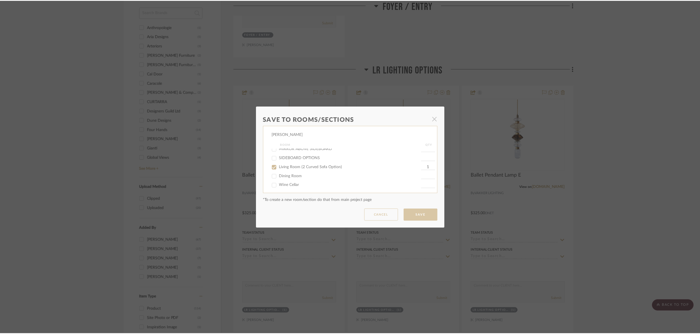
scroll to position [650, 0]
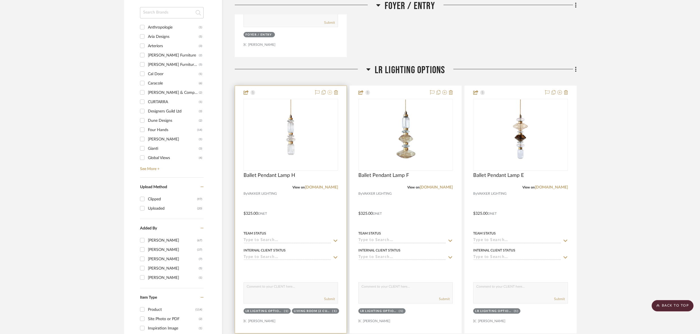
click at [331, 90] on icon at bounding box center [329, 92] width 5 height 5
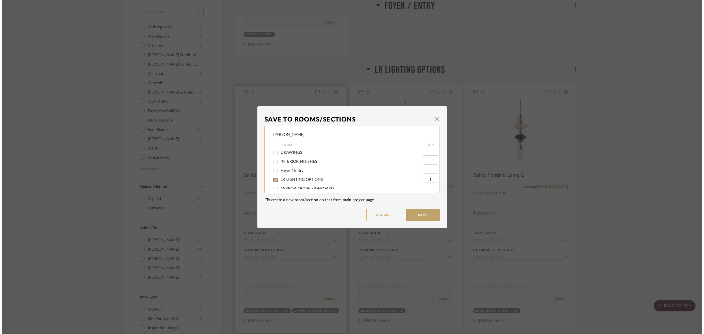
scroll to position [0, 0]
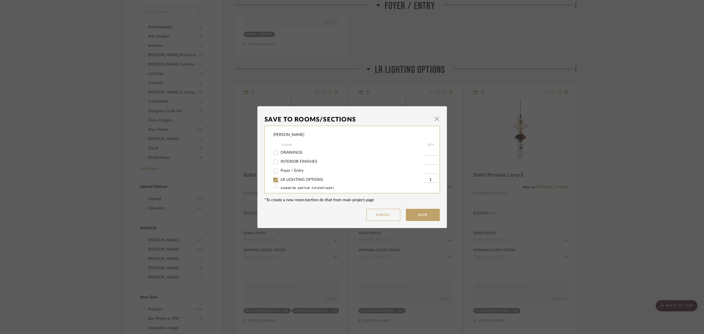
click at [274, 181] on input "LR LIGHTING OPTIONS" at bounding box center [275, 180] width 9 height 9
checkbox input "false"
click at [418, 214] on button "Save" at bounding box center [423, 215] width 34 height 12
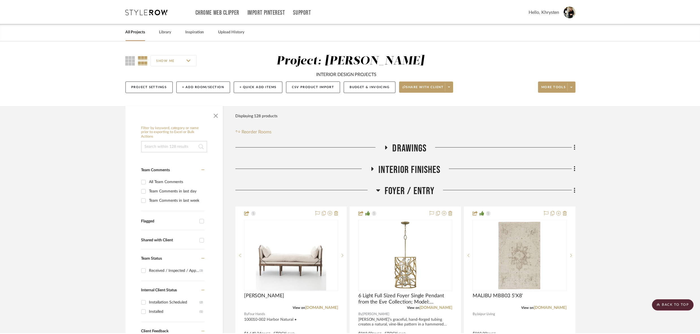
scroll to position [650, 0]
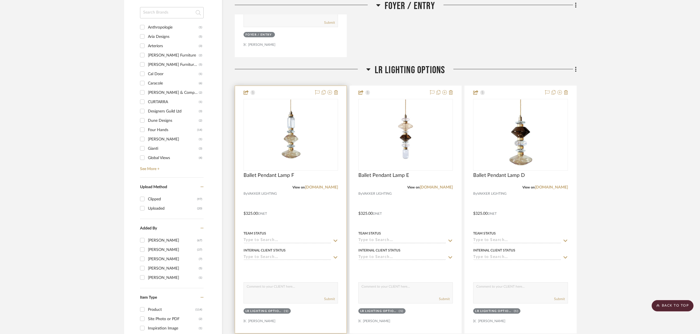
click at [332, 90] on div at bounding box center [325, 92] width 25 height 7
click at [330, 90] on icon at bounding box center [329, 92] width 5 height 5
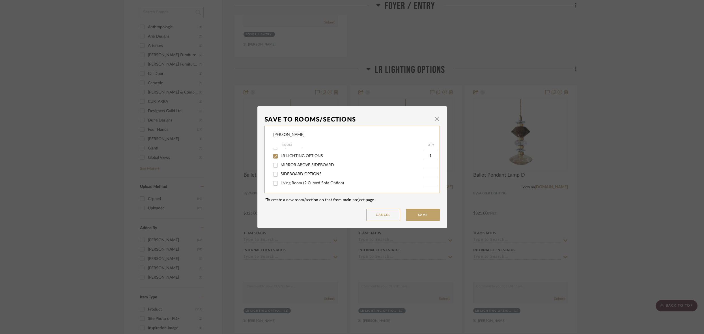
scroll to position [29, 0]
click at [274, 152] on input "LR LIGHTING OPTIONS" at bounding box center [275, 150] width 9 height 9
checkbox input "false"
click at [274, 179] on input "Living Room (2 Curved Sofa Option)" at bounding box center [275, 177] width 9 height 9
checkbox input "true"
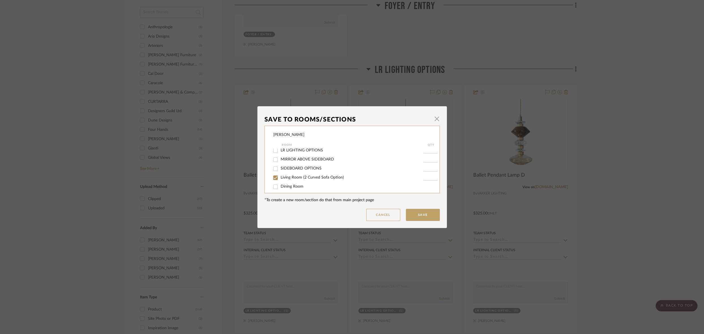
type input "1"
click at [420, 214] on button "Save" at bounding box center [423, 215] width 34 height 12
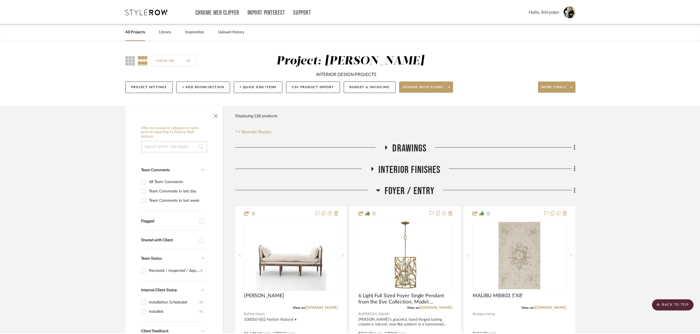
scroll to position [650, 0]
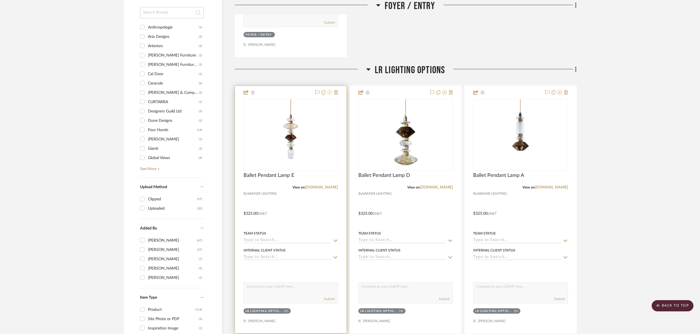
click at [330, 90] on icon at bounding box center [329, 92] width 5 height 5
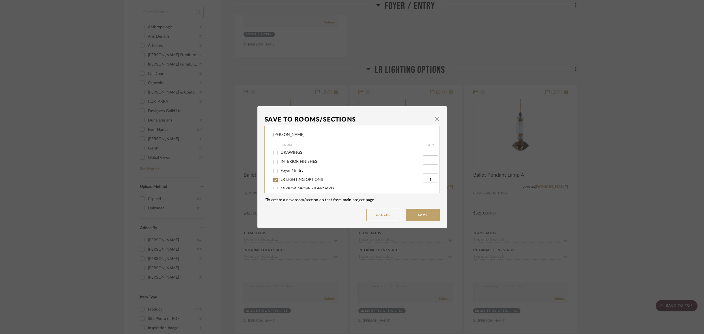
click at [274, 182] on input "LR LIGHTING OPTIONS" at bounding box center [275, 180] width 9 height 9
checkbox input "false"
click at [275, 172] on input "Living Room (2 Curved Sofa Option)" at bounding box center [275, 170] width 9 height 9
checkbox input "true"
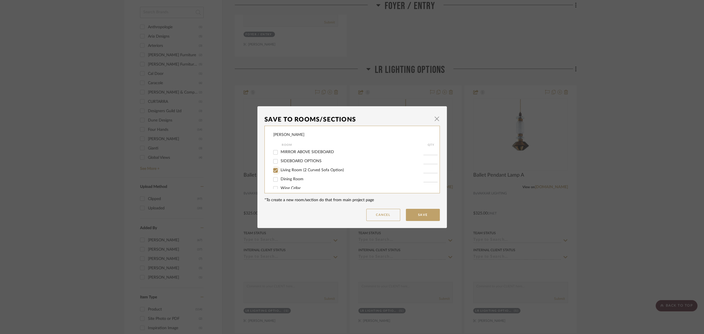
type input "1"
click at [424, 219] on button "Save" at bounding box center [423, 215] width 34 height 12
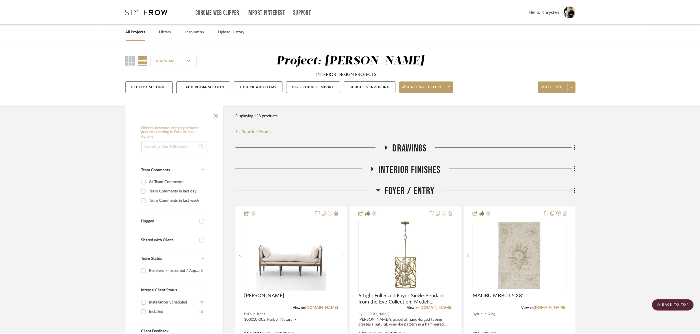
scroll to position [650, 0]
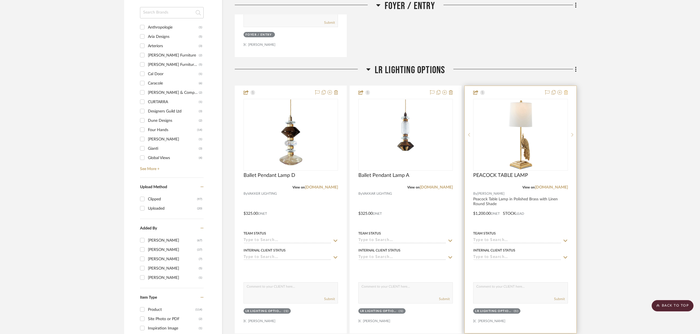
click at [566, 90] on icon at bounding box center [566, 92] width 4 height 5
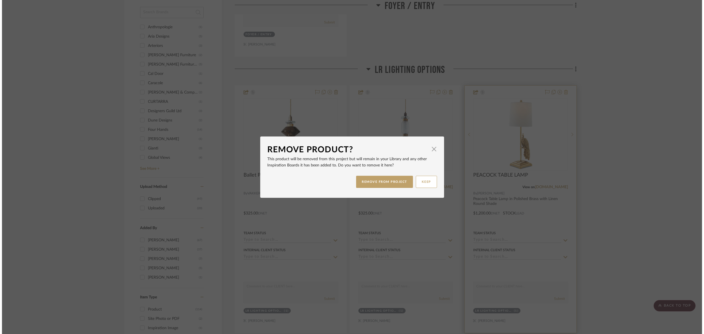
scroll to position [0, 0]
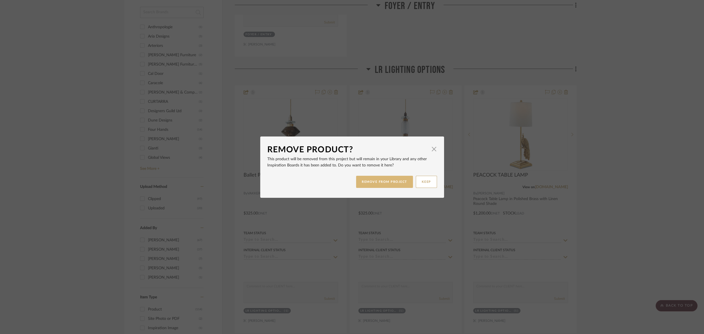
click at [402, 181] on button "REMOVE FROM PROJECT" at bounding box center [384, 182] width 57 height 12
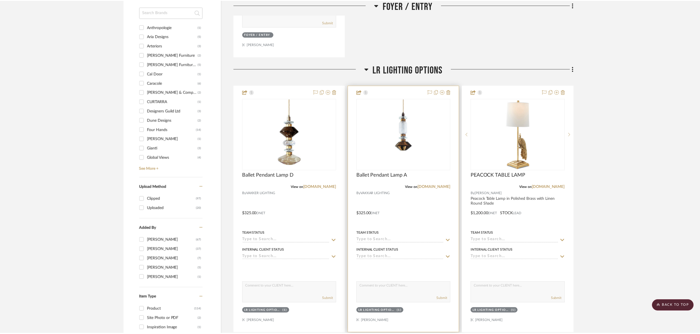
scroll to position [650, 0]
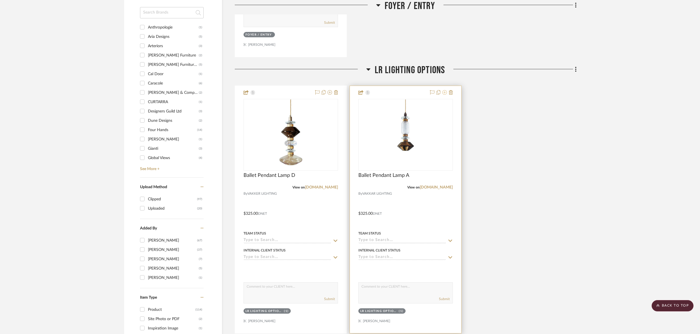
click at [445, 91] on icon at bounding box center [444, 92] width 5 height 5
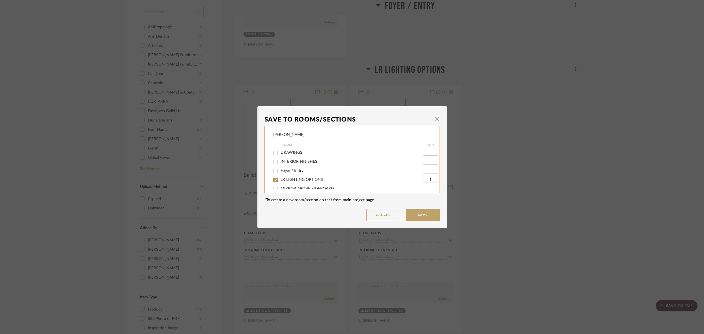
click at [273, 181] on input "LR LIGHTING OPTIONS" at bounding box center [275, 180] width 9 height 9
checkbox input "false"
click at [274, 182] on input "Living Room (2 Curved Sofa Option)" at bounding box center [275, 180] width 9 height 9
checkbox input "true"
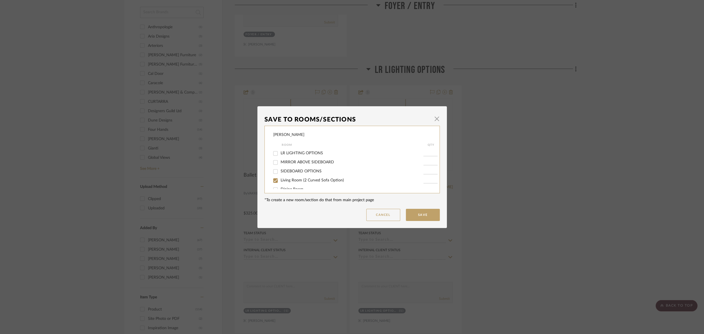
type input "1"
click at [423, 218] on button "Save" at bounding box center [423, 215] width 34 height 12
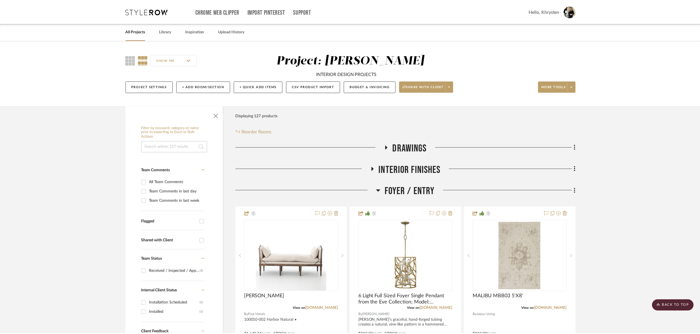
scroll to position [650, 0]
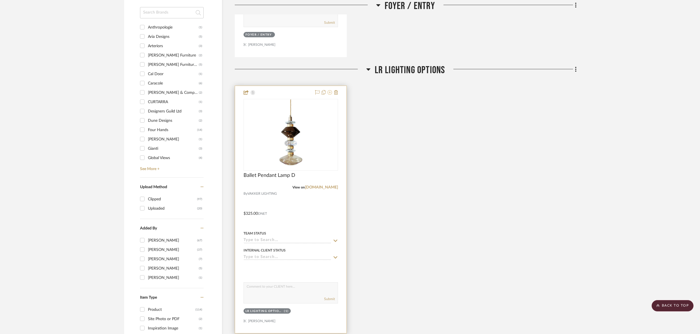
click at [330, 91] on icon at bounding box center [329, 92] width 5 height 5
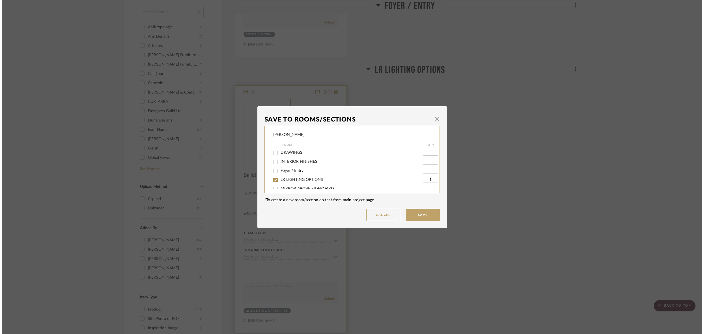
scroll to position [0, 0]
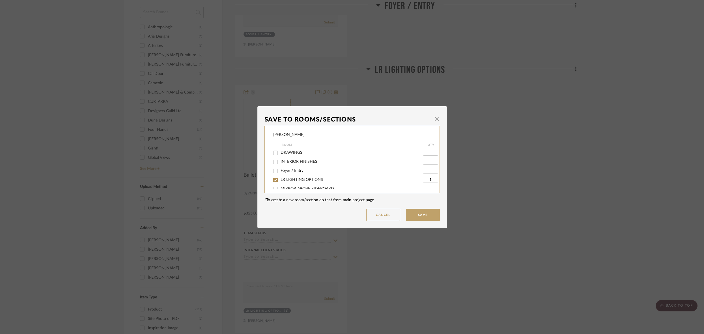
click at [274, 180] on input "LR LIGHTING OPTIONS" at bounding box center [275, 180] width 9 height 9
checkbox input "false"
click at [275, 172] on input "Living Room (2 Curved Sofa Option)" at bounding box center [275, 171] width 9 height 9
checkbox input "true"
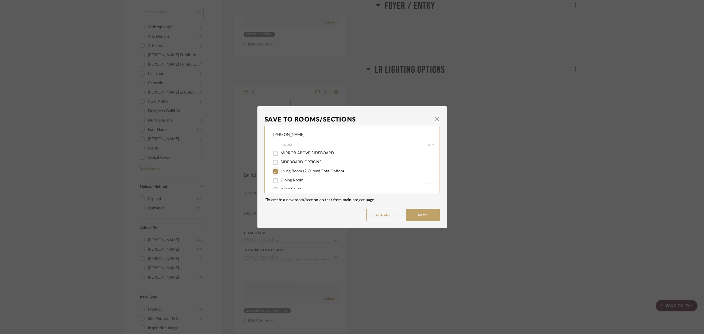
type input "1"
click at [427, 215] on button "Save" at bounding box center [423, 215] width 34 height 12
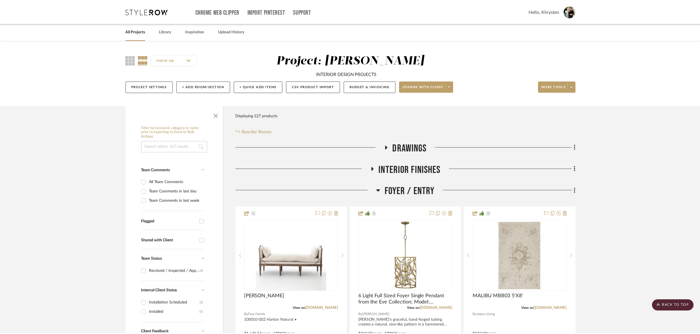
scroll to position [650, 0]
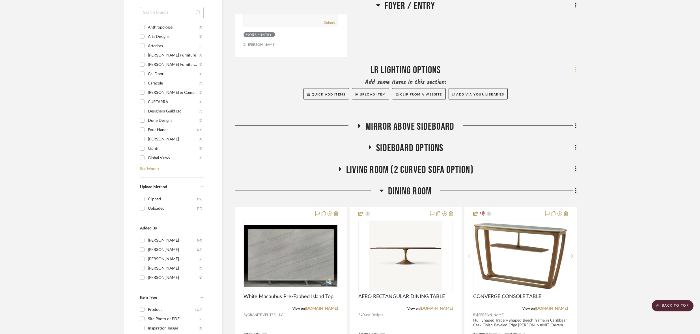
click at [576, 67] on icon at bounding box center [575, 69] width 1 height 5
click at [544, 178] on span "Delete Room" at bounding box center [545, 178] width 23 height 5
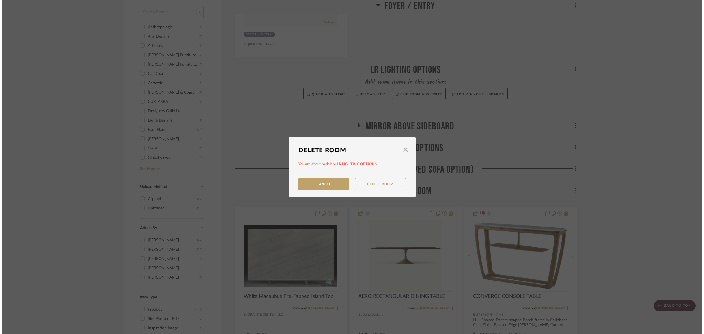
scroll to position [0, 0]
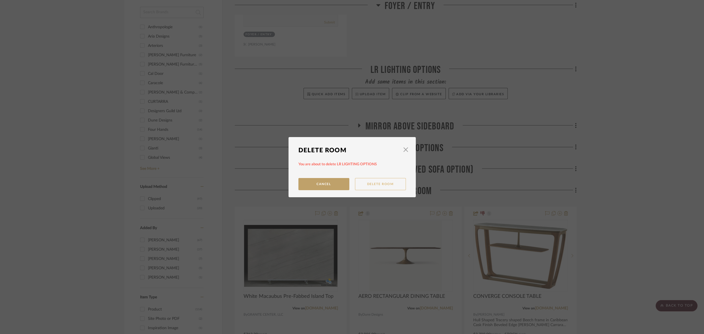
click at [371, 183] on button "Delete Room" at bounding box center [380, 184] width 51 height 12
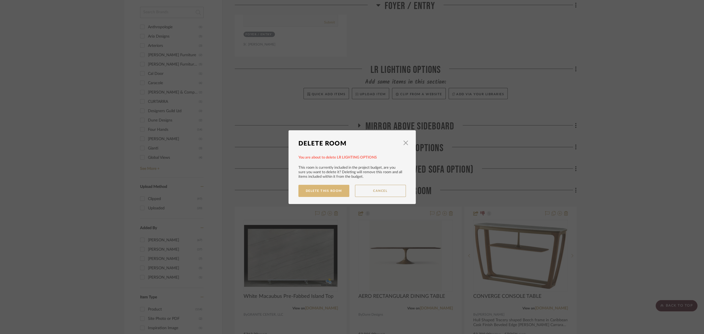
click at [329, 189] on button "Delete This Room" at bounding box center [323, 191] width 51 height 12
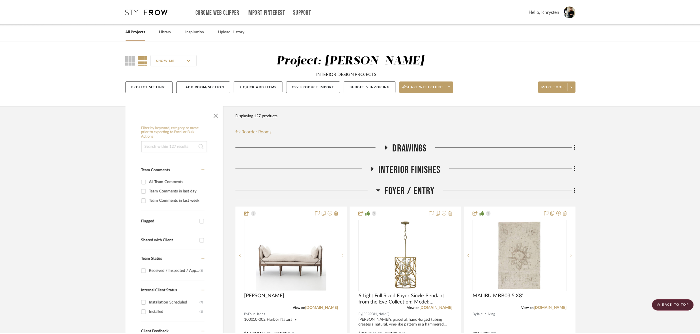
scroll to position [650, 0]
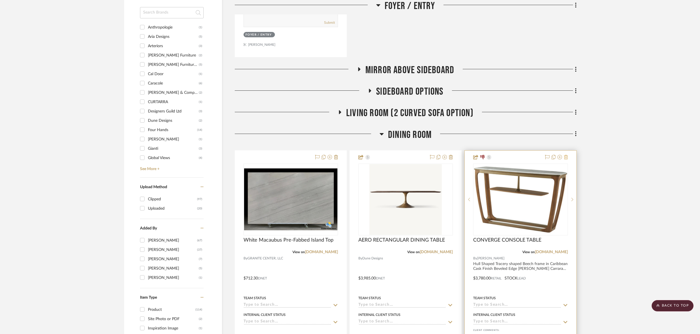
click at [565, 155] on icon at bounding box center [566, 157] width 4 height 5
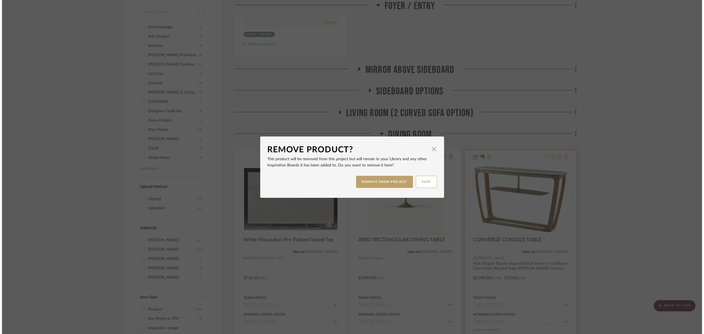
scroll to position [0, 0]
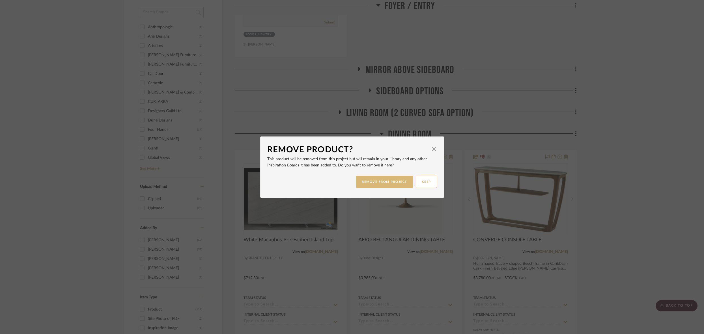
click at [379, 180] on button "REMOVE FROM PROJECT" at bounding box center [384, 182] width 57 height 12
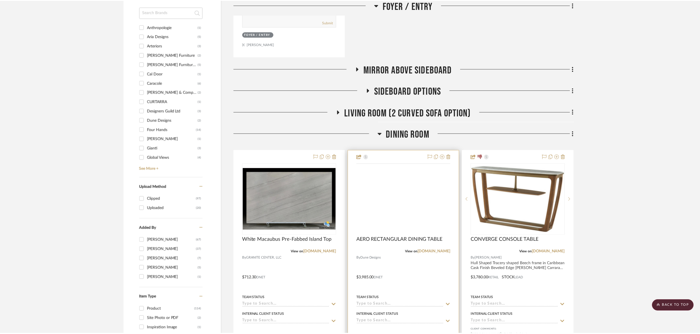
scroll to position [650, 0]
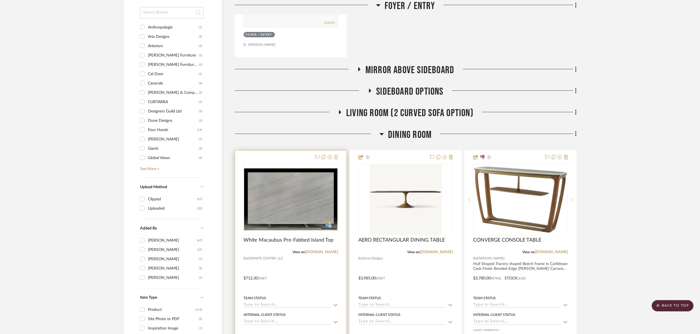
click at [334, 156] on icon at bounding box center [336, 157] width 4 height 5
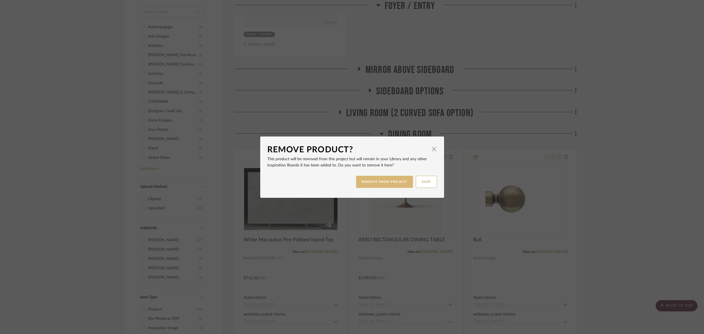
click at [373, 181] on button "REMOVE FROM PROJECT" at bounding box center [384, 182] width 57 height 12
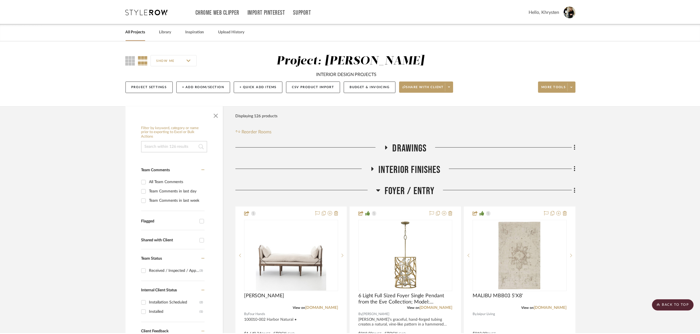
scroll to position [650, 0]
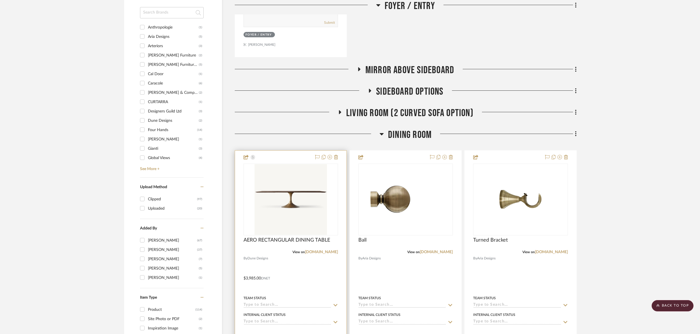
click at [304, 271] on div at bounding box center [290, 274] width 111 height 247
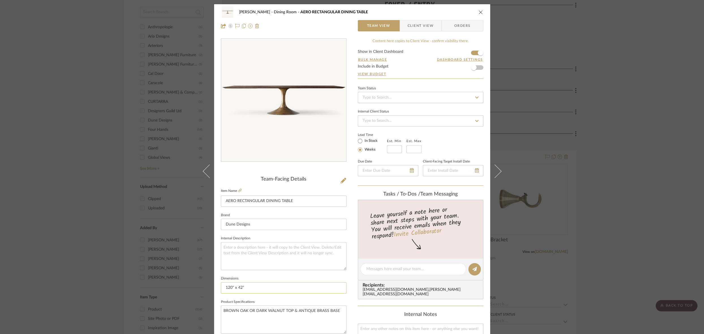
click at [240, 287] on input "120" x 42"" at bounding box center [284, 287] width 126 height 11
drag, startPoint x: 248, startPoint y: 288, endPoint x: 196, endPoint y: 287, distance: 52.9
click at [196, 287] on div "[PERSON_NAME] Dining Room AERO RECTANGULAR DINING TABLE Team View Client View O…" at bounding box center [352, 167] width 704 height 334
paste input "Table: 120"L x 46"W x 291⁄2"H Top Thickness: 11⁄2" Support: 351⁄2"W x 233⁄4"D"
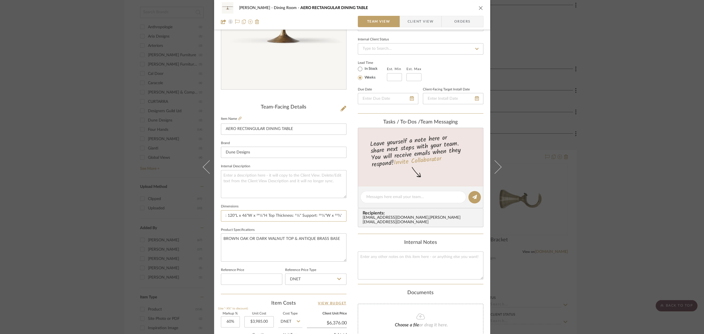
scroll to position [72, 0]
type input "120" Table: 120"L x 46"W x 291⁄2"H Top Thickness: 11⁄2" Support: 351⁄2"W x 233⁄…"
click at [254, 238] on textarea "BROWN OAK OR DARK WALNUT TOP & ANTIQUE BRASS BASE" at bounding box center [284, 247] width 126 height 28
click at [248, 237] on textarea "BROWN OAK OR DARK WALNUT TOP & ANTIQUE BRASS BASE" at bounding box center [284, 247] width 126 height 28
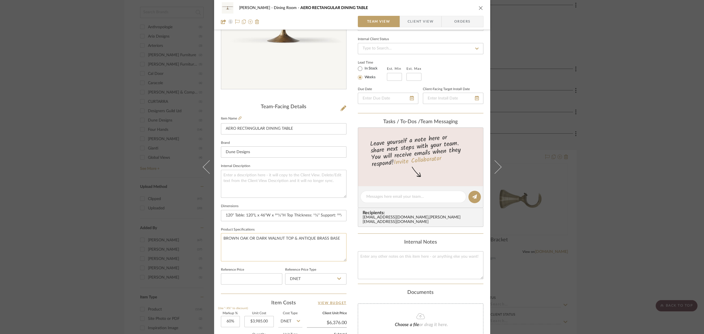
drag, startPoint x: 247, startPoint y: 237, endPoint x: 294, endPoint y: 239, distance: 46.9
click at [294, 239] on textarea "BROWN OAK OR DARK WALNUT TOP & ANTIQUE BRASS BASE" at bounding box center [284, 247] width 126 height 28
type textarea "BROWN OAK ANTIQUE BRASS BASE"
type input "3985.00"
click at [252, 319] on input "3985.00" at bounding box center [258, 321] width 29 height 11
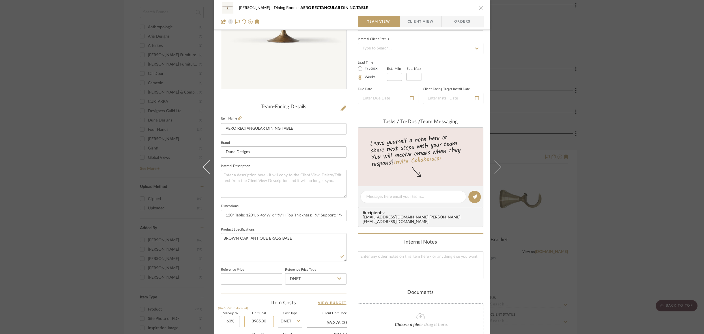
click at [252, 319] on input "3985.00" at bounding box center [258, 321] width 29 height 11
type input "$3,400.00"
type input "$5,440.00"
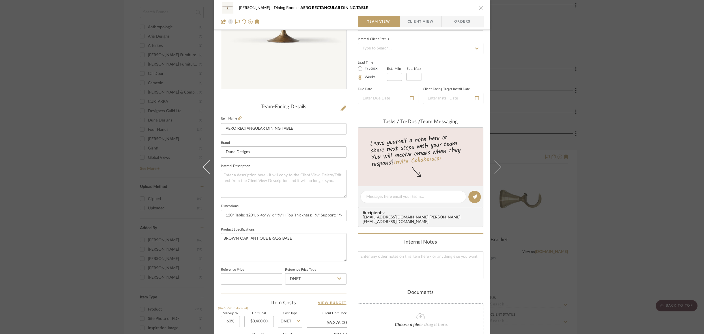
type input "$816.00"
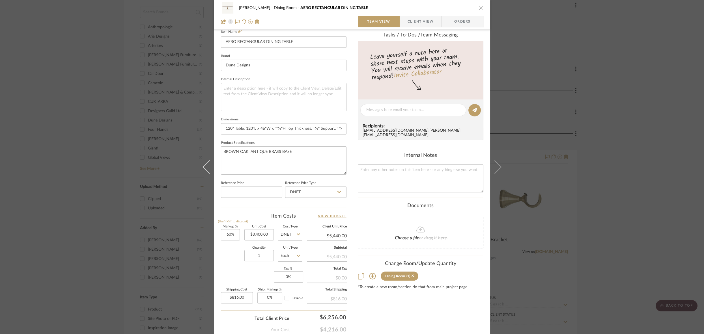
scroll to position [191, 0]
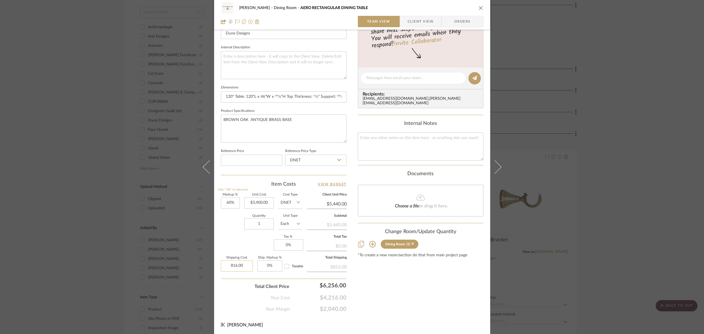
click at [233, 265] on input "816.00" at bounding box center [237, 265] width 32 height 11
type input "$500.00"
type input "0"
type input "60"
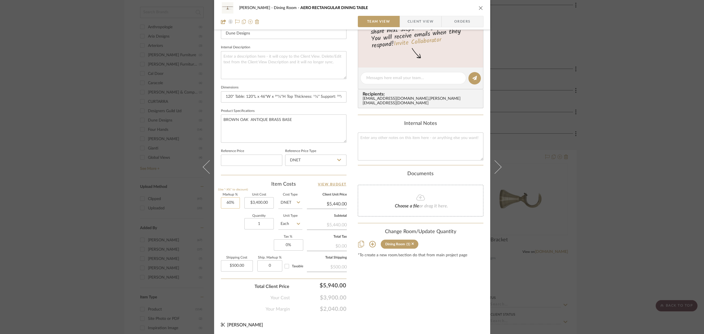
type input "0%"
click at [224, 202] on input "60" at bounding box center [230, 202] width 19 height 11
type input "30%"
type input "3400.00"
type input "$4,420.00"
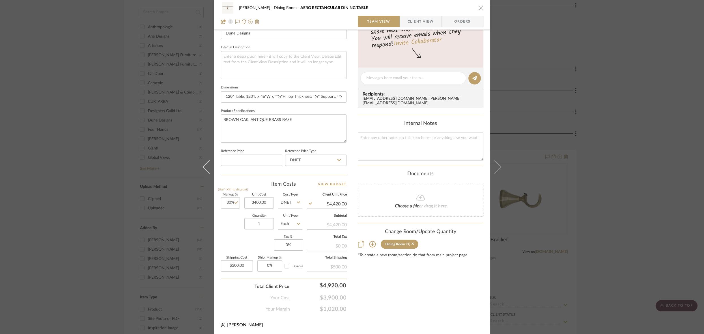
type input "$3,400.00"
click at [414, 323] on div "[PERSON_NAME] Dining Room AERO RECTANGULAR DINING TABLE Team View Client View O…" at bounding box center [352, 74] width 276 height 522
click at [227, 202] on input "30" at bounding box center [230, 202] width 19 height 11
type input "40%"
type input "3400.00"
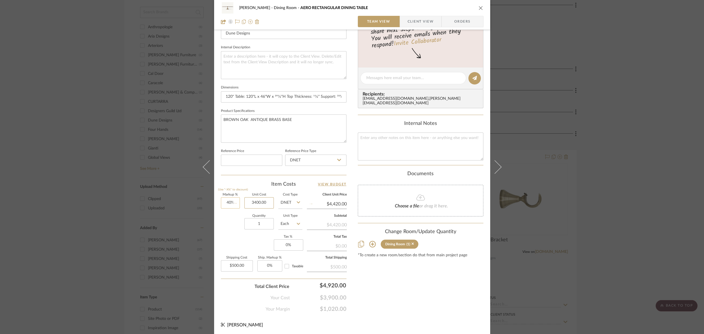
type input "$4,760.00"
type input "$3,400.00"
click at [402, 295] on div "Content here copies to Client View - confirm visibility there. Show in Client D…" at bounding box center [421, 79] width 126 height 465
click at [478, 7] on icon "close" at bounding box center [480, 8] width 5 height 5
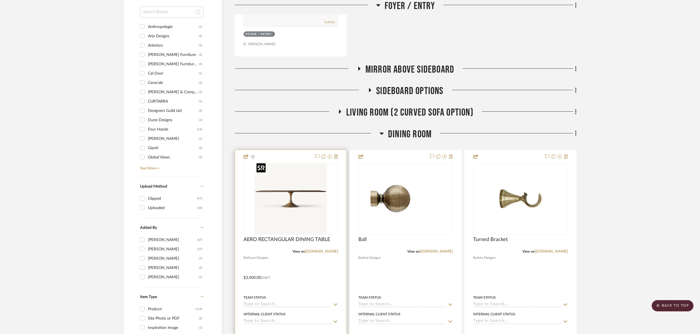
scroll to position [649, 0]
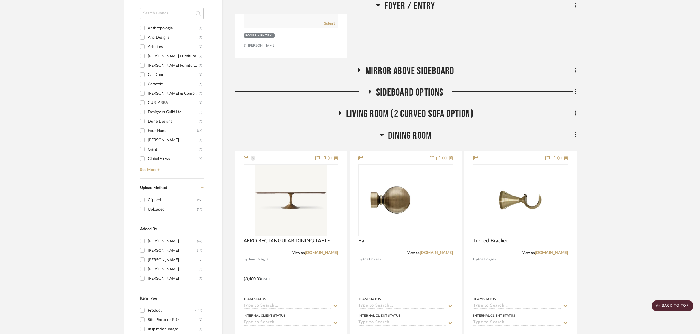
click at [340, 112] on icon at bounding box center [339, 113] width 7 height 4
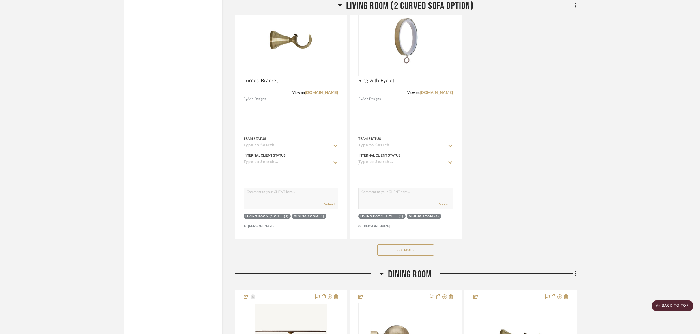
scroll to position [1287, 0]
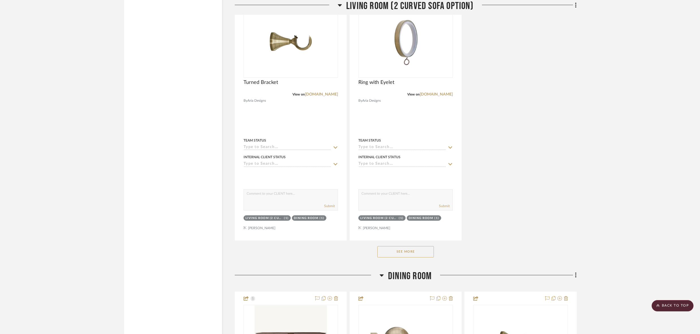
click at [389, 246] on button "See More" at bounding box center [405, 251] width 57 height 11
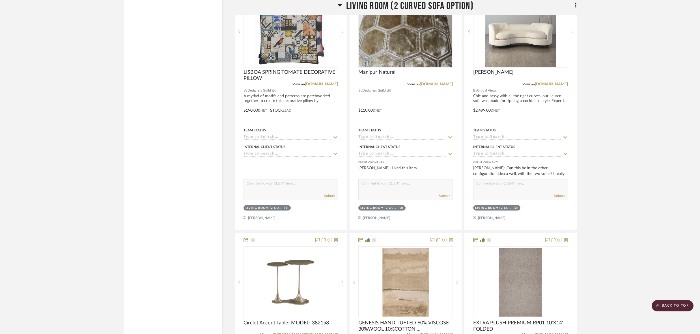
scroll to position [1805, 0]
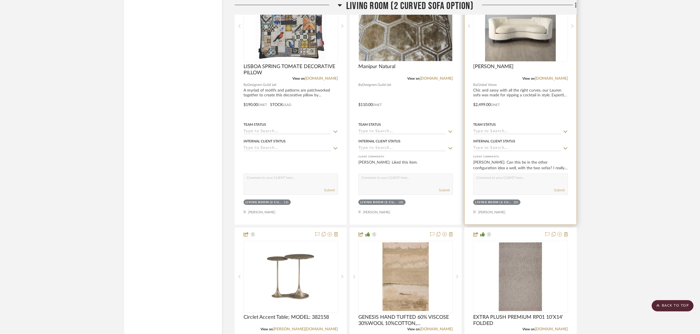
click at [551, 107] on div at bounding box center [519, 100] width 111 height 247
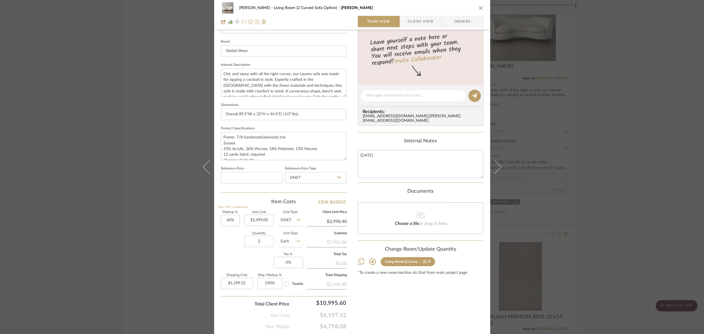
scroll to position [191, 0]
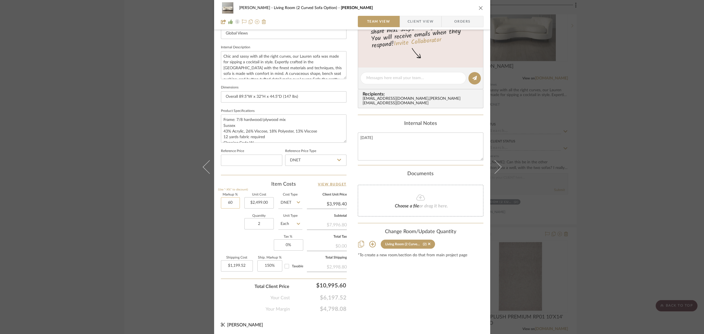
click at [221, 203] on input "60" at bounding box center [230, 202] width 19 height 11
type input "40%"
type input "2499.00"
type input "$3,498.60"
type input "$1,049.58"
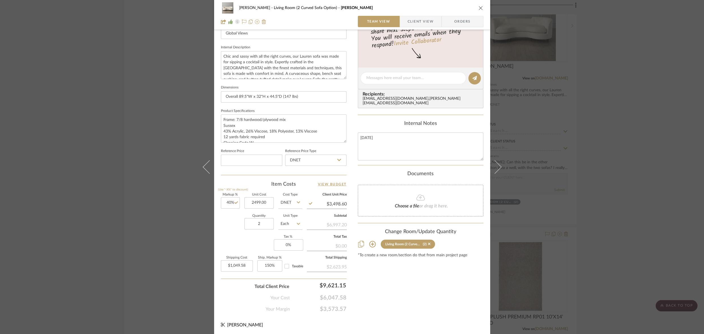
type input "$2,499.00"
click at [409, 289] on div "Content here copies to Client View - confirm visibility there. Show in Client D…" at bounding box center [421, 79] width 126 height 465
click at [479, 8] on icon "close" at bounding box center [480, 8] width 5 height 5
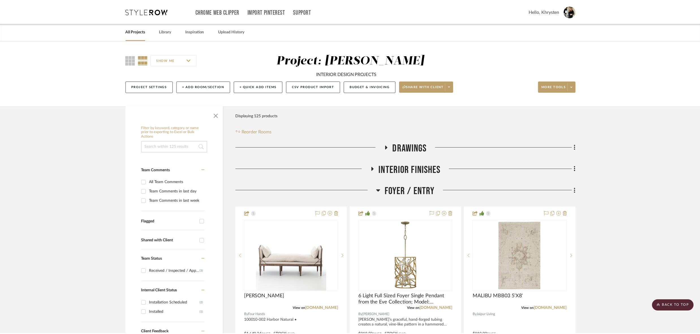
scroll to position [1805, 0]
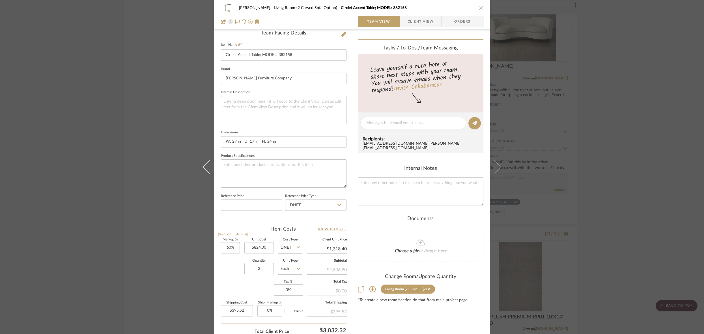
scroll to position [191, 0]
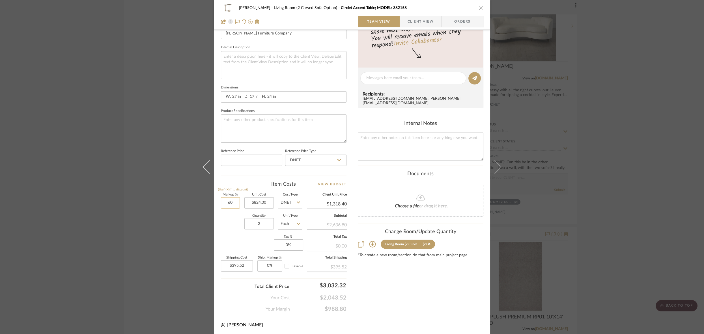
click at [222, 203] on input "60" at bounding box center [230, 202] width 19 height 11
type input "40%"
type input "824.00"
type input "$1,153.60"
type input "$346.08"
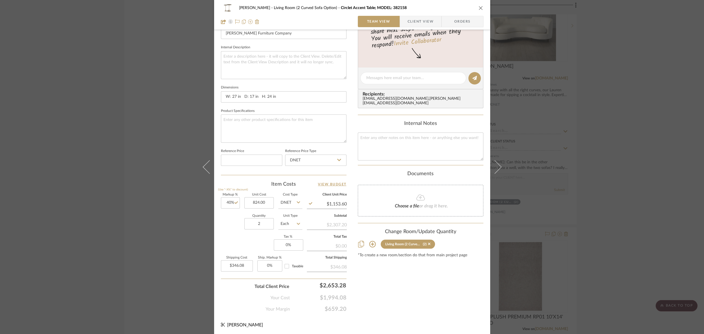
type input "$824.00"
click at [455, 298] on div "Content here copies to Client View - confirm visibility there. Show in Client D…" at bounding box center [421, 79] width 126 height 465
click at [479, 8] on icon "close" at bounding box center [480, 8] width 5 height 5
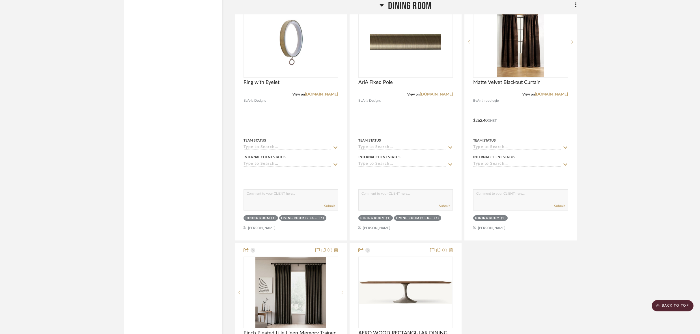
scroll to position [2874, 0]
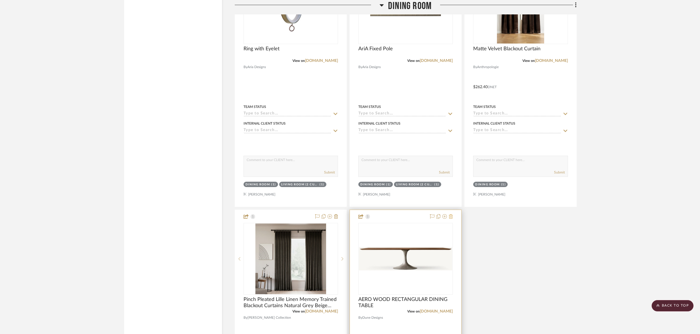
click at [451, 214] on icon at bounding box center [451, 216] width 4 height 5
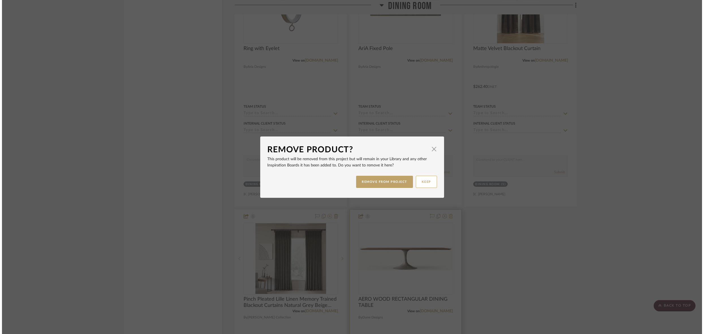
scroll to position [0, 0]
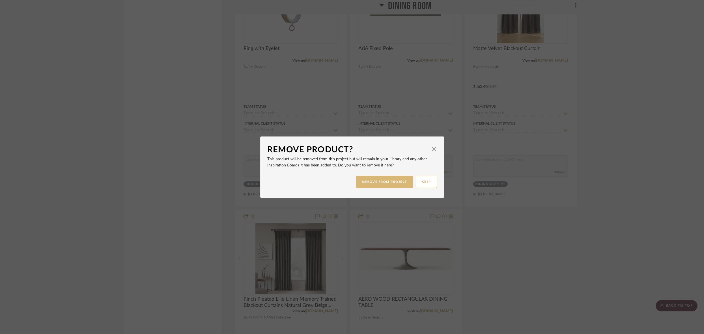
click at [376, 182] on button "REMOVE FROM PROJECT" at bounding box center [384, 182] width 57 height 12
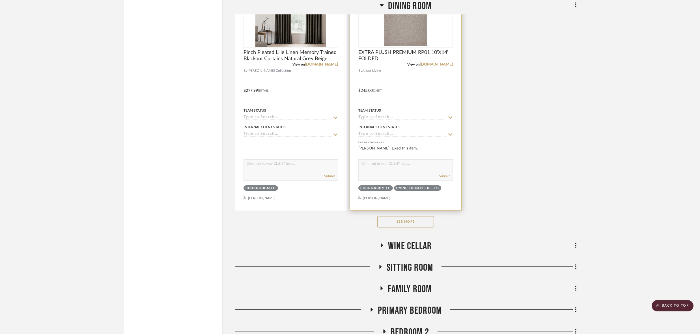
scroll to position [3141, 0]
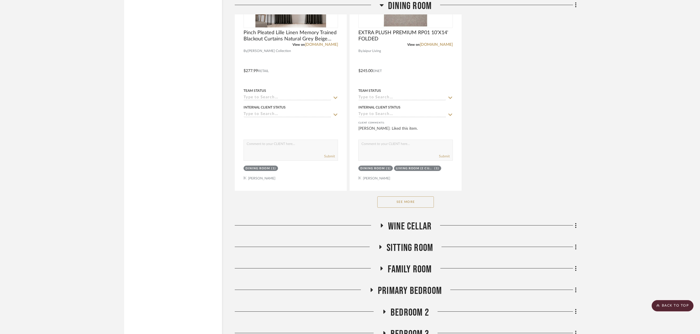
click at [395, 196] on button "See More" at bounding box center [405, 201] width 57 height 11
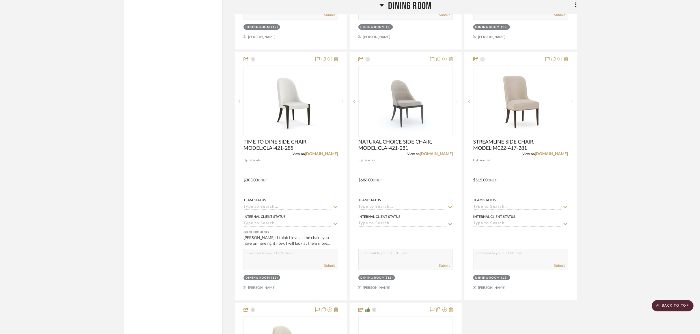
scroll to position [3782, 0]
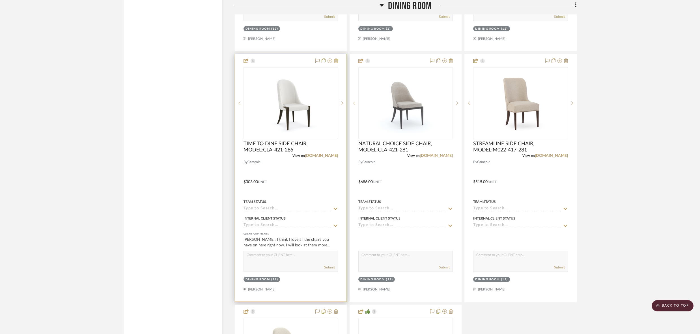
click at [336, 59] on icon at bounding box center [336, 61] width 4 height 5
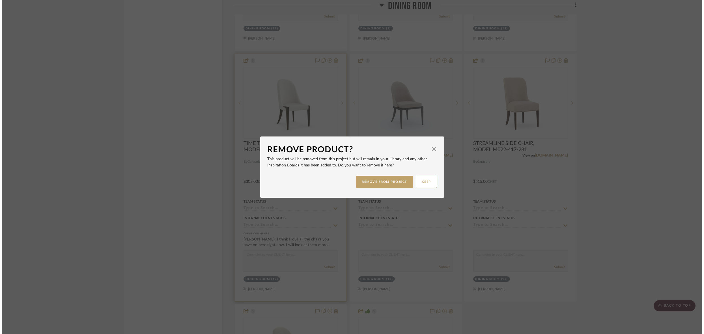
scroll to position [0, 0]
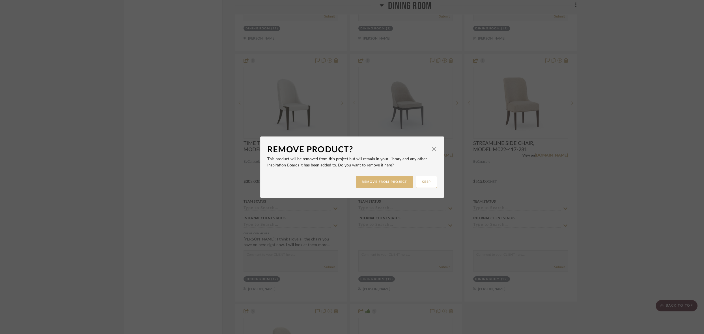
click at [369, 181] on button "REMOVE FROM PROJECT" at bounding box center [384, 182] width 57 height 12
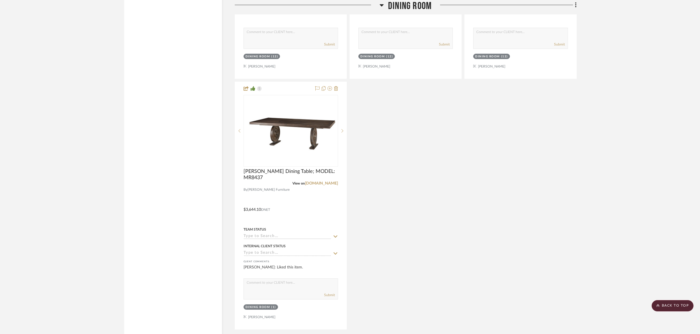
scroll to position [4006, 0]
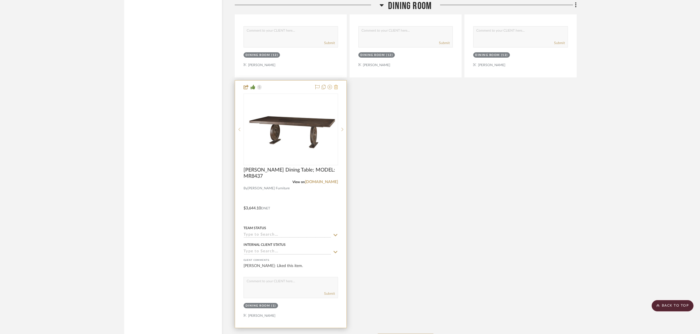
click at [336, 85] on icon at bounding box center [336, 87] width 4 height 5
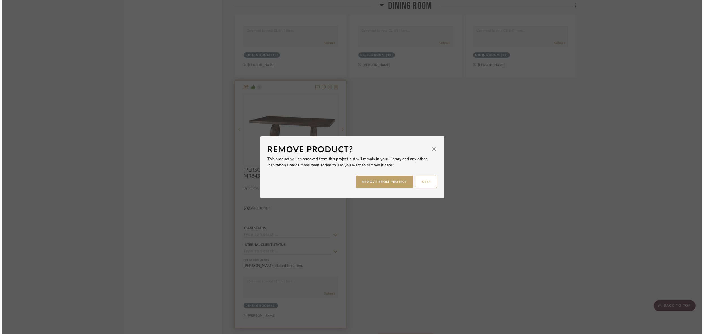
scroll to position [0, 0]
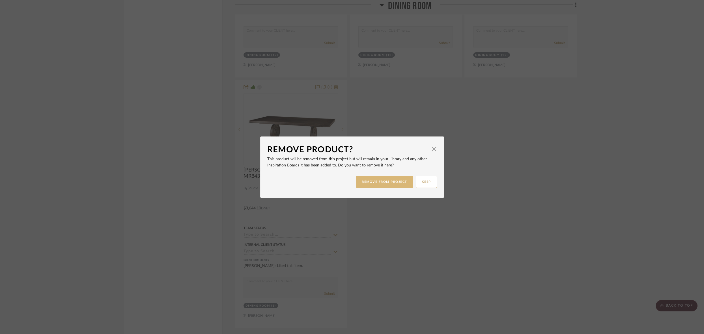
click at [383, 184] on button "REMOVE FROM PROJECT" at bounding box center [384, 182] width 57 height 12
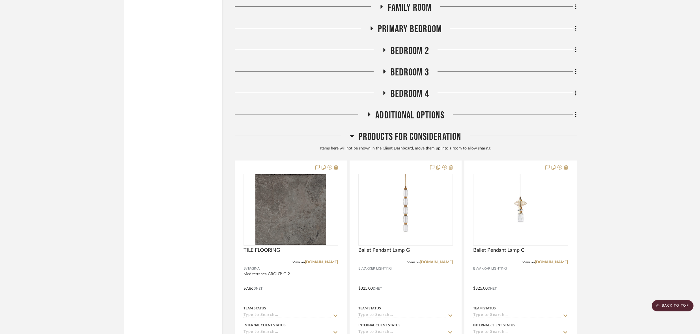
scroll to position [4155, 0]
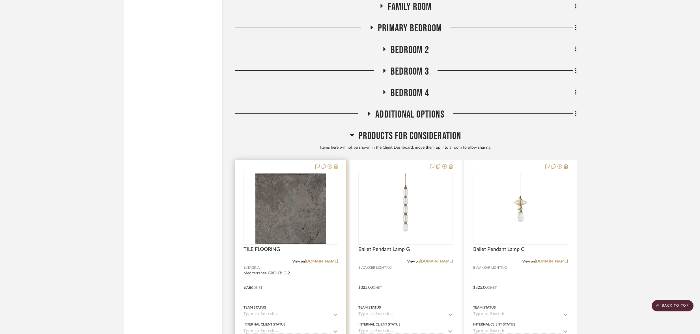
click at [335, 164] on icon at bounding box center [336, 166] width 4 height 5
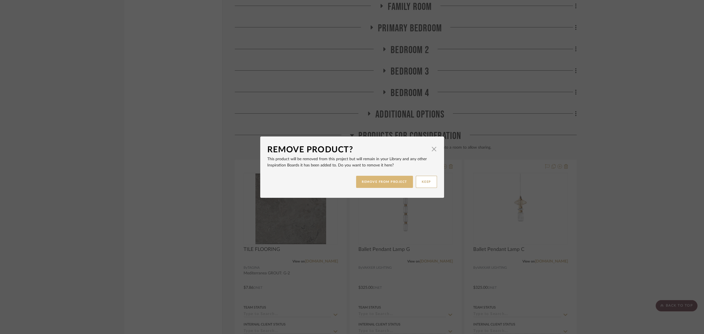
click at [376, 183] on button "REMOVE FROM PROJECT" at bounding box center [384, 182] width 57 height 12
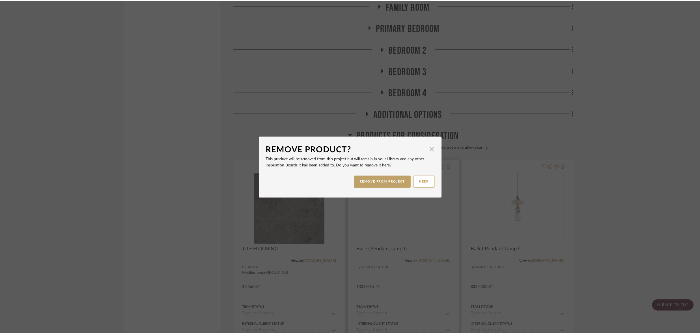
scroll to position [4155, 0]
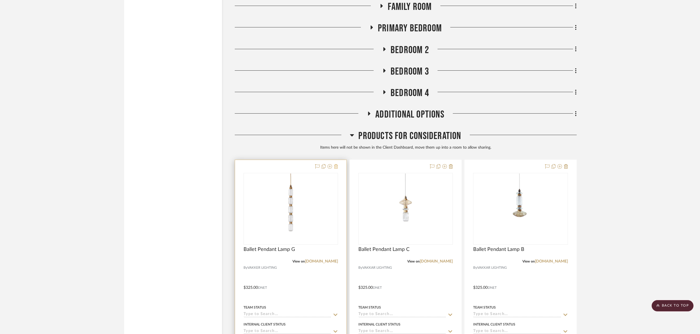
click at [336, 164] on icon at bounding box center [336, 166] width 4 height 5
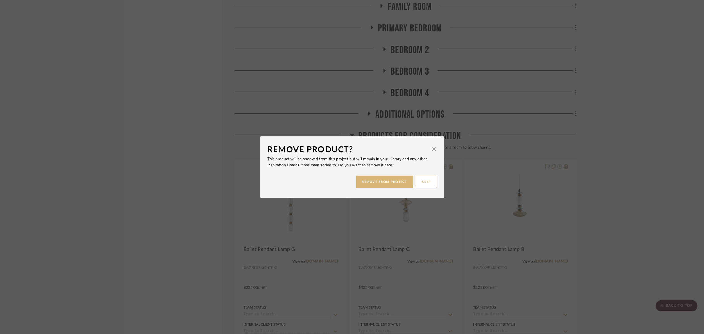
click at [372, 184] on button "REMOVE FROM PROJECT" at bounding box center [384, 182] width 57 height 12
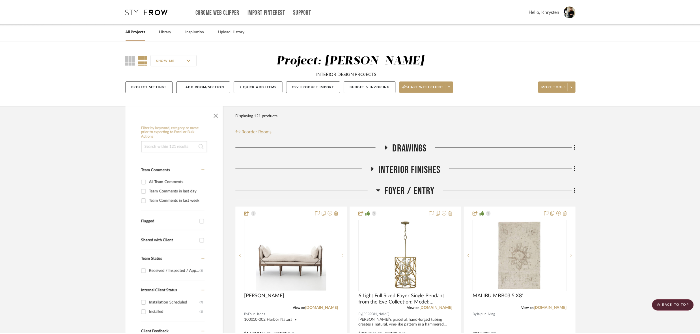
scroll to position [4155, 0]
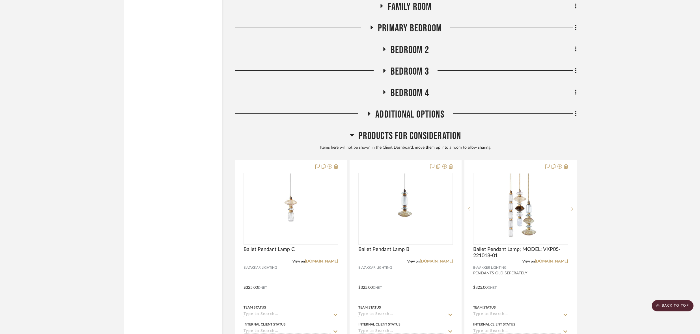
click at [336, 164] on icon at bounding box center [336, 166] width 4 height 5
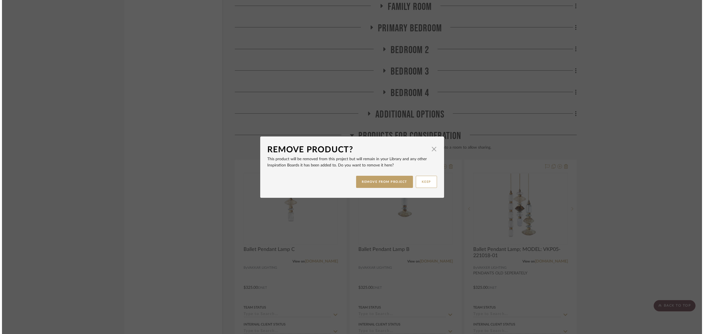
scroll to position [0, 0]
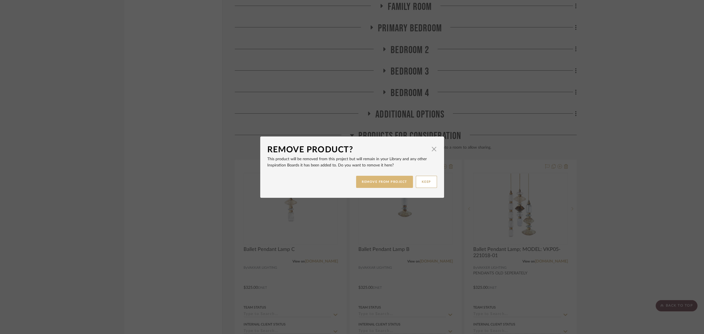
click at [363, 183] on button "REMOVE FROM PROJECT" at bounding box center [384, 182] width 57 height 12
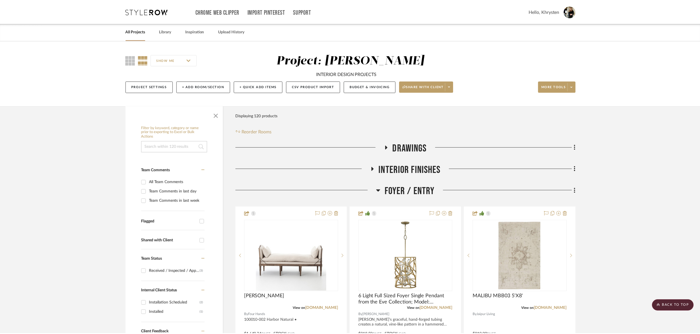
scroll to position [4155, 0]
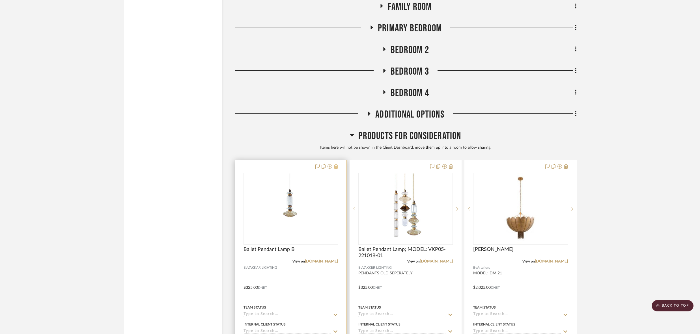
click at [336, 164] on icon at bounding box center [336, 166] width 4 height 5
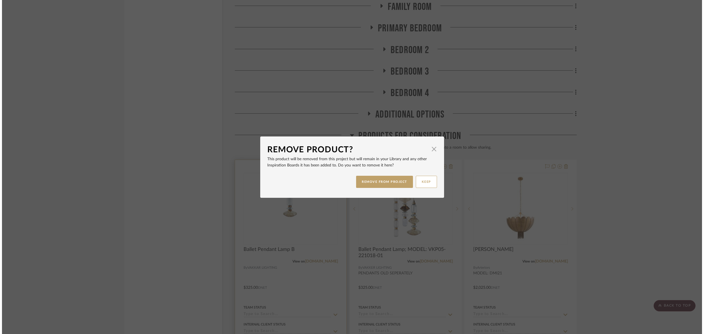
scroll to position [0, 0]
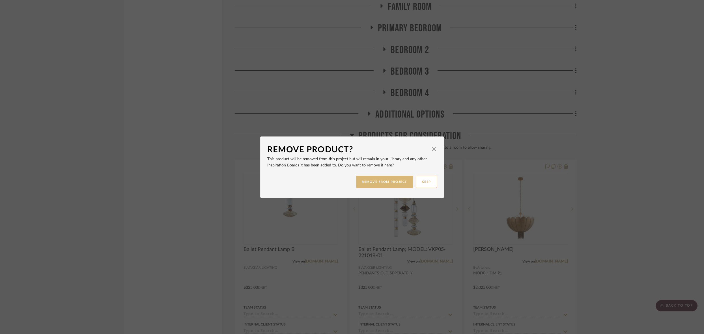
click at [377, 180] on button "REMOVE FROM PROJECT" at bounding box center [384, 182] width 57 height 12
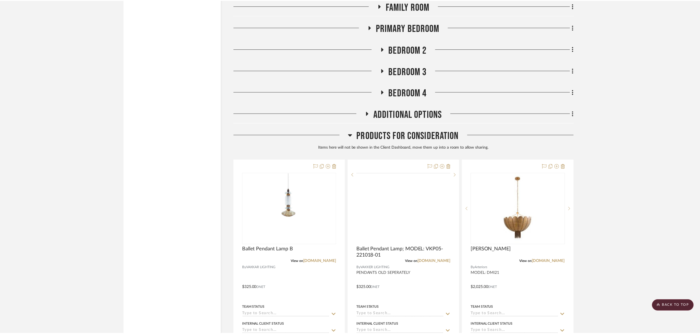
scroll to position [4155, 0]
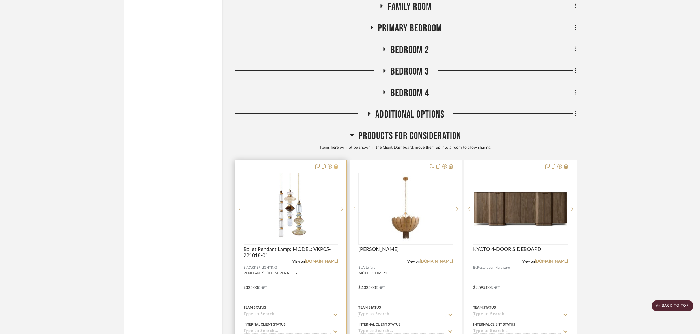
click at [338, 164] on icon at bounding box center [336, 166] width 4 height 5
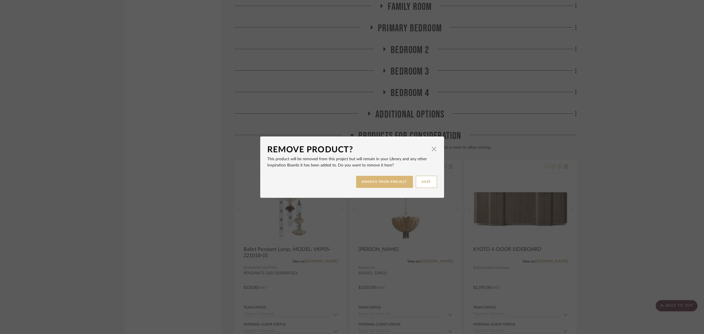
click at [368, 178] on button "REMOVE FROM PROJECT" at bounding box center [384, 182] width 57 height 12
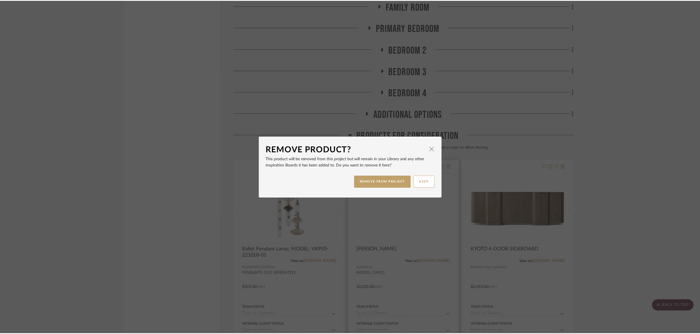
scroll to position [4155, 0]
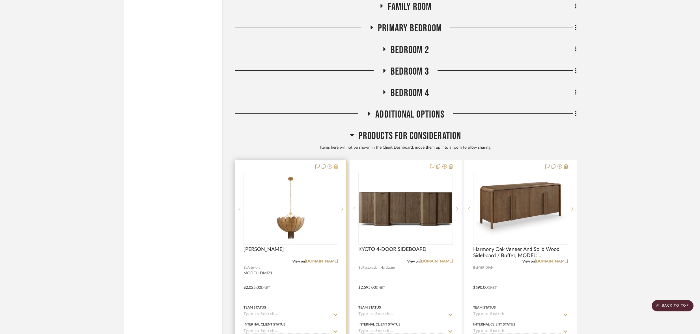
click at [337, 164] on icon at bounding box center [336, 166] width 4 height 5
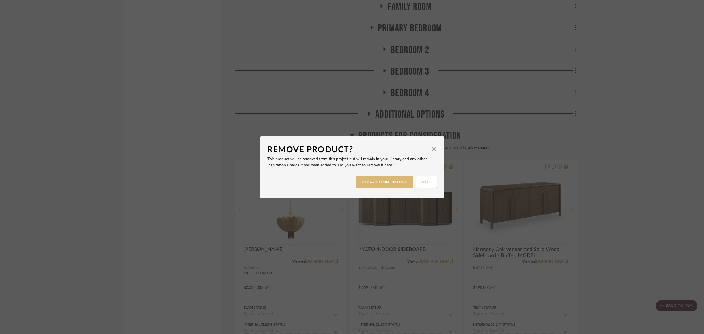
click at [365, 180] on button "REMOVE FROM PROJECT" at bounding box center [384, 182] width 57 height 12
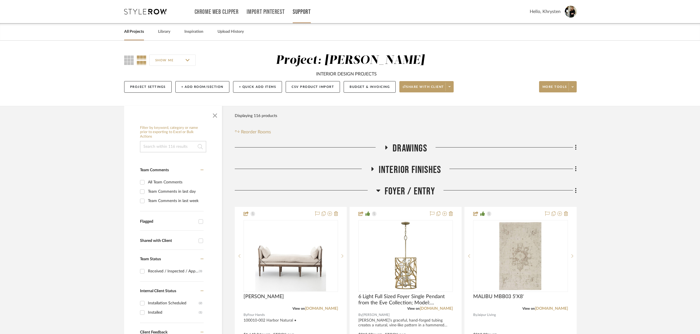
click at [300, 10] on link "Support" at bounding box center [302, 12] width 18 height 5
click at [308, 24] on span "Resource Center" at bounding box center [314, 23] width 33 height 5
